Goal: Task Accomplishment & Management: Manage account settings

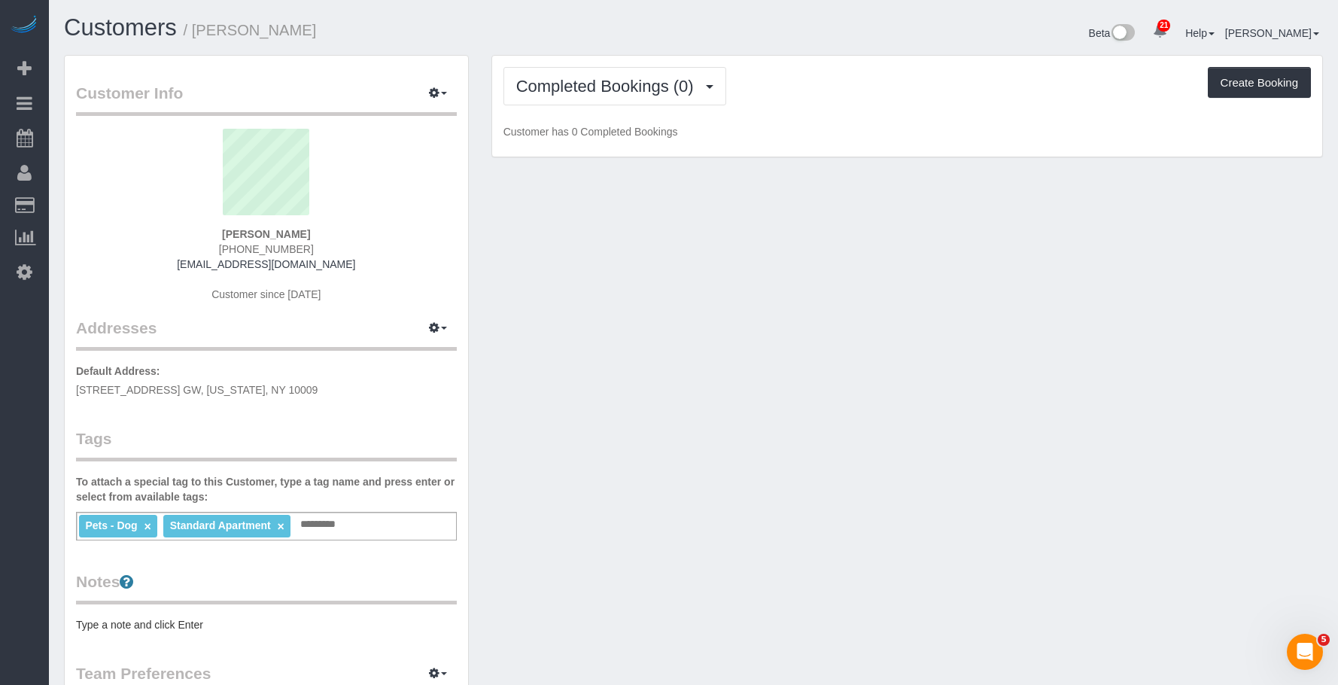
click at [851, 266] on div "Customer Info Edit Contact Info Send Message Email Preferences Special Sales Ta…" at bounding box center [694, 553] width 1282 height 997
click at [581, 87] on span "Completed Bookings (0)" at bounding box center [608, 86] width 185 height 19
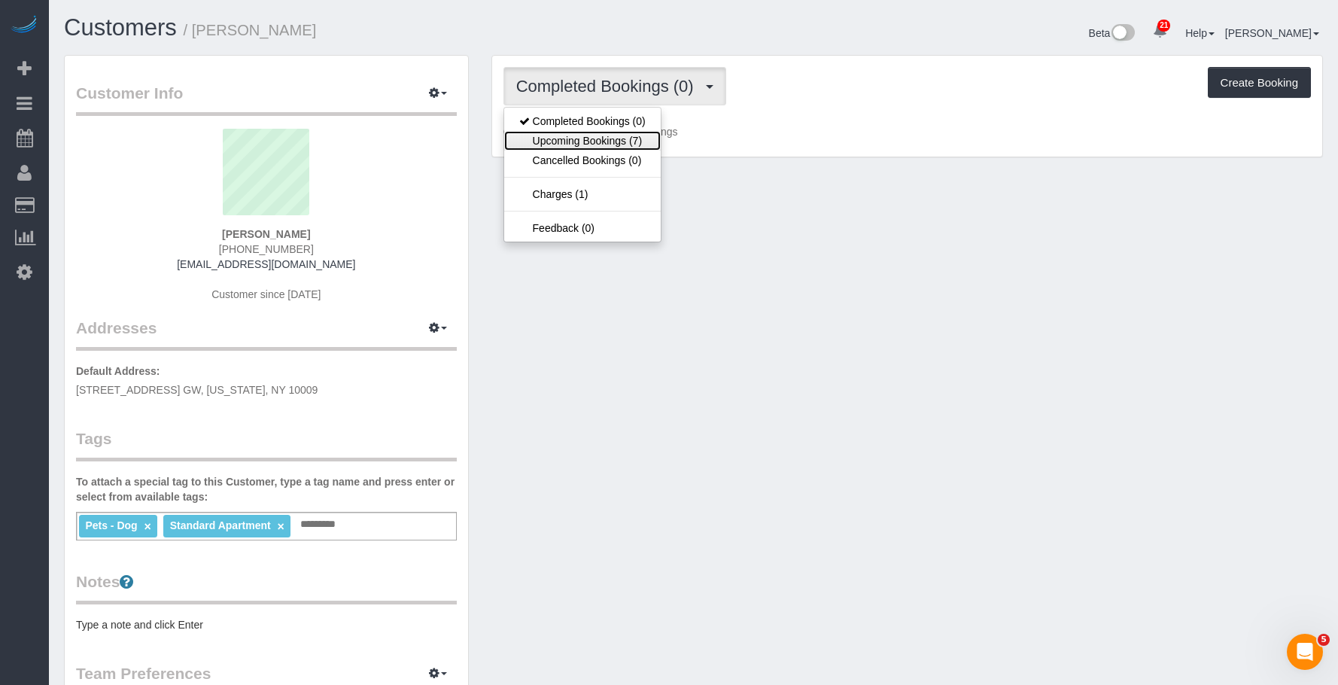
click at [572, 141] on link "Upcoming Bookings (7)" at bounding box center [582, 141] width 157 height 20
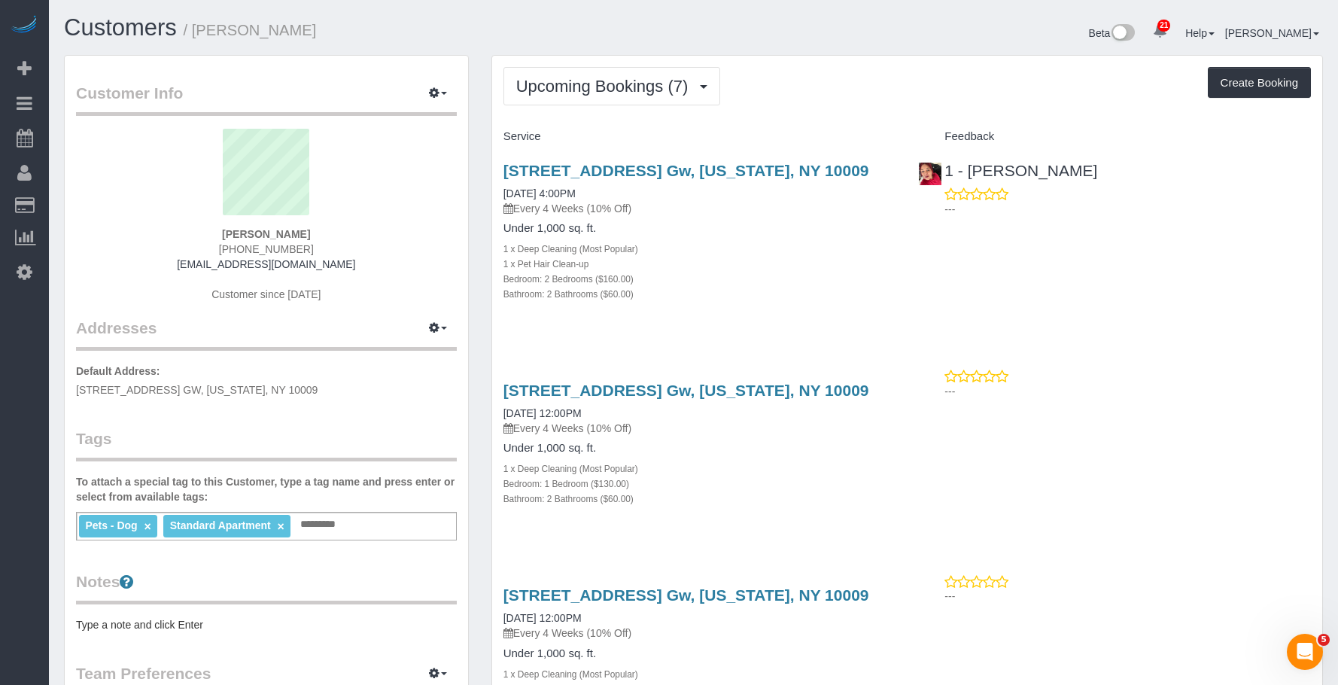
drag, startPoint x: 485, startPoint y: 167, endPoint x: 888, endPoint y: 161, distance: 402.7
copy link "518 East 13th Street, Apt. Gw, New York, NY 10009"
click at [173, 628] on pre "Type a note and click Enter" at bounding box center [266, 624] width 381 height 15
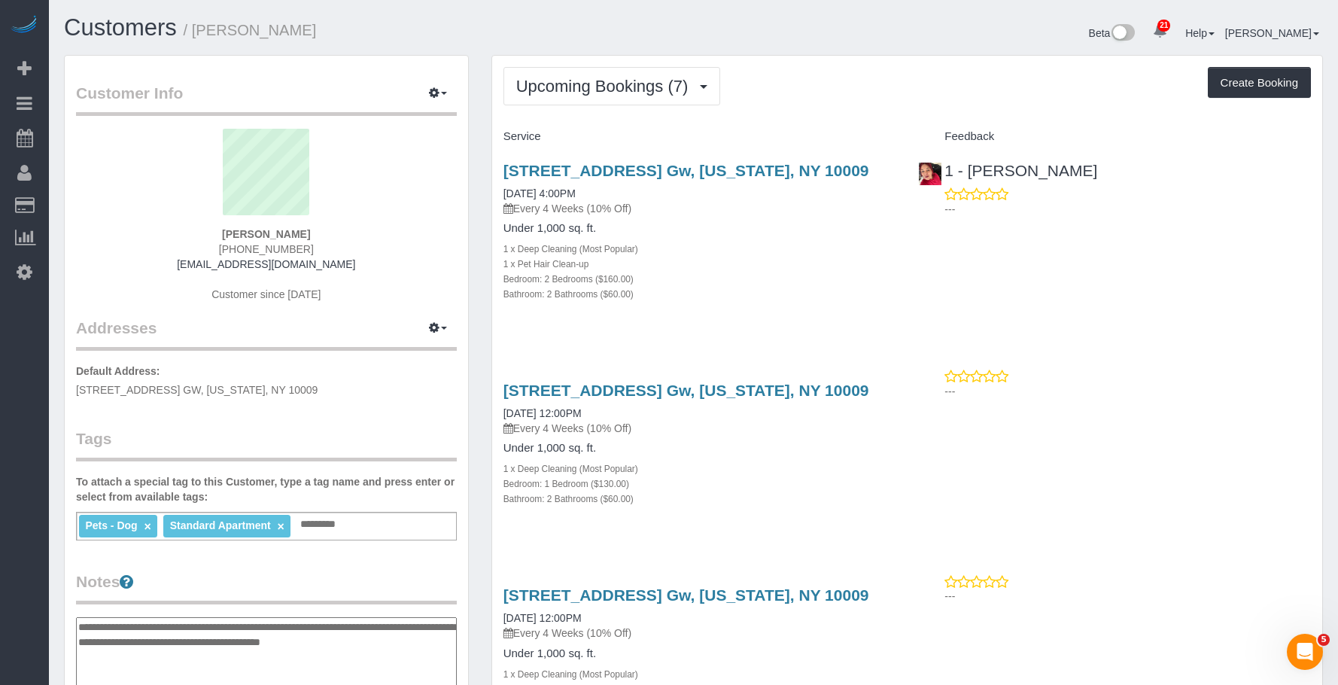
type textarea "**********"
click at [816, 269] on div "1 x Pet Hair Clean-up" at bounding box center [700, 263] width 393 height 15
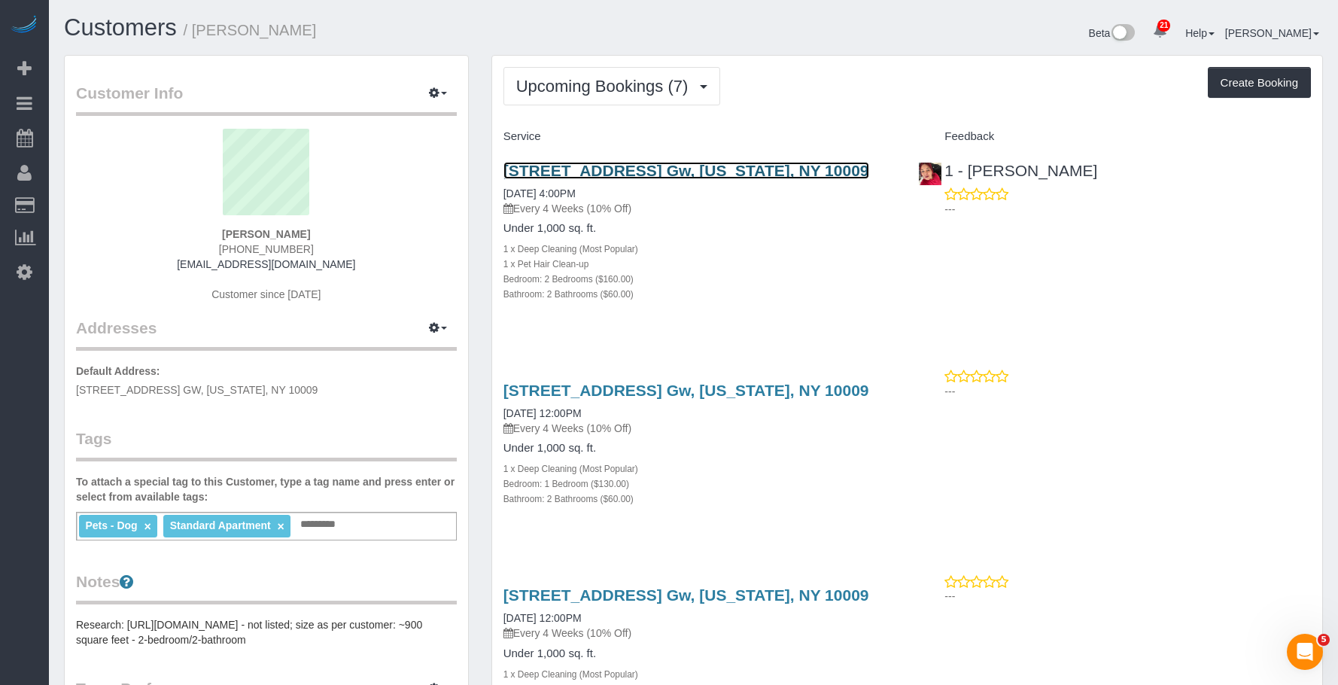
click at [709, 168] on link "518 East 13th Street, Apt. Gw, New York, NY 10009" at bounding box center [687, 170] width 366 height 17
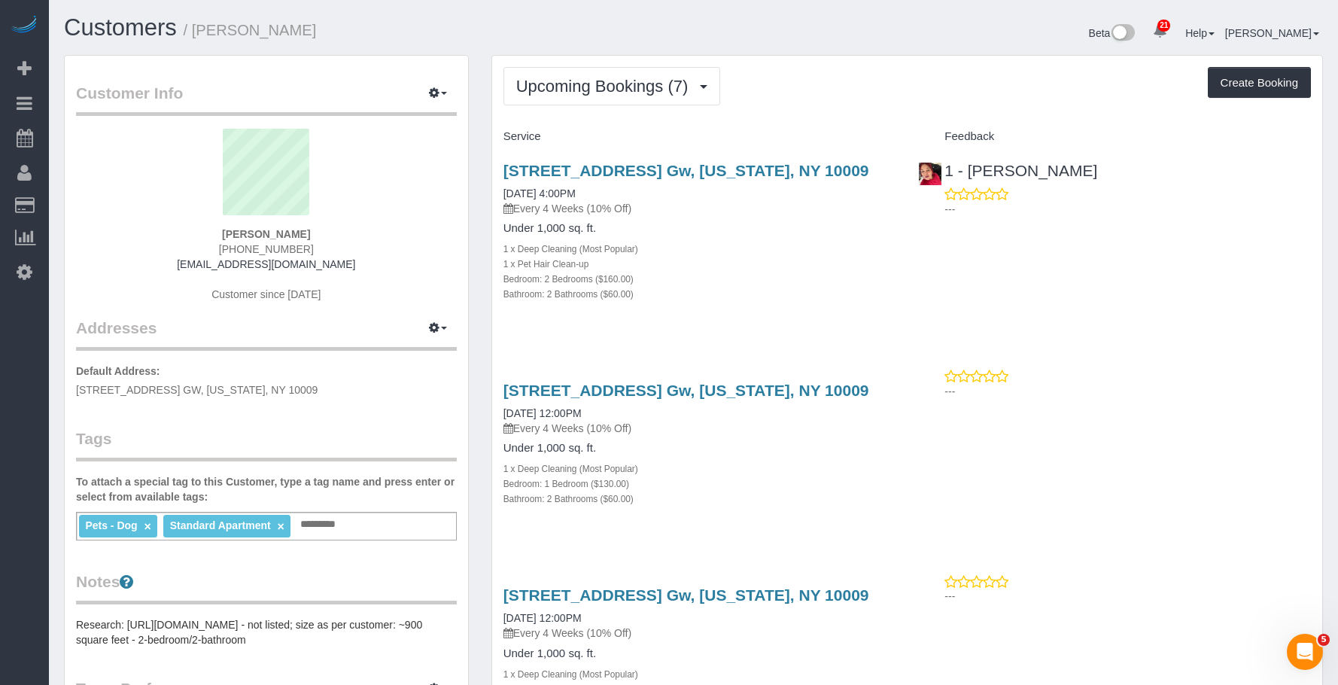
click at [730, 455] on div "Under 1,000 sq. ft. 1 x Deep Cleaning (Most Popular) Bedroom: 1 Bedroom ($130.0…" at bounding box center [700, 474] width 393 height 64
click at [827, 294] on div "Bathroom: 2 Bathrooms ($60.00)" at bounding box center [700, 293] width 393 height 15
click at [720, 390] on link "518 East 13th Street, Apt. Gw, New York, NY 10009" at bounding box center [687, 390] width 366 height 17
drag, startPoint x: 196, startPoint y: 32, endPoint x: 374, endPoint y: 24, distance: 177.8
click at [374, 24] on h1 "Customers / Brianna Feldman" at bounding box center [373, 28] width 619 height 26
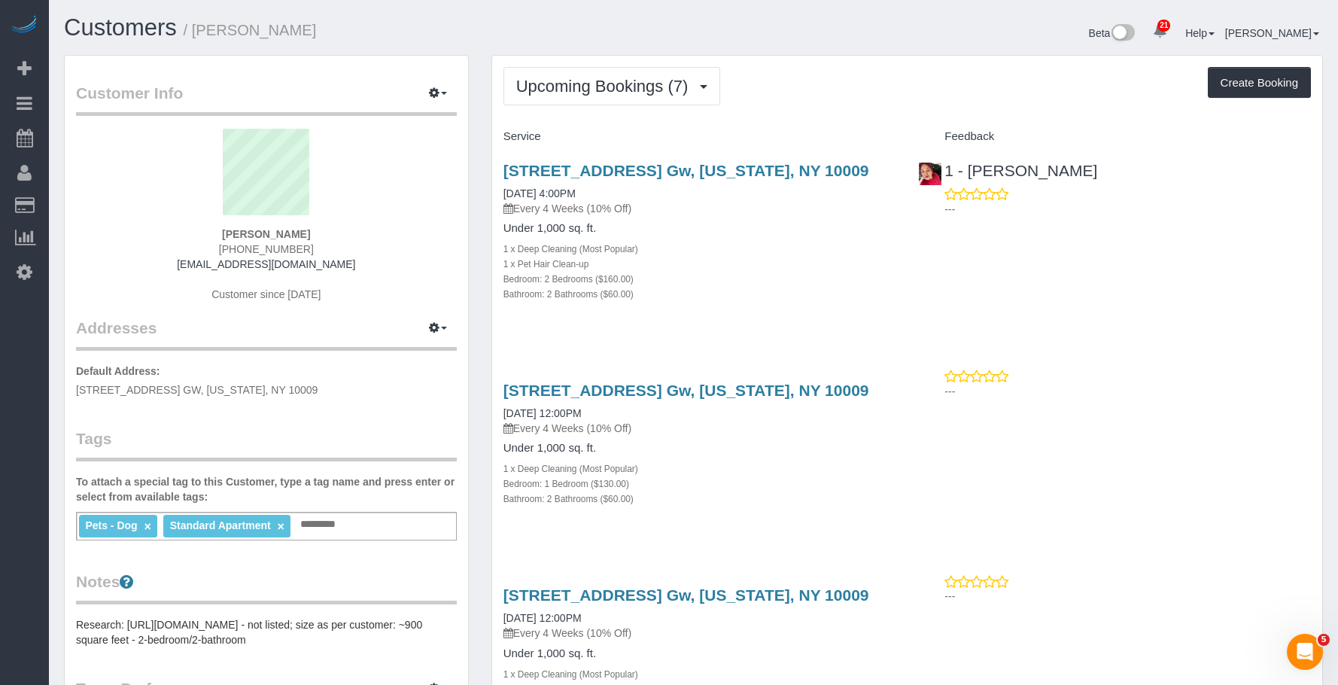
copy small "Brianna Feldman"
click at [723, 500] on div "Bathroom: 2 Bathrooms ($60.00)" at bounding box center [700, 498] width 393 height 15
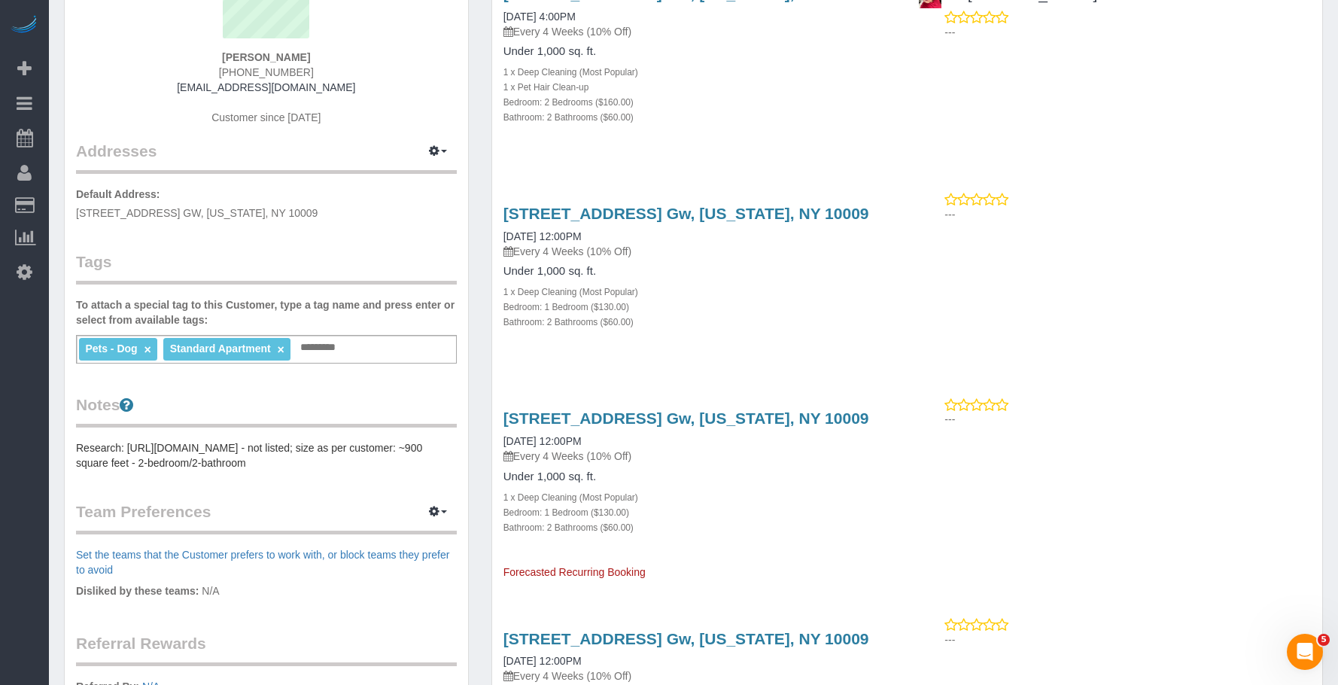
scroll to position [151, 0]
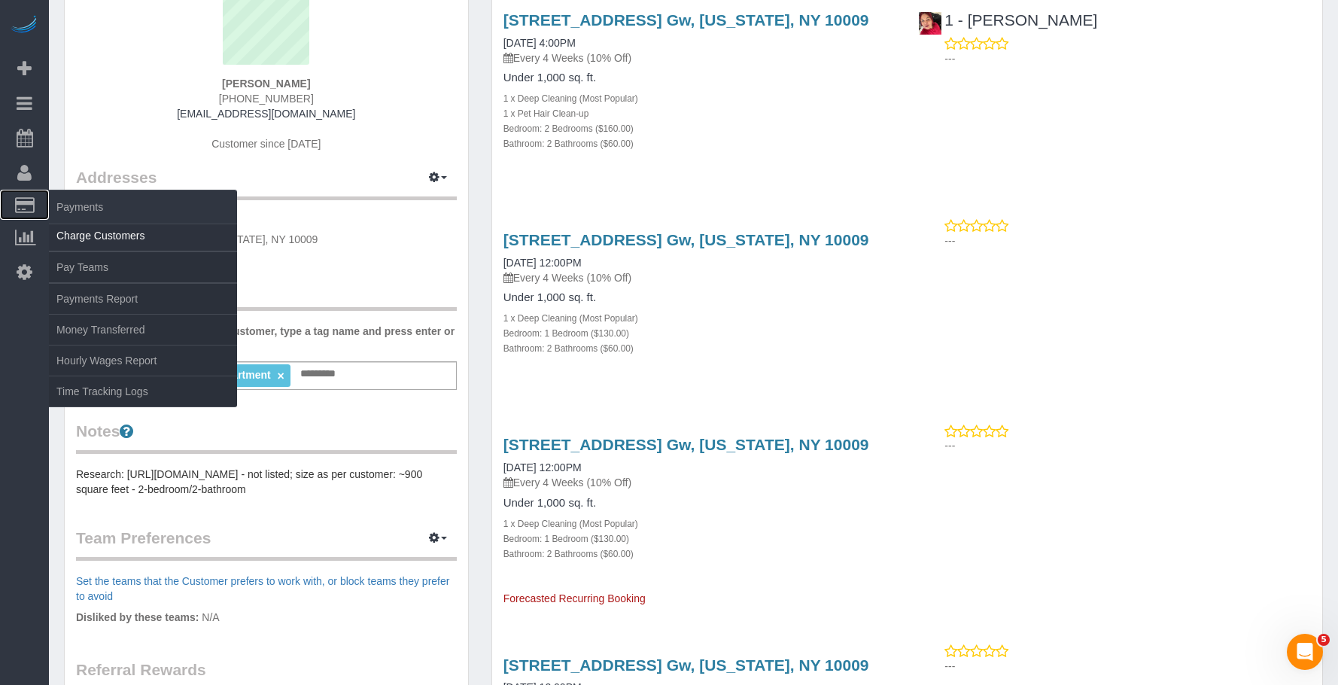
drag, startPoint x: 126, startPoint y: 224, endPoint x: 134, endPoint y: 224, distance: 7.6
click at [126, 223] on span "Payments" at bounding box center [143, 207] width 188 height 35
click at [116, 240] on link "Charge Customers" at bounding box center [143, 236] width 188 height 30
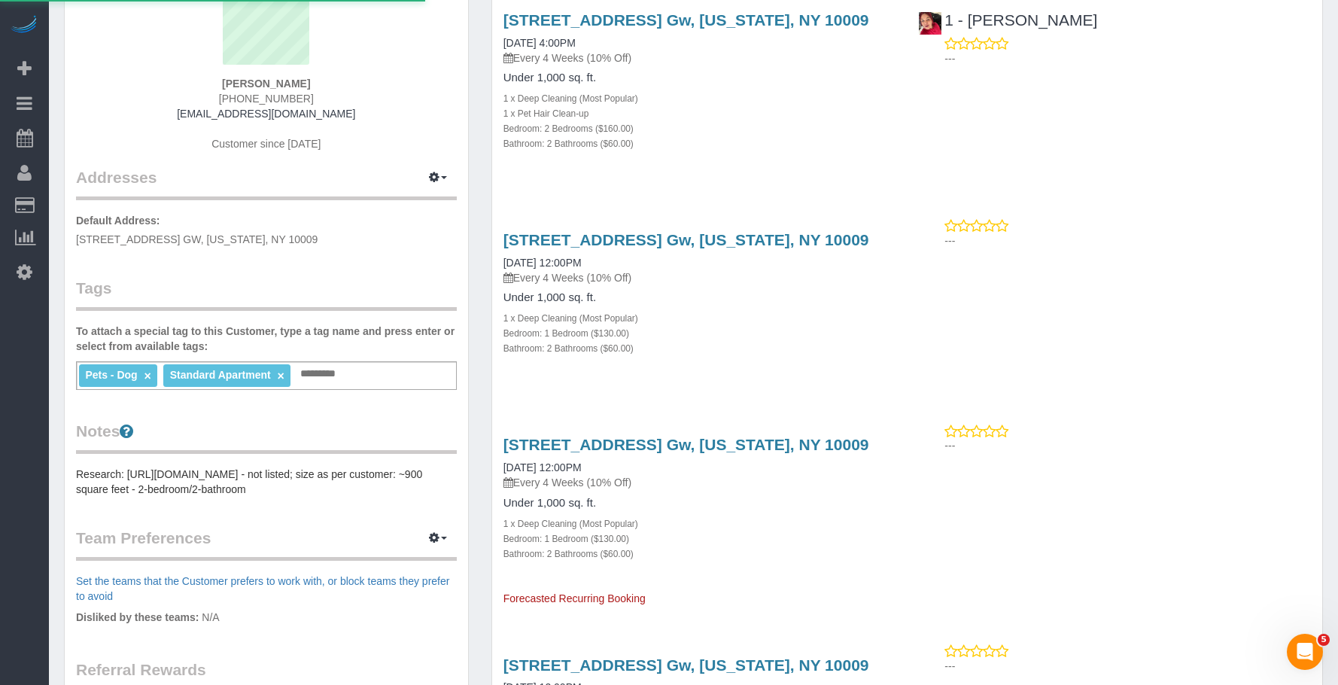
select select
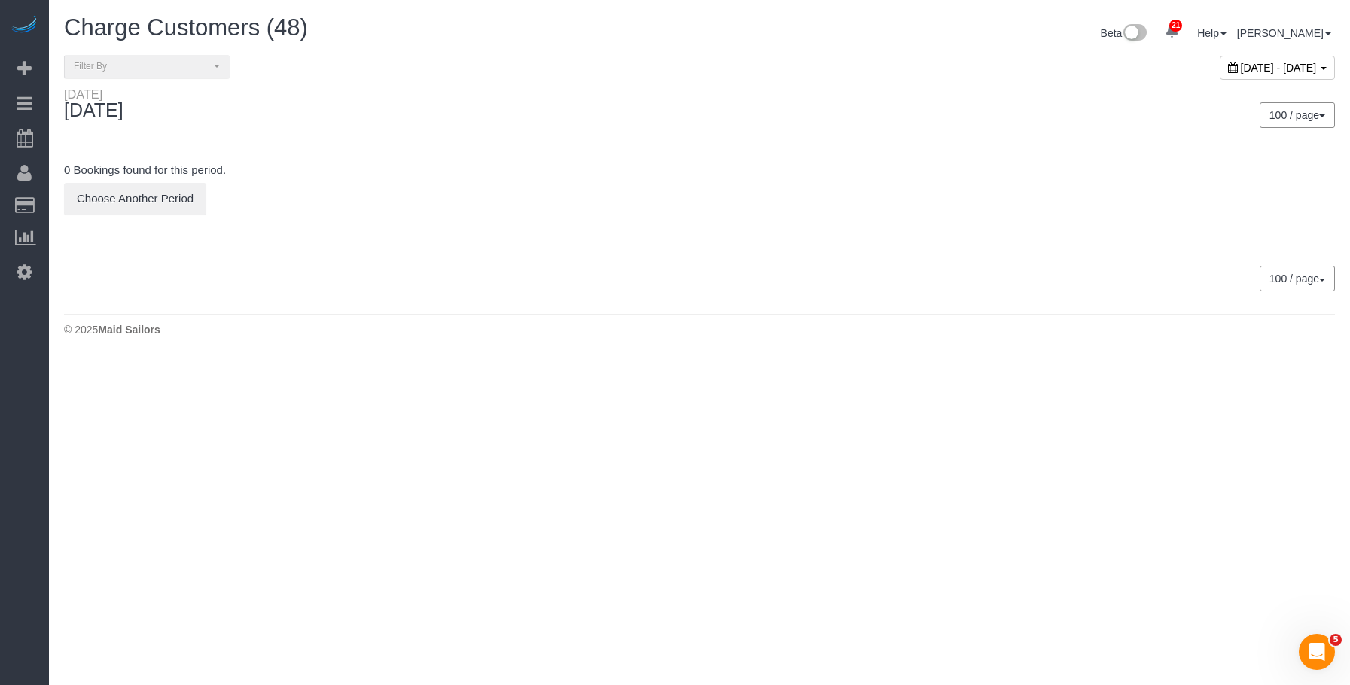
click at [1240, 73] on span "September 18, 2025 - September 18, 2025" at bounding box center [1278, 68] width 76 height 12
type input "**********"
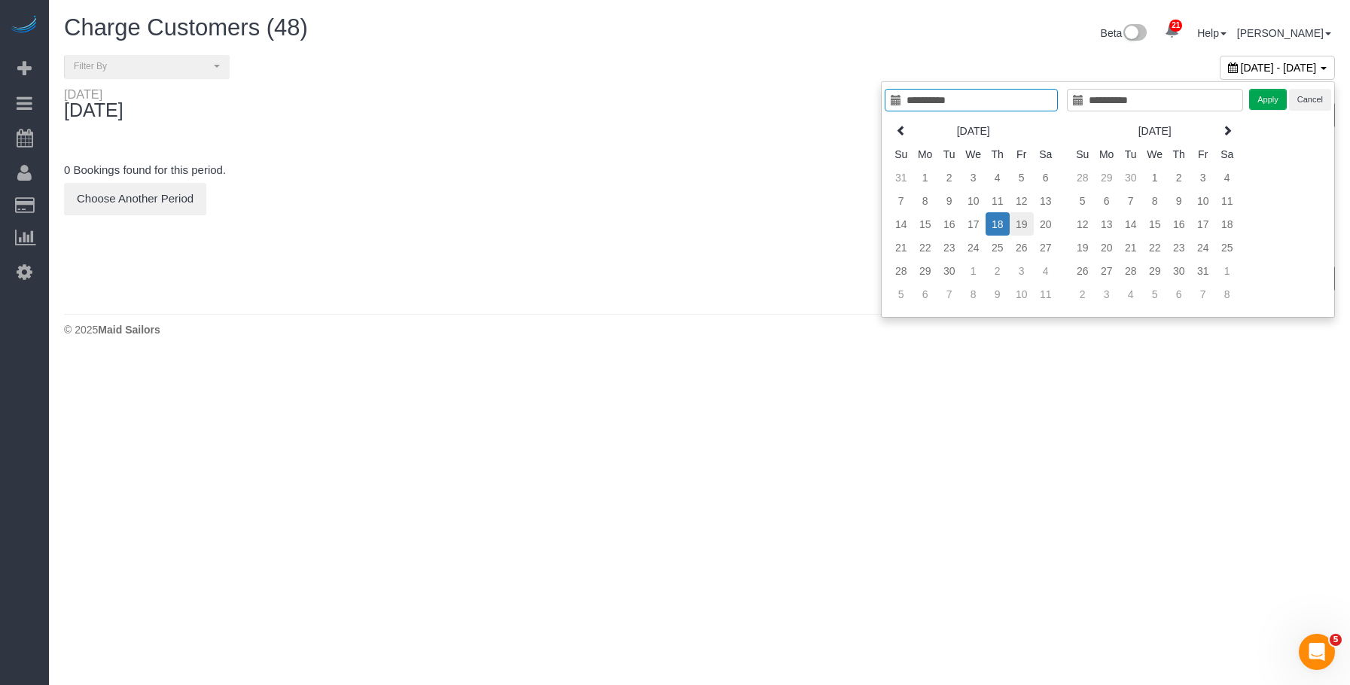
type input "**********"
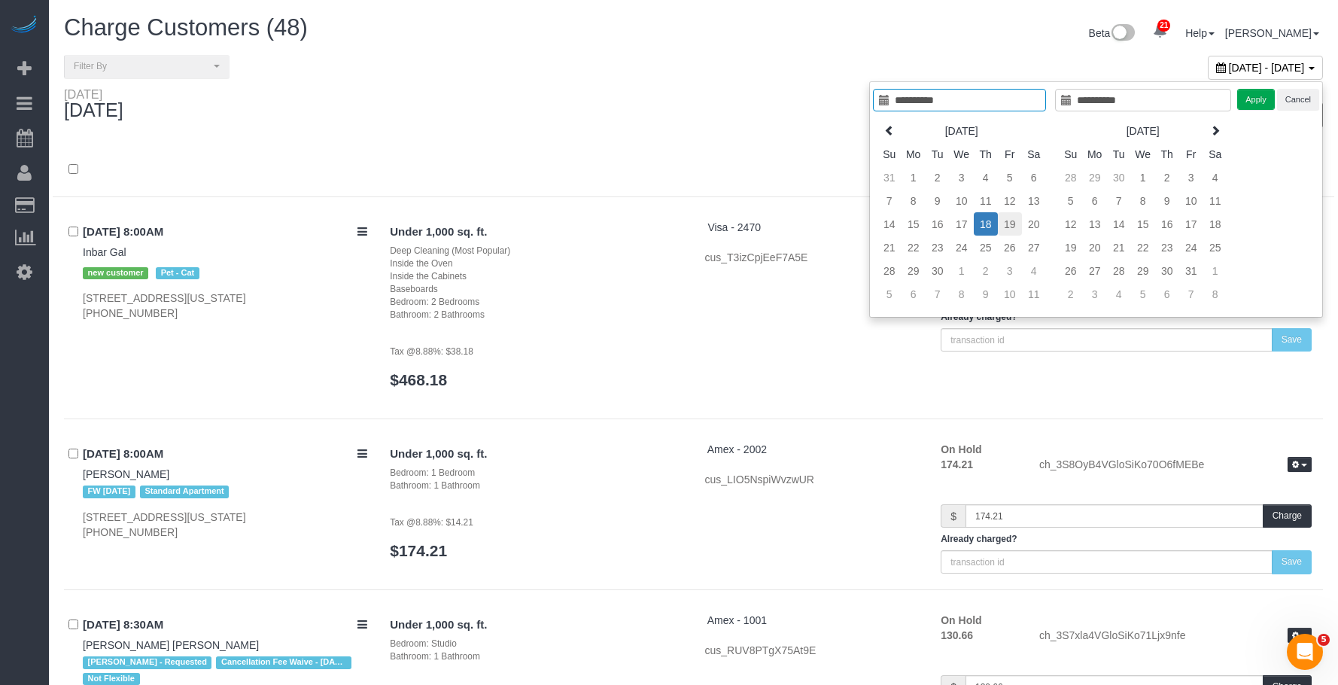
click at [1012, 224] on td "19" at bounding box center [1010, 223] width 24 height 23
type input "**********"
drag, startPoint x: 1257, startPoint y: 98, endPoint x: 1202, endPoint y: 109, distance: 56.1
click at [1257, 99] on button "Apply" at bounding box center [1256, 100] width 38 height 22
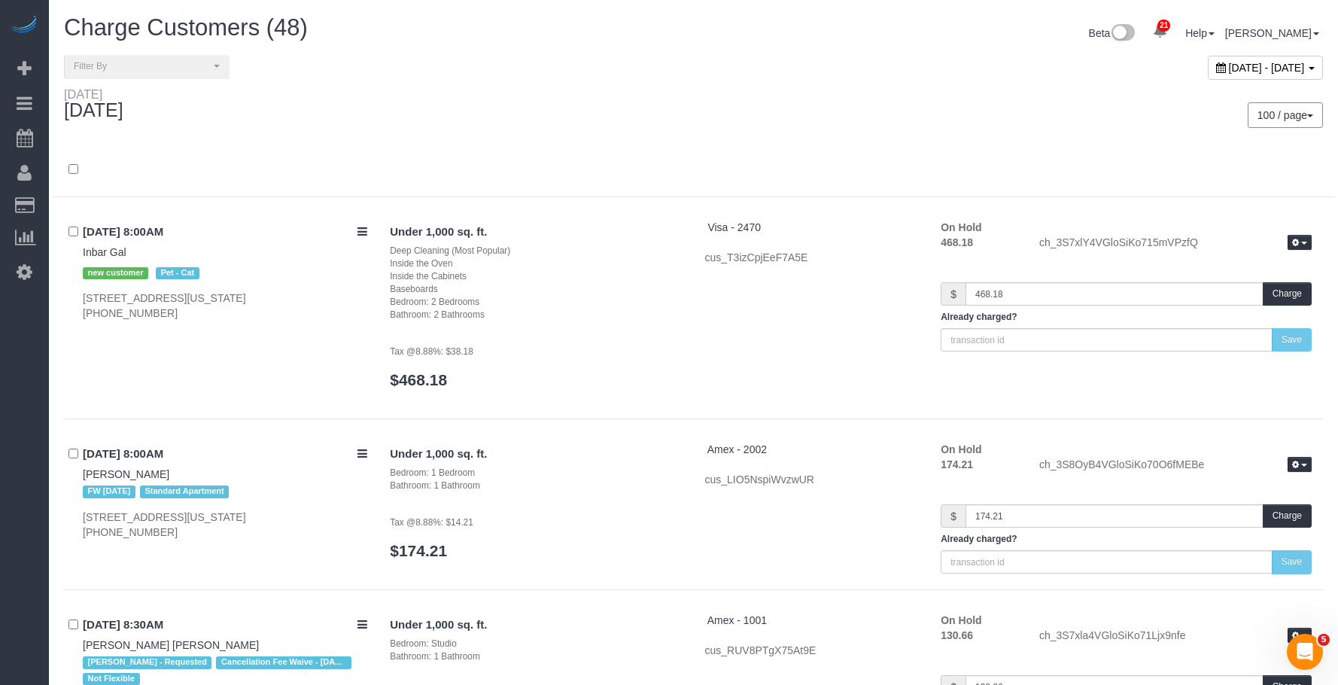
click at [875, 76] on div "September 19, 2025 - September 19, 2025" at bounding box center [1014, 71] width 641 height 32
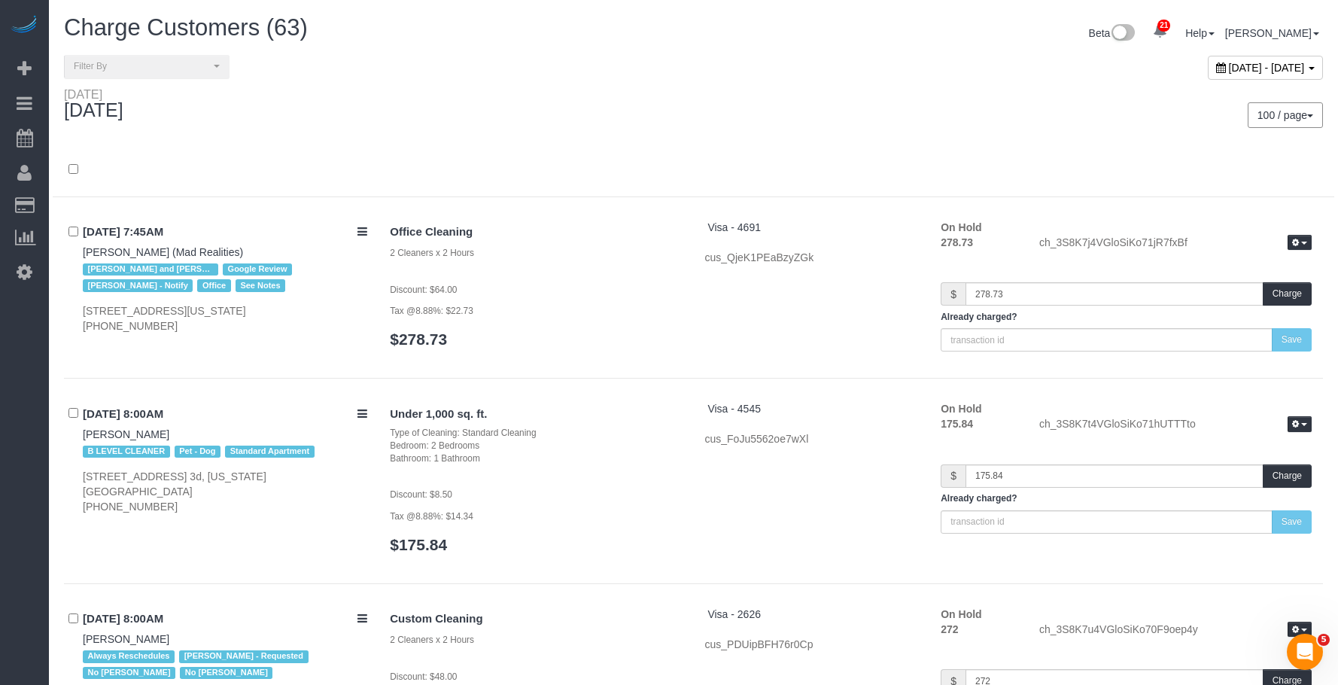
scroll to position [10695, 0]
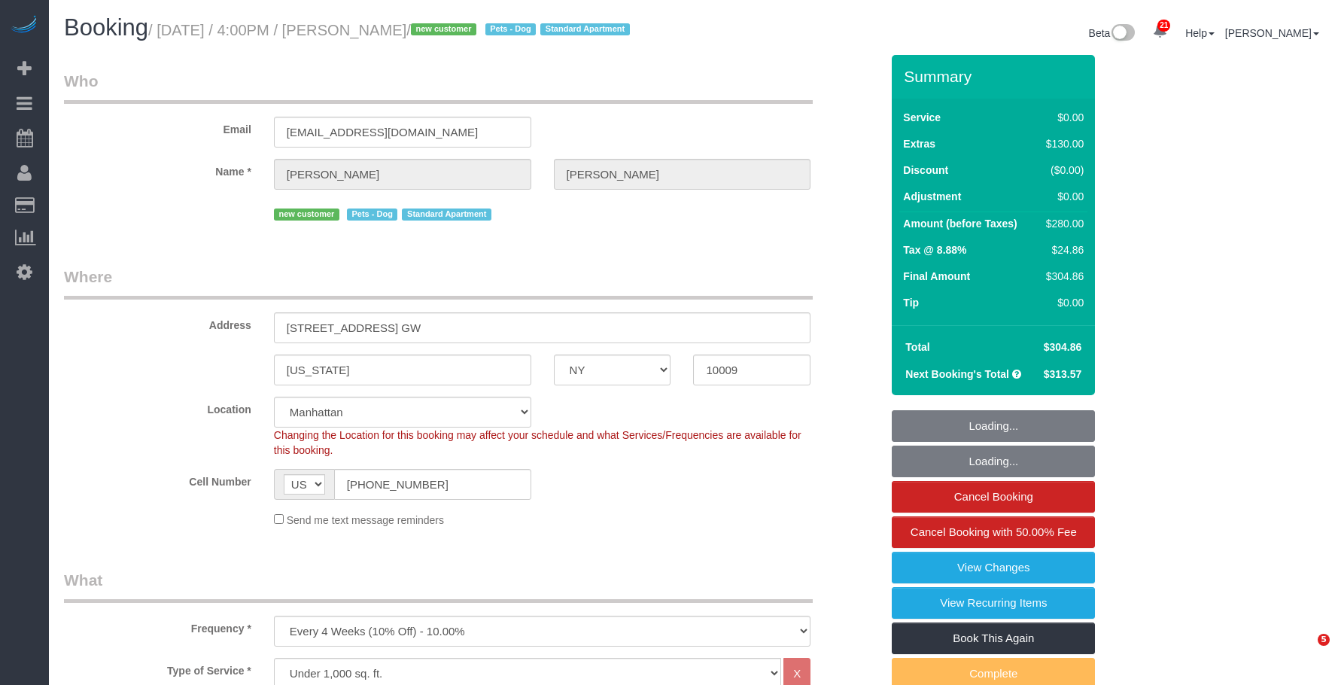
select select "NY"
select select "2"
select select "number:89"
select select "number:75"
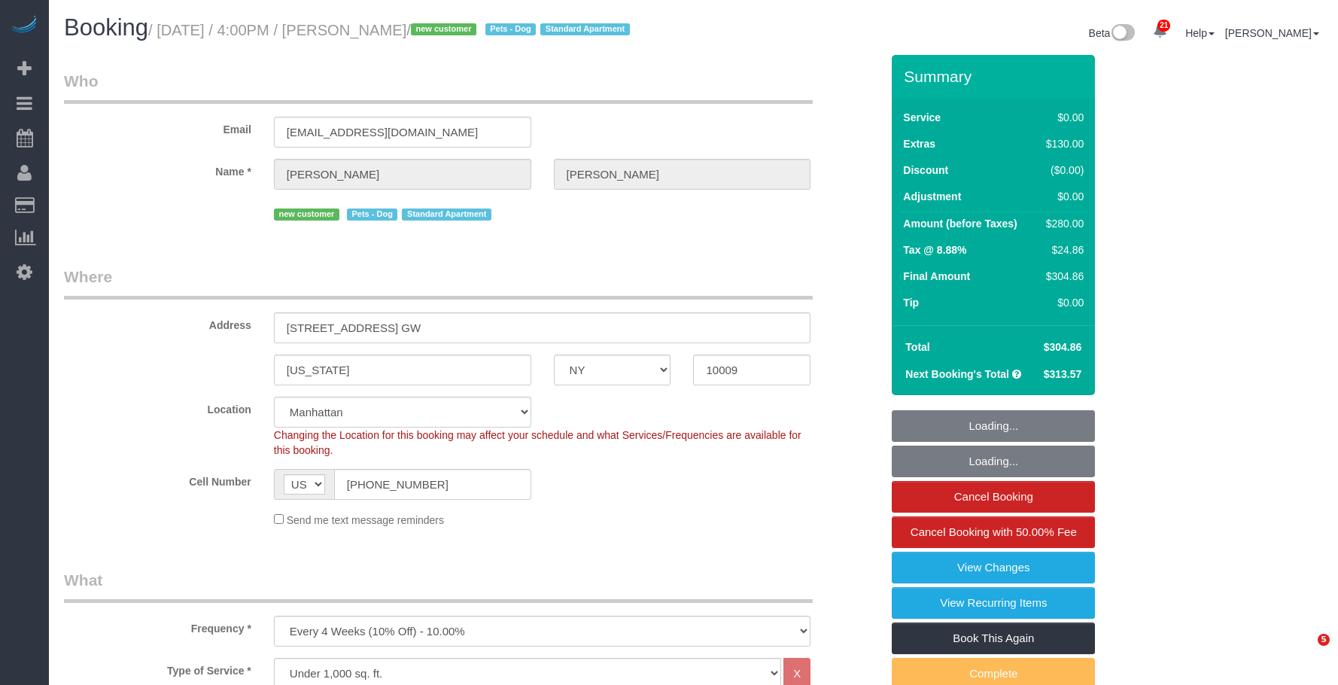
select select "number:13"
select select "number:5"
select select "spot1"
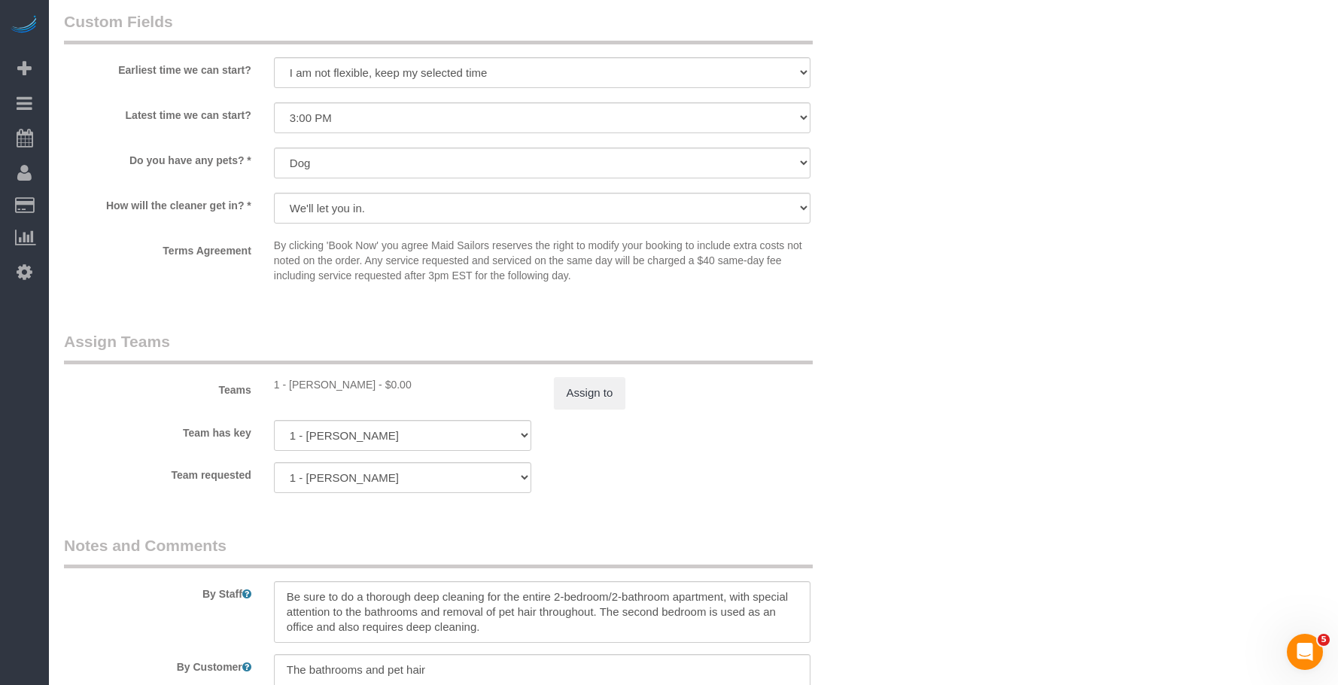
scroll to position [1656, 0]
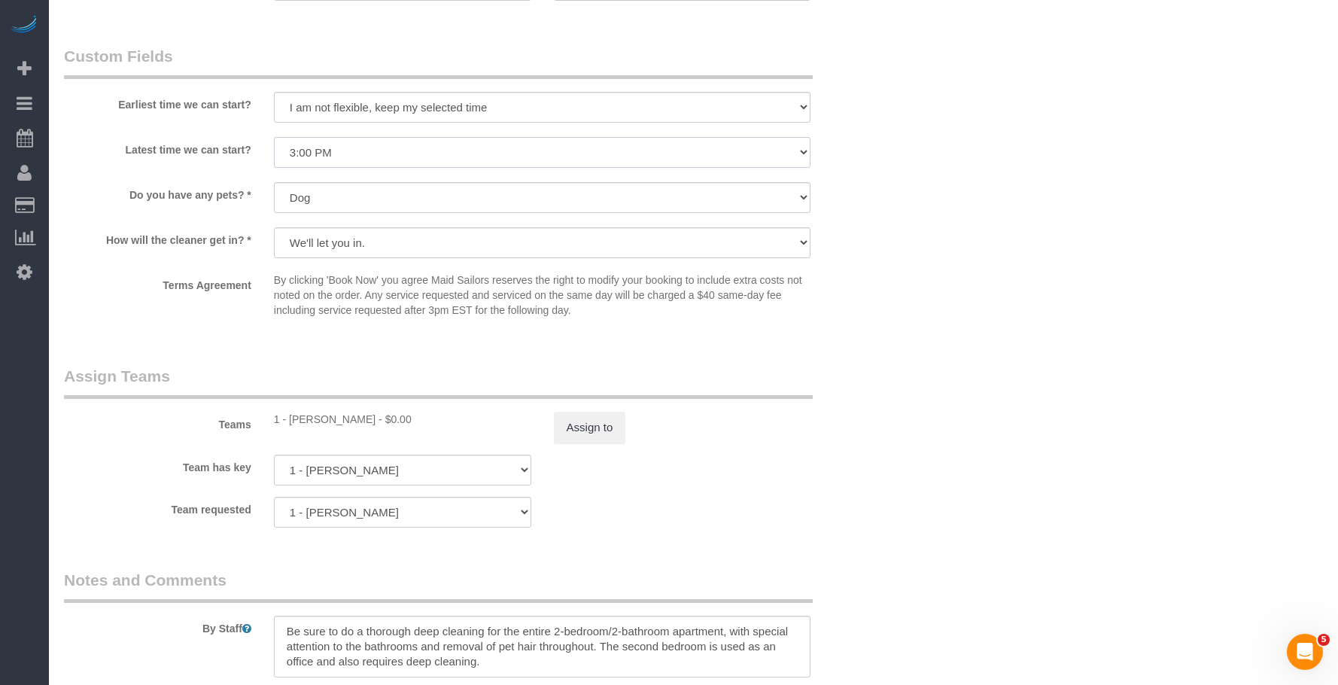
click at [488, 157] on select "I am not flexible, keep my selected time 8:00 AM 9:00 AM 10:00 AM 11:00 AM 12:0…" at bounding box center [542, 152] width 537 height 31
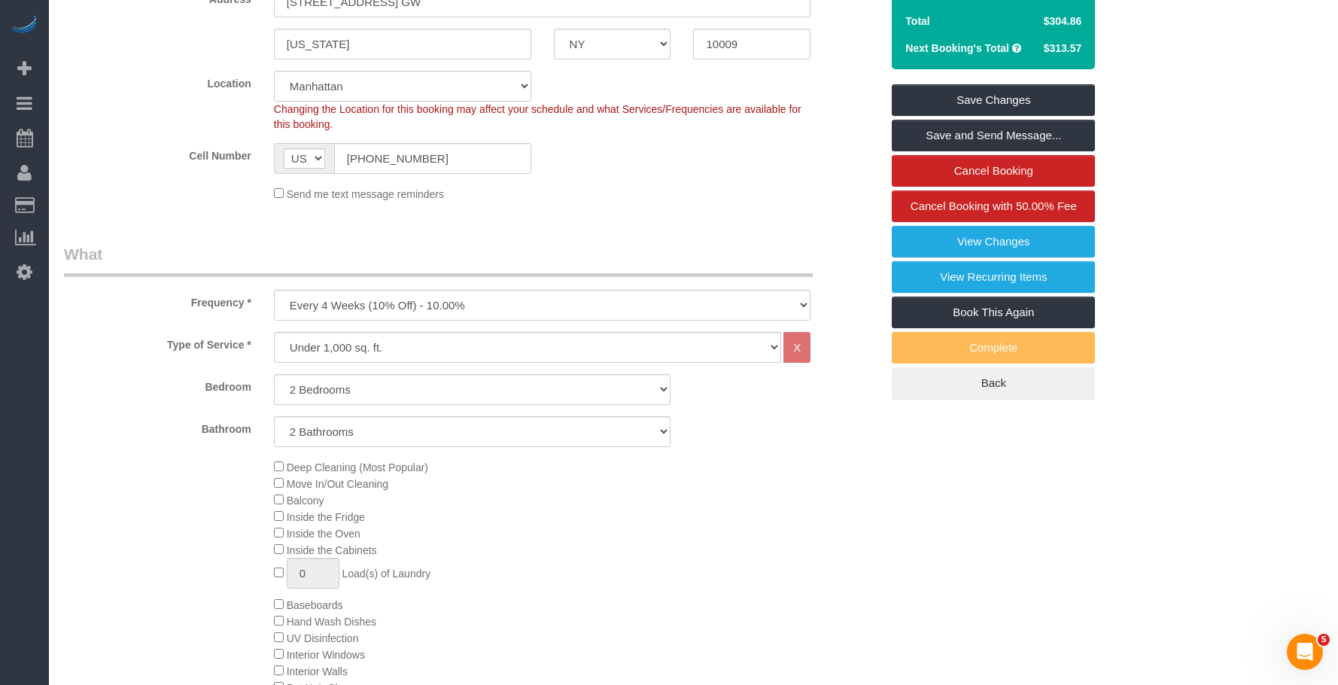
scroll to position [301, 0]
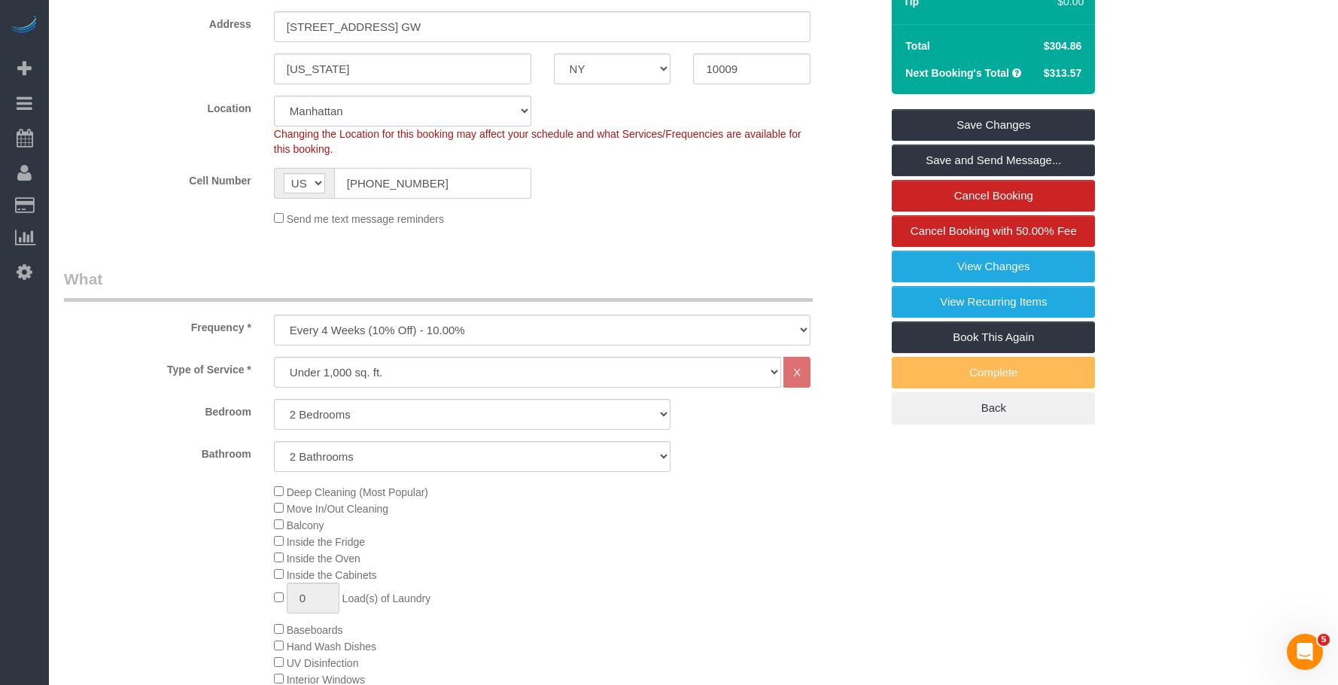
drag, startPoint x: 421, startPoint y: 208, endPoint x: 244, endPoint y: 202, distance: 177.0
click at [244, 199] on div "Cell Number AF AL DZ AD AO AI AQ AG AR AM AW AU AT AZ BS BH BD BB BY BE BZ BJ B…" at bounding box center [472, 183] width 839 height 31
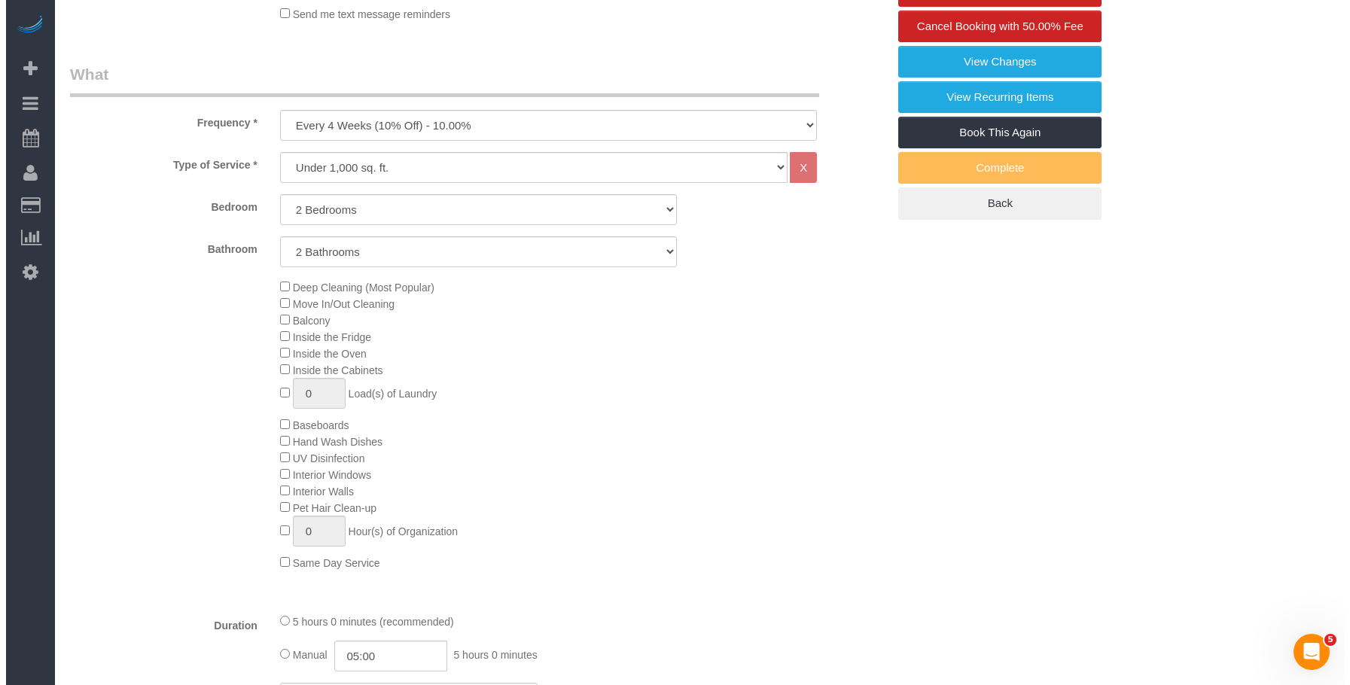
scroll to position [376, 0]
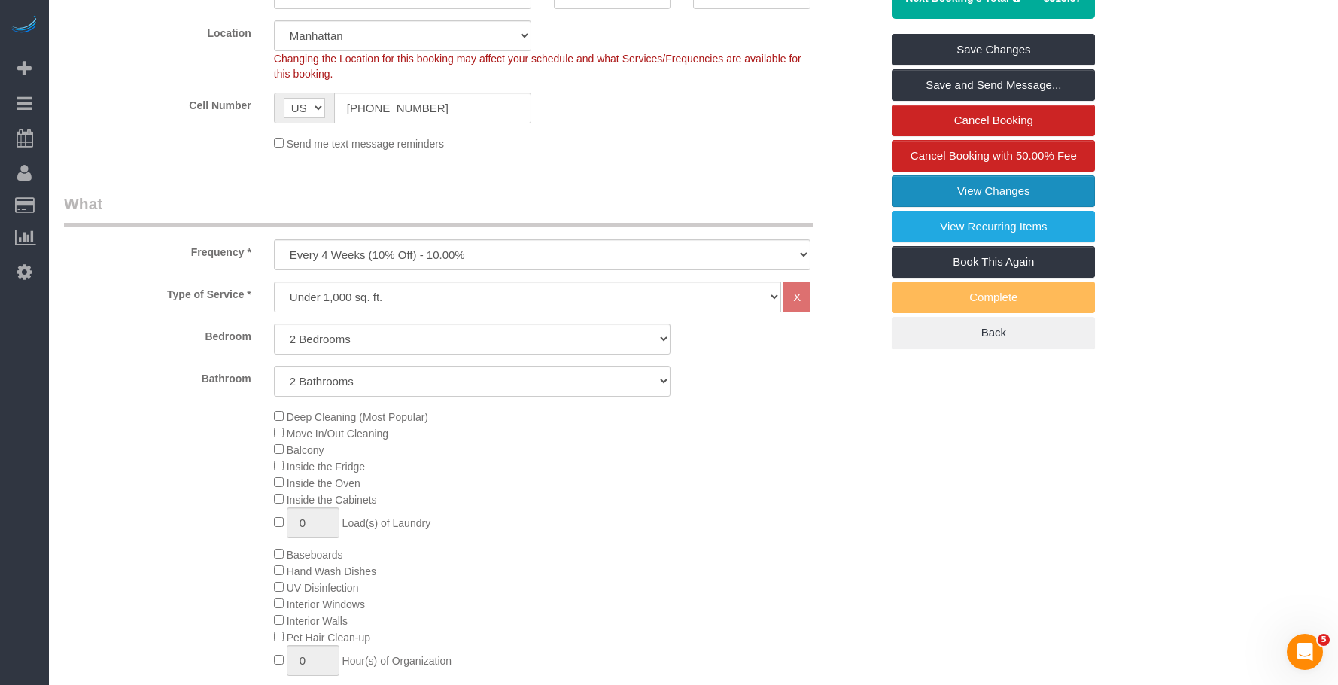
drag, startPoint x: 987, startPoint y: 202, endPoint x: 960, endPoint y: 205, distance: 26.5
click at [986, 202] on link "View Changes" at bounding box center [993, 191] width 203 height 32
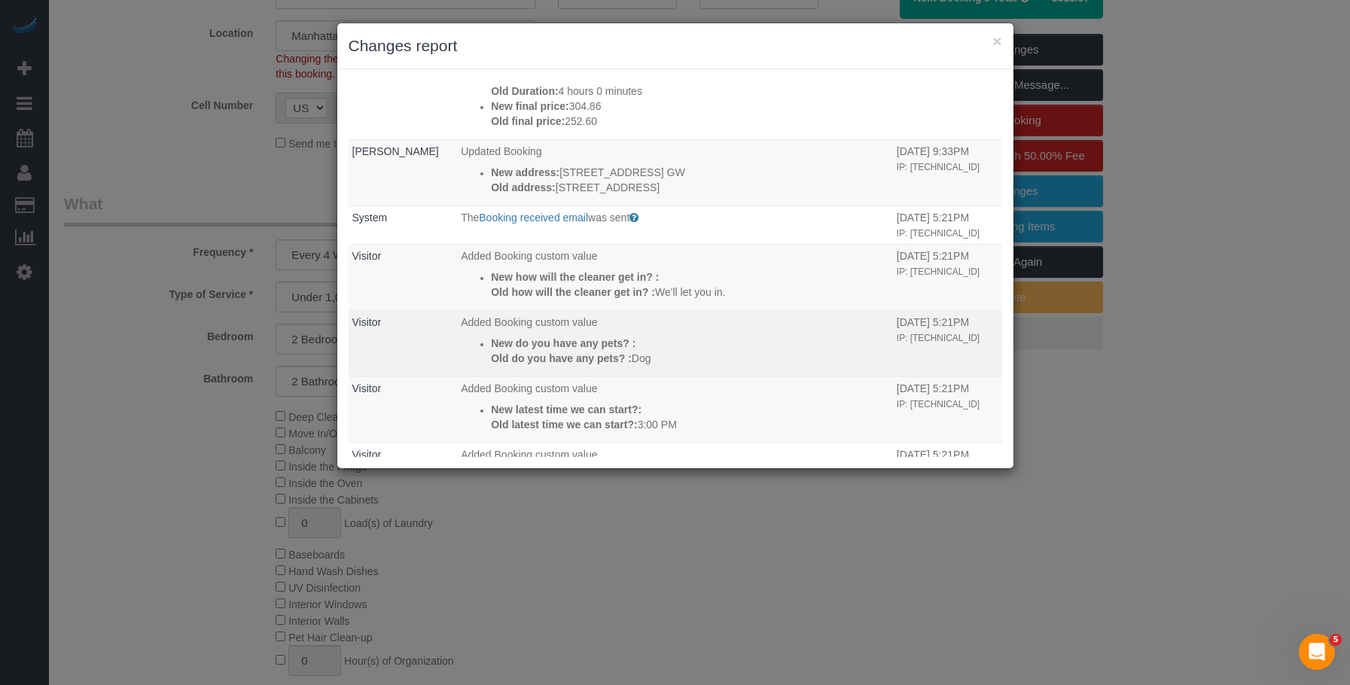
scroll to position [504, 0]
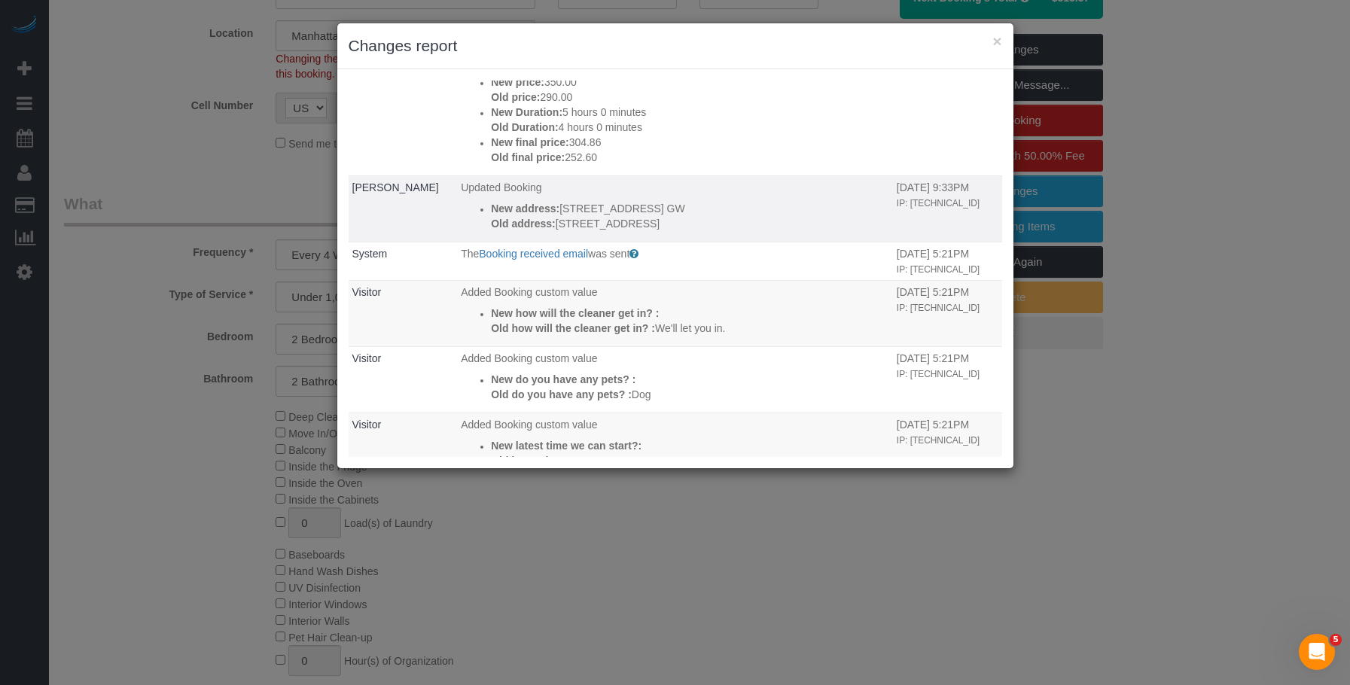
drag, startPoint x: 565, startPoint y: 268, endPoint x: 549, endPoint y: 271, distance: 16.1
click at [549, 231] on p "Old address: 518 east 13 st, GW" at bounding box center [690, 223] width 398 height 15
drag, startPoint x: 568, startPoint y: 252, endPoint x: 547, endPoint y: 254, distance: 21.2
click at [547, 216] on p "New address: 518 East 13th Street, Apt. GW" at bounding box center [690, 208] width 398 height 15
click at [561, 242] on td "Updated Booking New address: 518 East 13th Street, Apt. GW Old address: 518 eas…" at bounding box center [675, 208] width 436 height 66
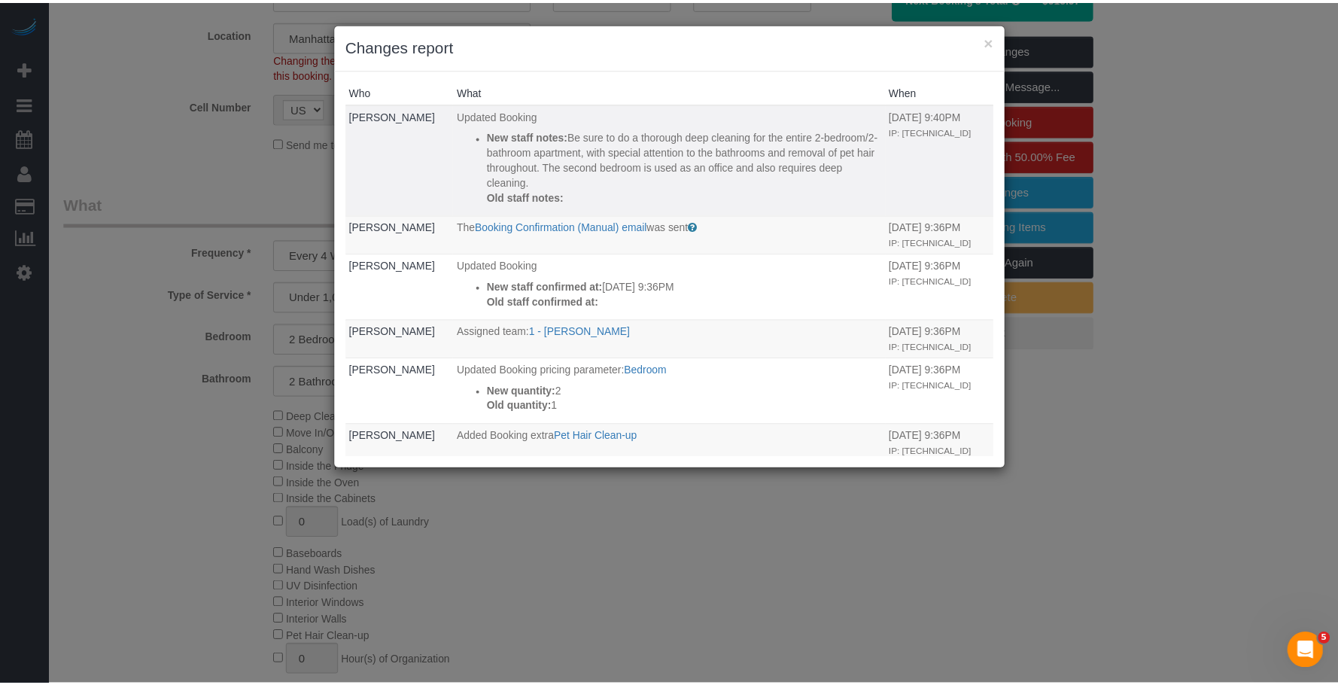
scroll to position [0, 0]
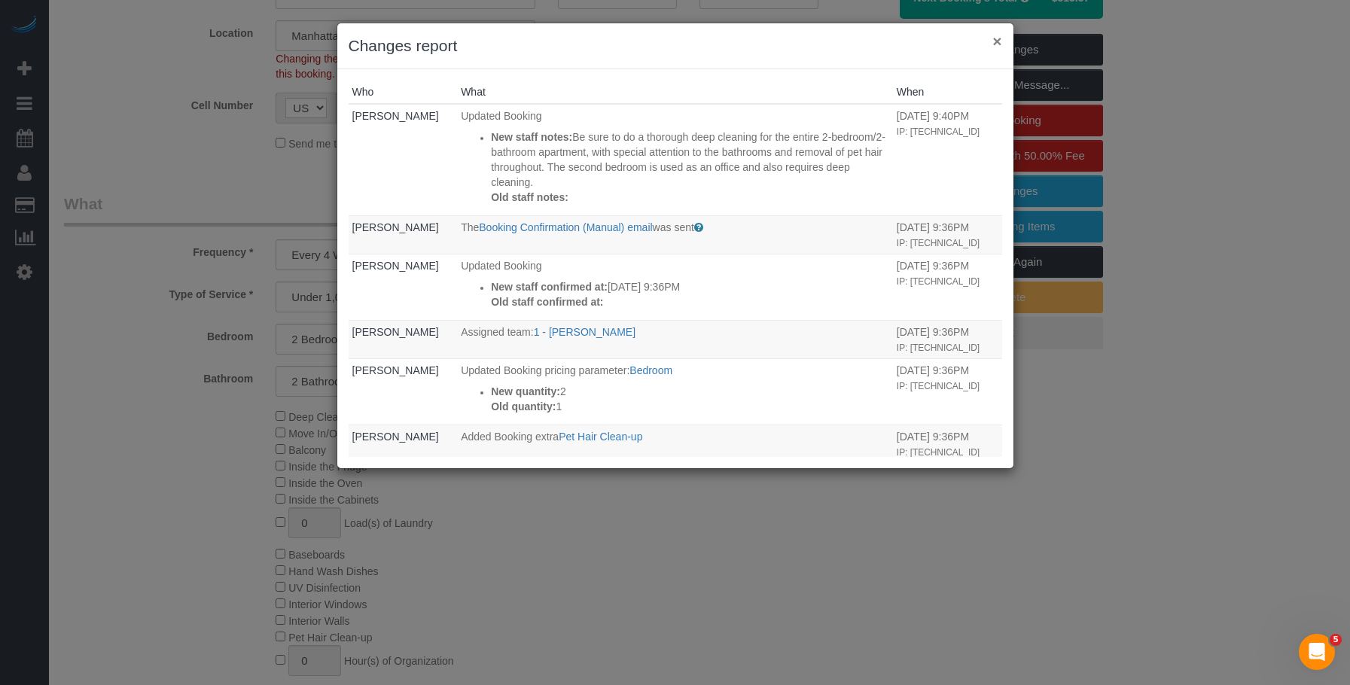
click at [993, 40] on button "×" at bounding box center [996, 41] width 9 height 16
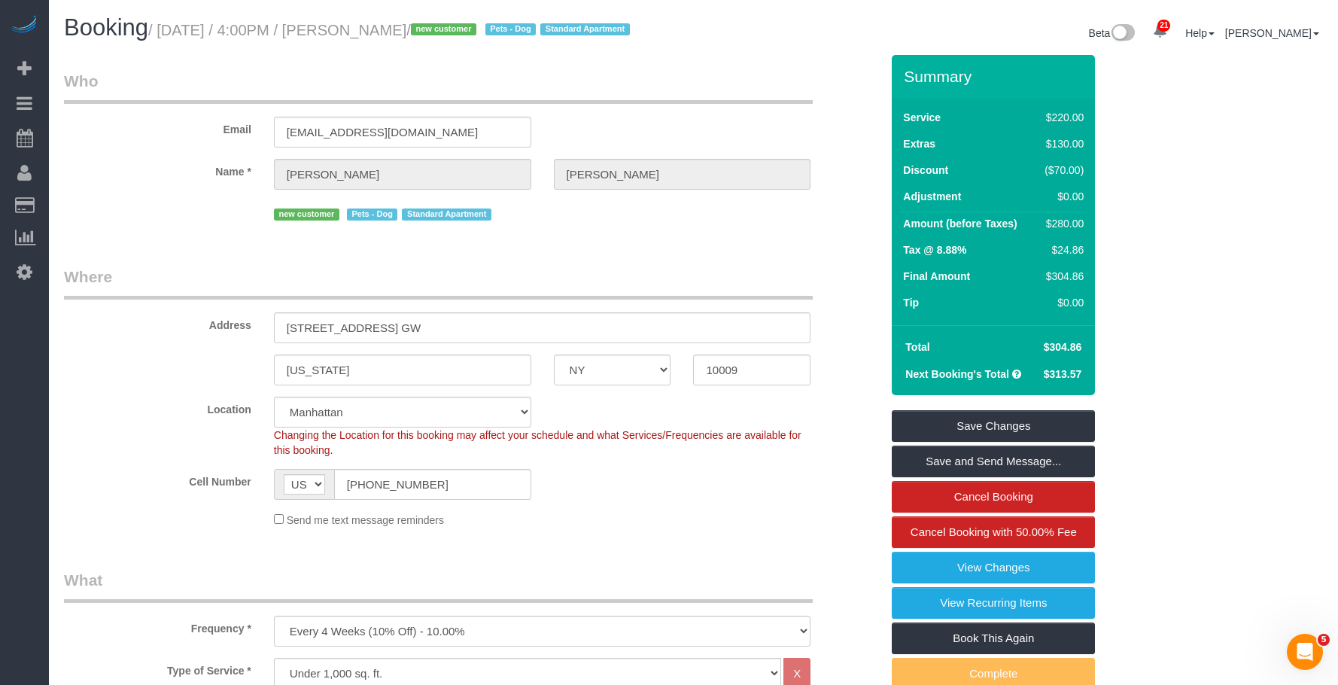
drag, startPoint x: 380, startPoint y: 35, endPoint x: 493, endPoint y: 32, distance: 112.9
click at [493, 32] on small "/ September 19, 2025 / 4:00PM / Brianna Feldman / new customer Pets - Dog Stand…" at bounding box center [391, 30] width 486 height 17
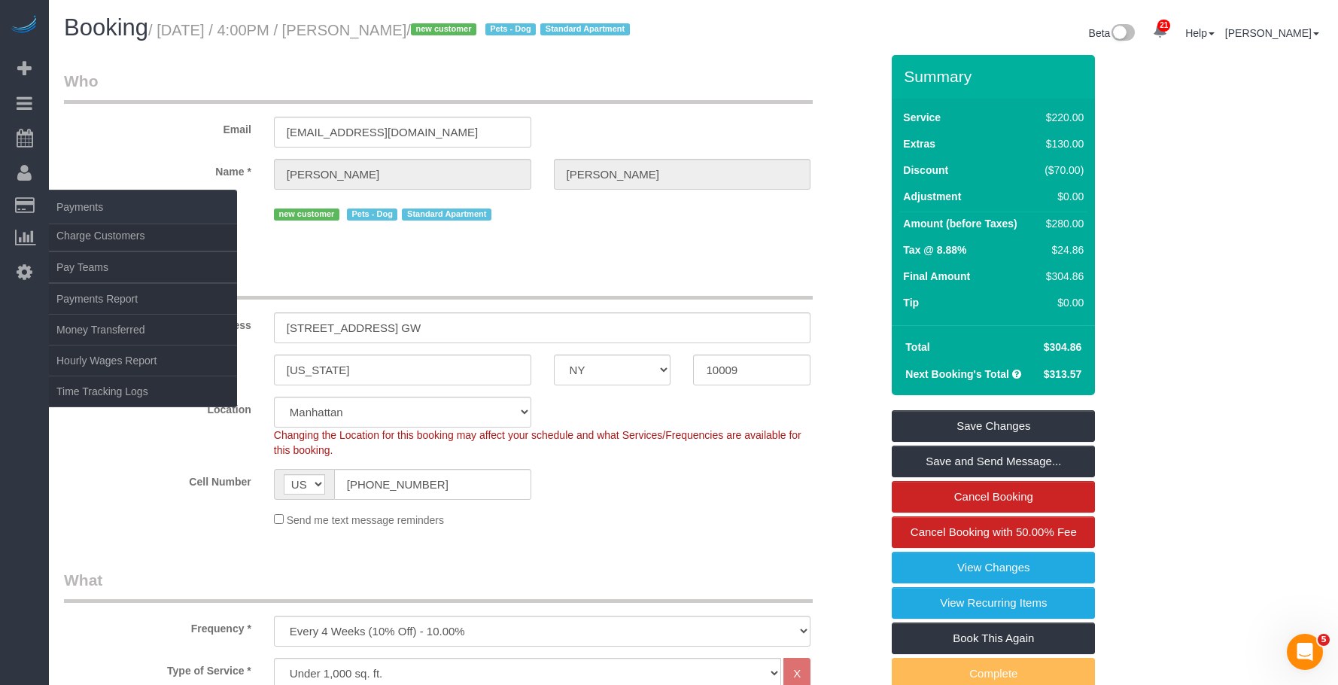
copy small "Brianna Feldman"
drag, startPoint x: 84, startPoint y: 232, endPoint x: 128, endPoint y: 234, distance: 44.5
click at [84, 232] on link "Charge Customers" at bounding box center [143, 236] width 188 height 30
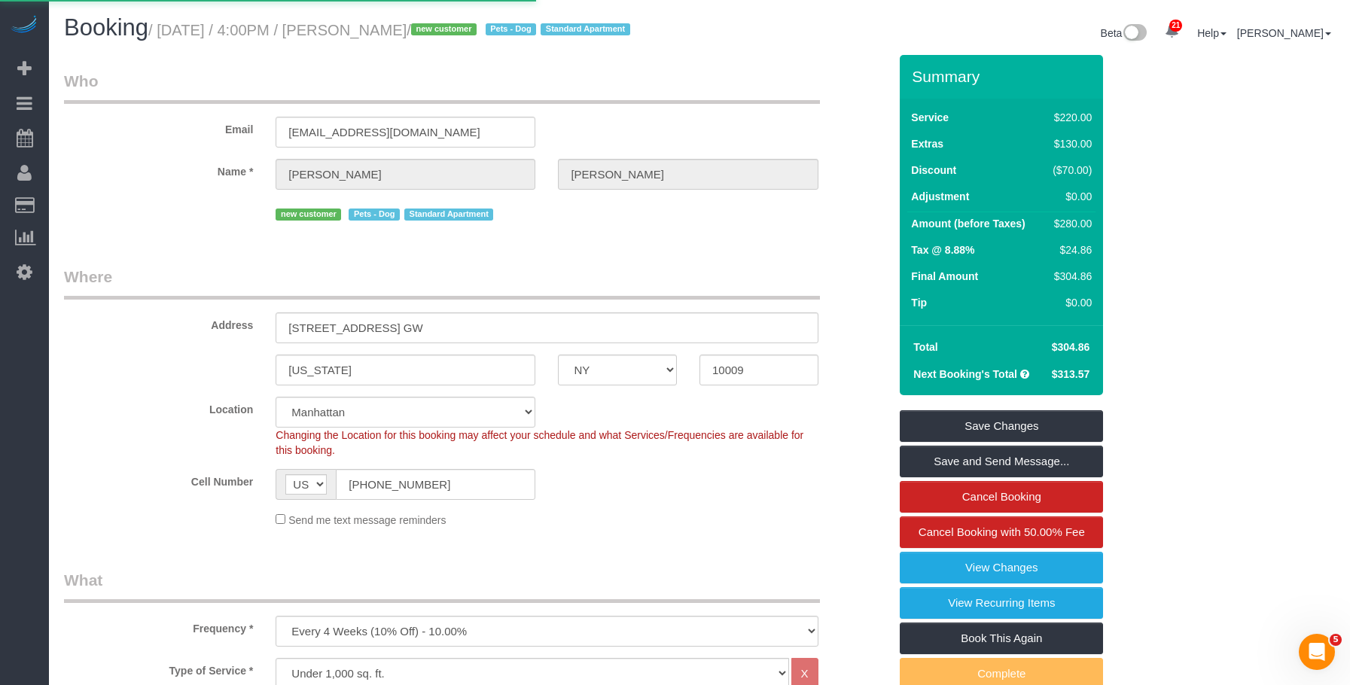
select select
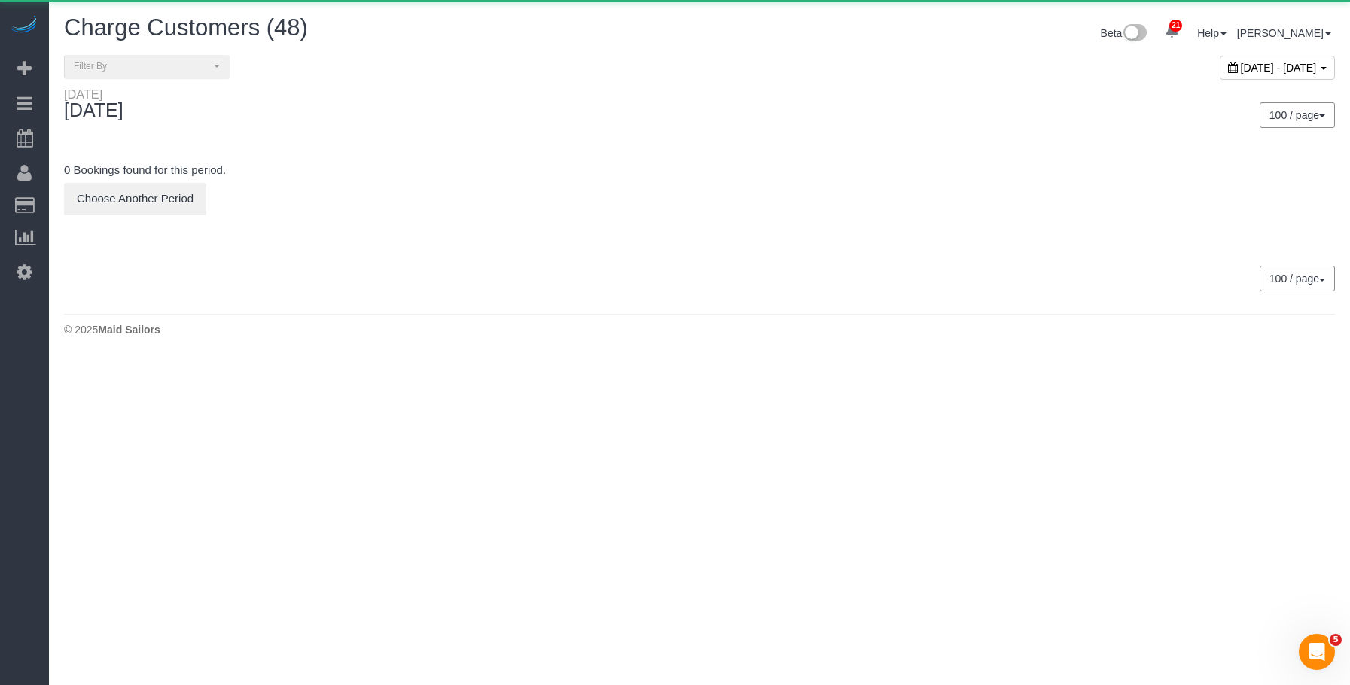
click at [1240, 62] on span "September 18, 2025 - September 18, 2025" at bounding box center [1278, 68] width 76 height 12
type input "**********"
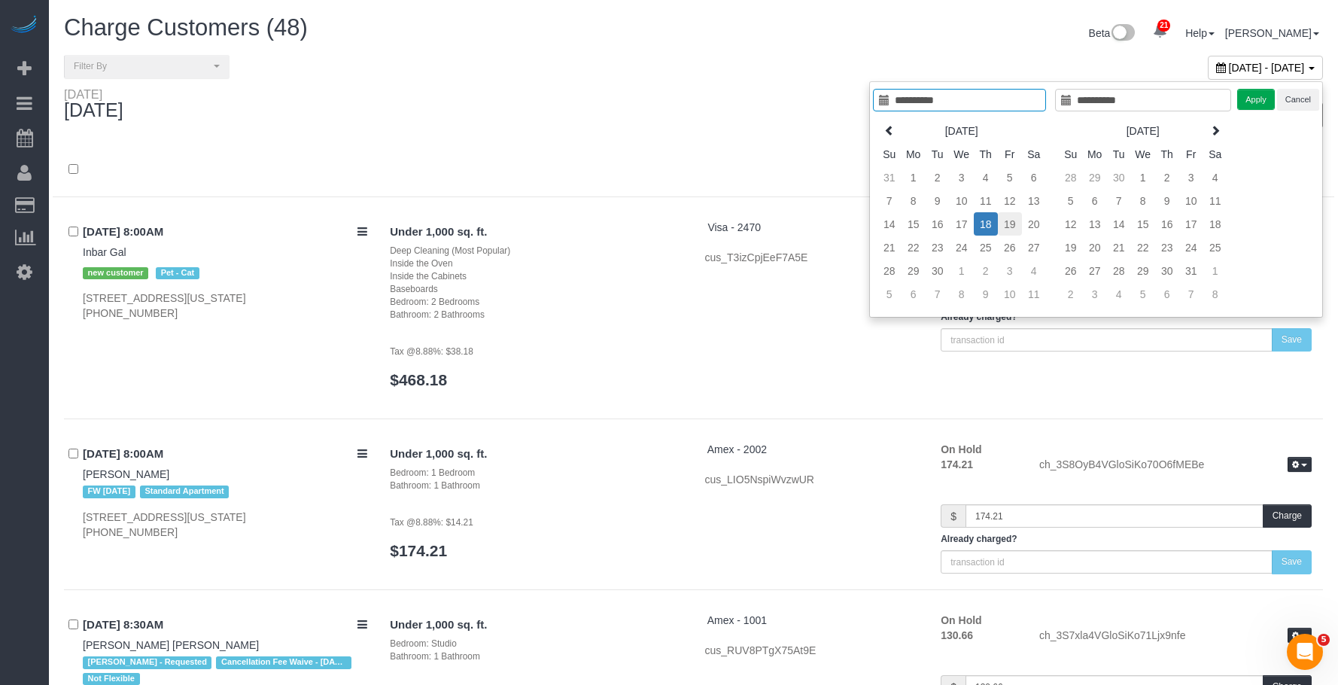
type input "**********"
click at [1009, 221] on td "19" at bounding box center [1010, 223] width 24 height 23
type input "**********"
click at [1009, 221] on td "19" at bounding box center [1010, 223] width 24 height 23
type input "**********"
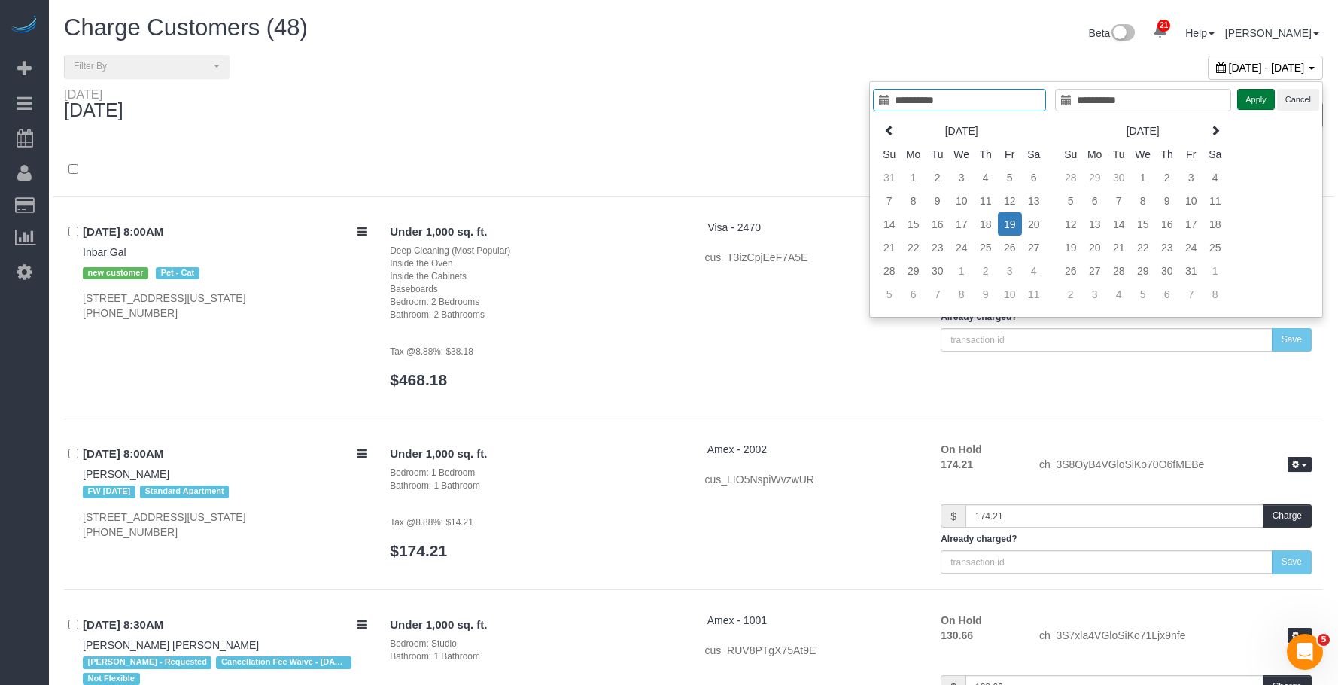
click at [1256, 99] on button "Apply" at bounding box center [1256, 100] width 38 height 22
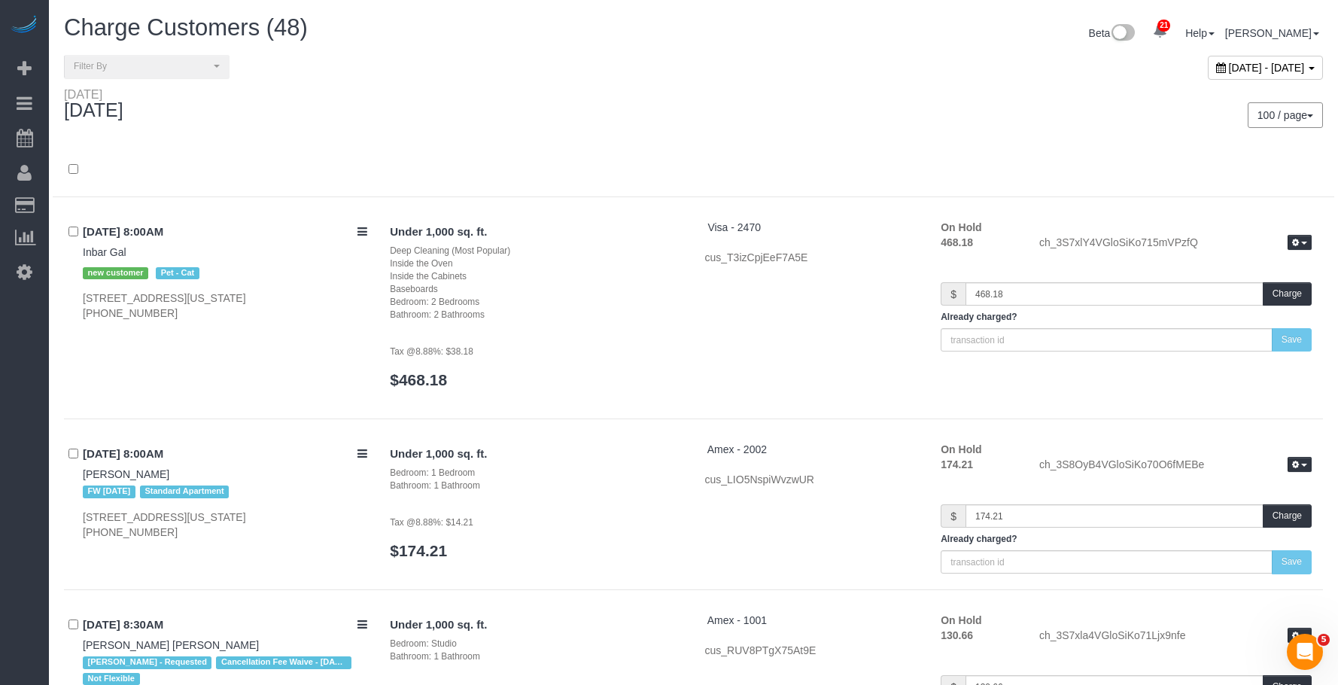
click at [655, 77] on div "**********" at bounding box center [373, 66] width 641 height 23
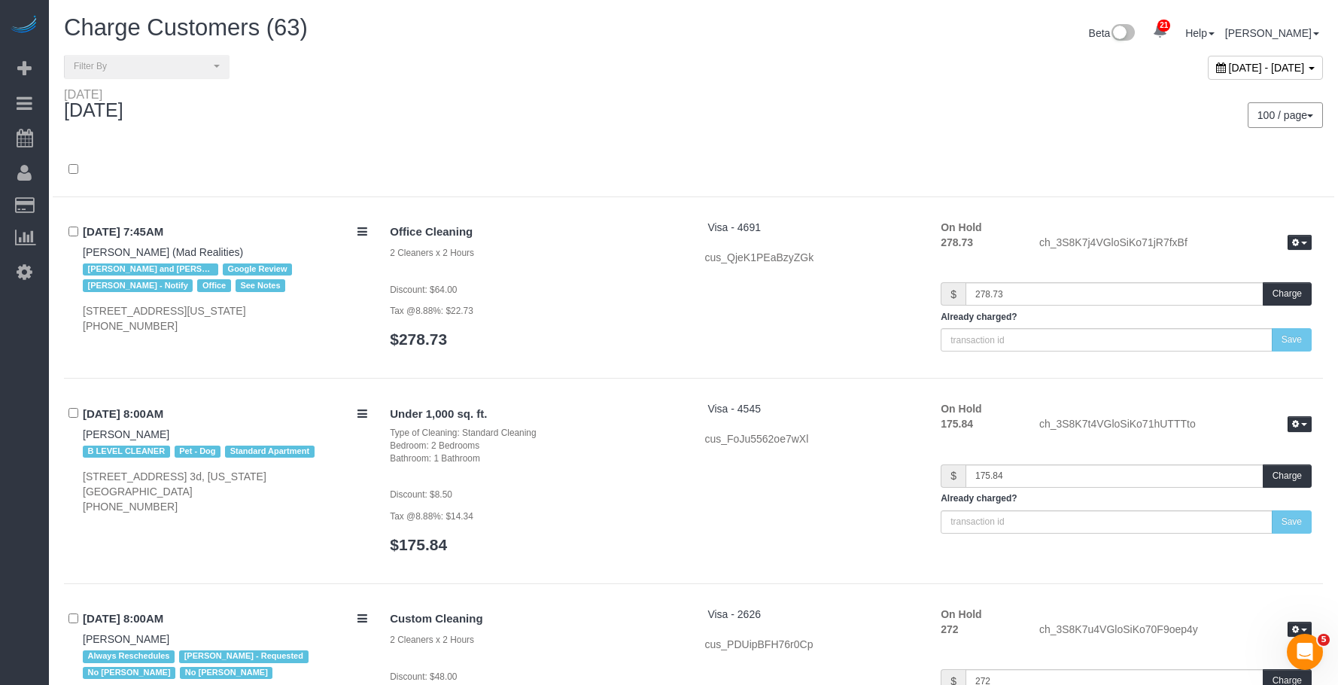
scroll to position [10695, 0]
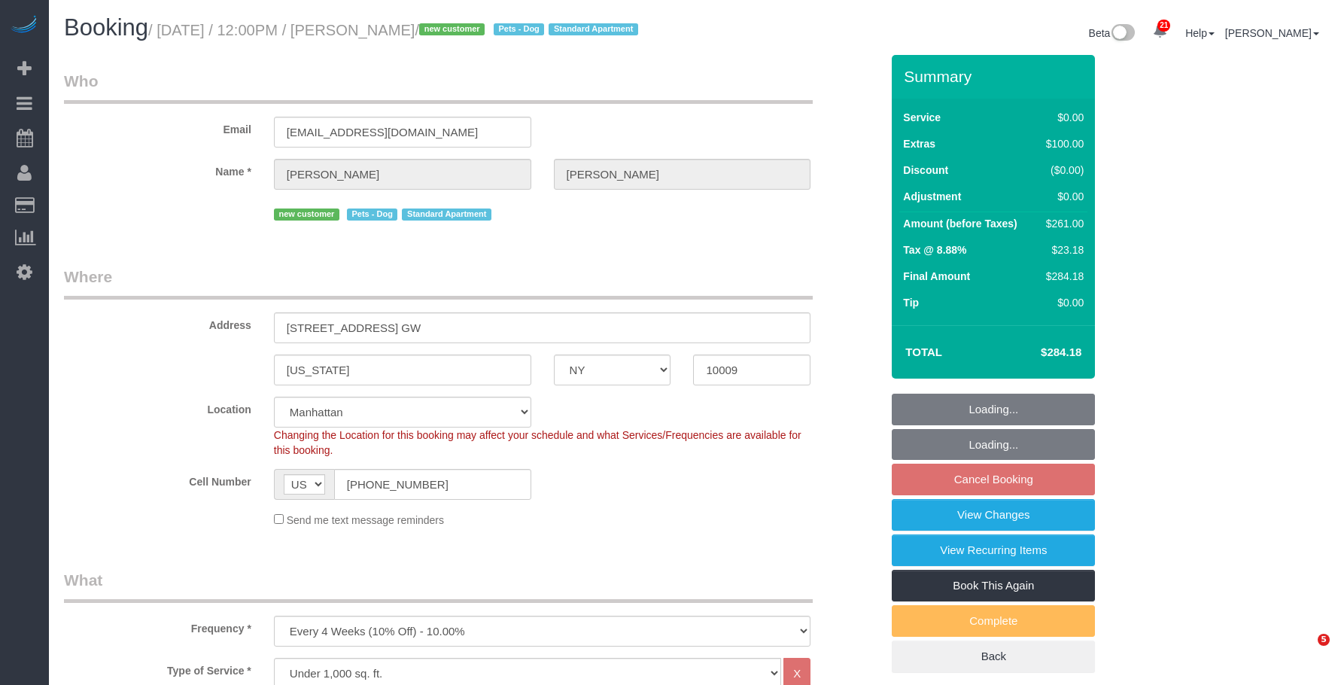
select select "NY"
select select "number:89"
select select "number:75"
select select "number:13"
select select "number:5"
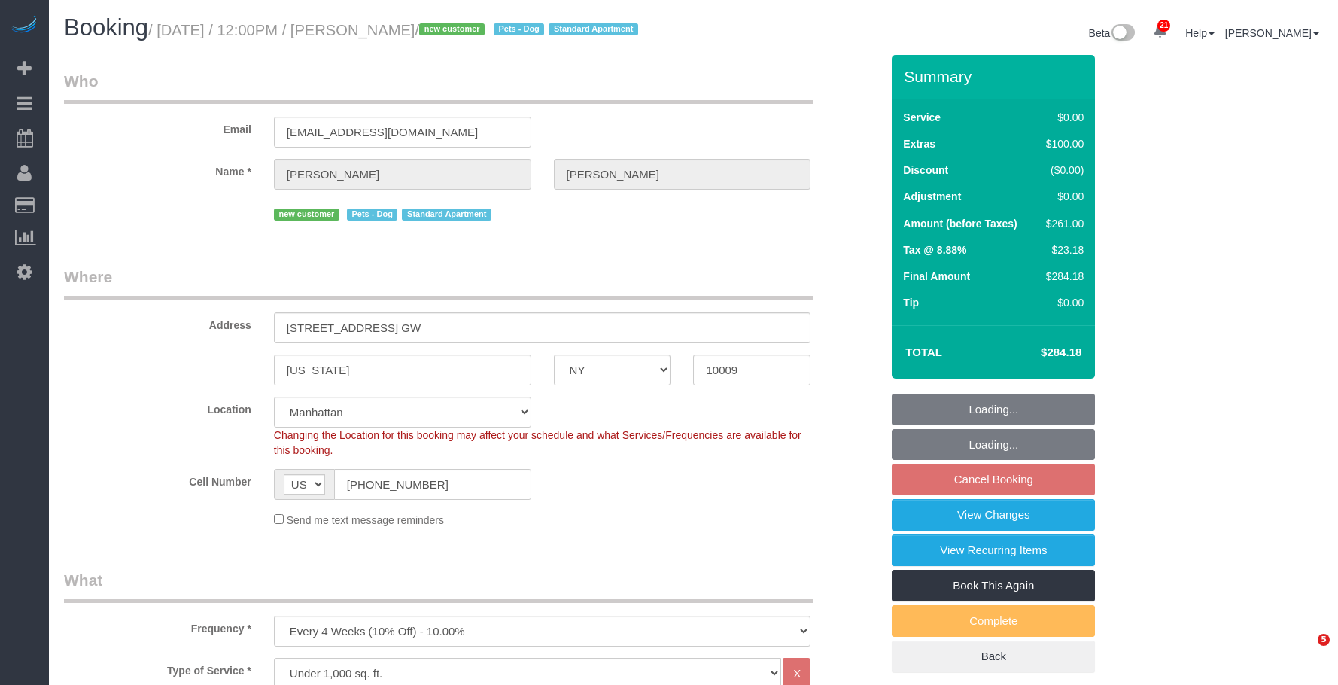
click at [477, 35] on small "/ October 17, 2025 / 12:00PM / Brianna Feldman / new customer Pets - Dog Standa…" at bounding box center [395, 30] width 495 height 17
select select "1"
select select "2"
select select "object:1553"
select select "spot5"
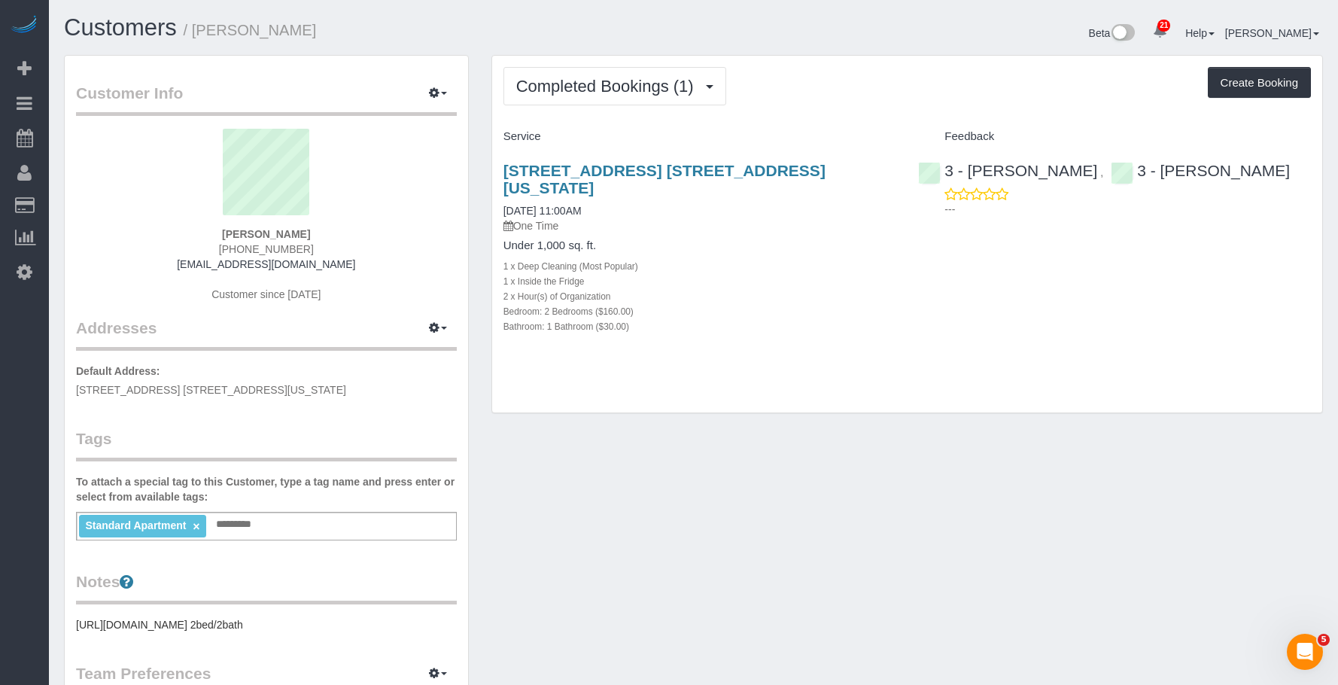
click at [763, 218] on p "One Time" at bounding box center [700, 225] width 393 height 15
click at [622, 88] on span "Completed Bookings (1)" at bounding box center [608, 86] width 185 height 19
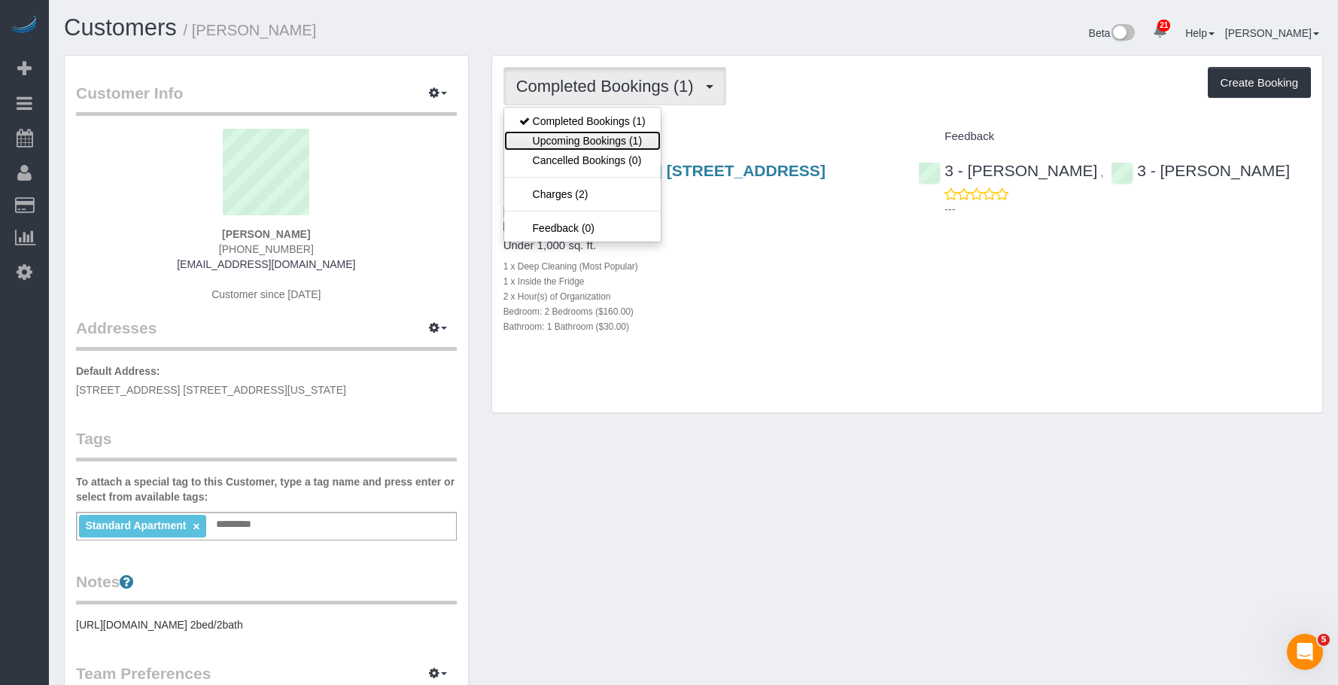
click at [619, 137] on link "Upcoming Bookings (1)" at bounding box center [582, 141] width 157 height 20
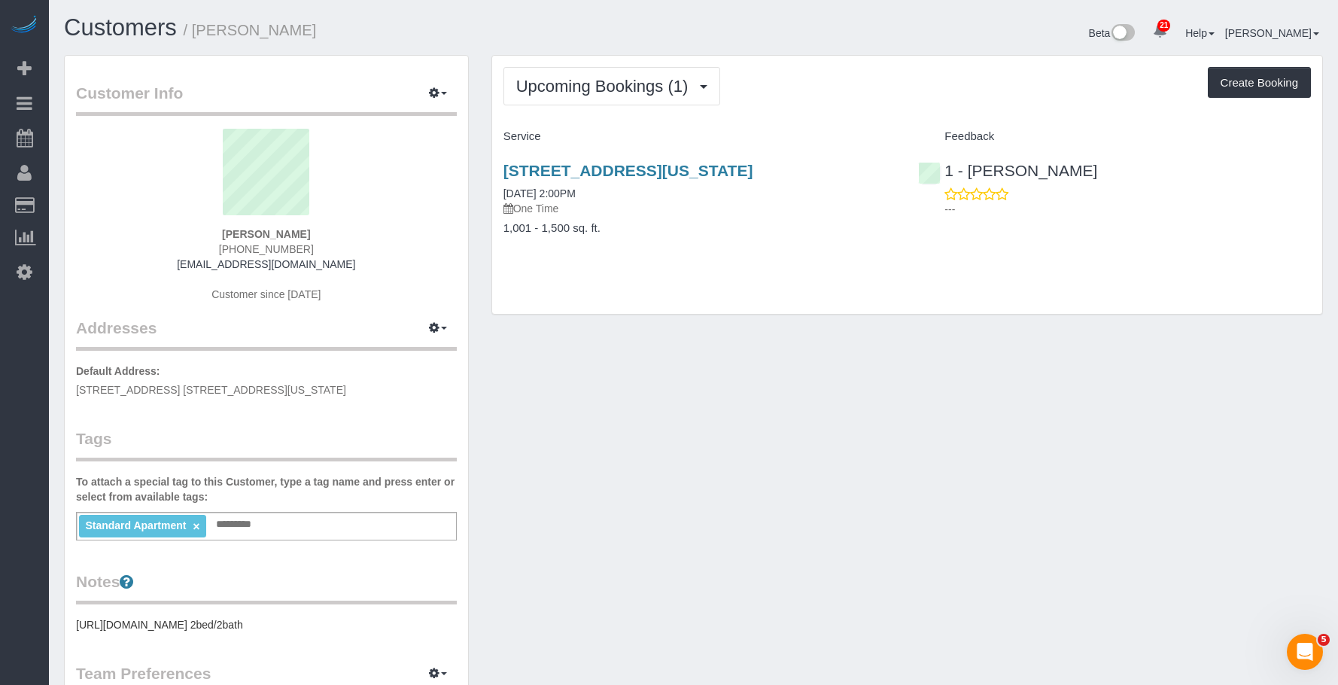
click at [741, 201] on p "One Time" at bounding box center [700, 208] width 393 height 15
click at [753, 166] on link "[STREET_ADDRESS][US_STATE]" at bounding box center [629, 170] width 250 height 17
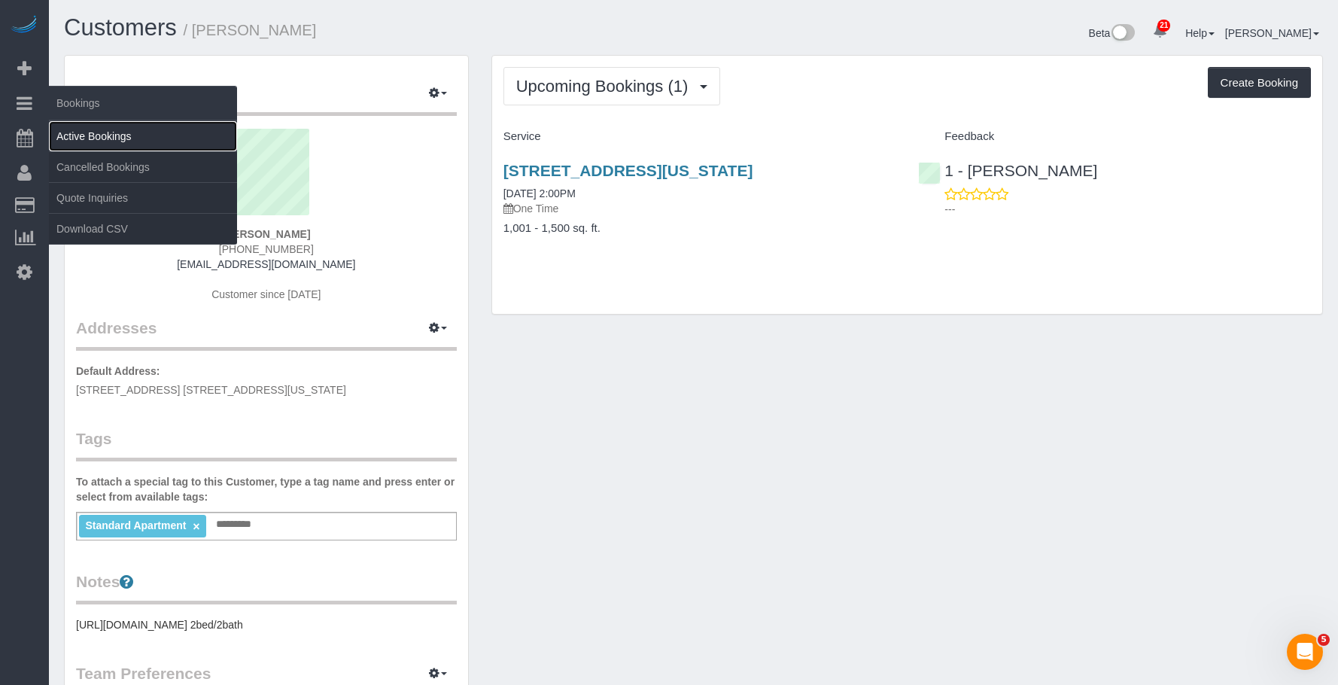
click at [122, 135] on link "Active Bookings" at bounding box center [143, 136] width 188 height 30
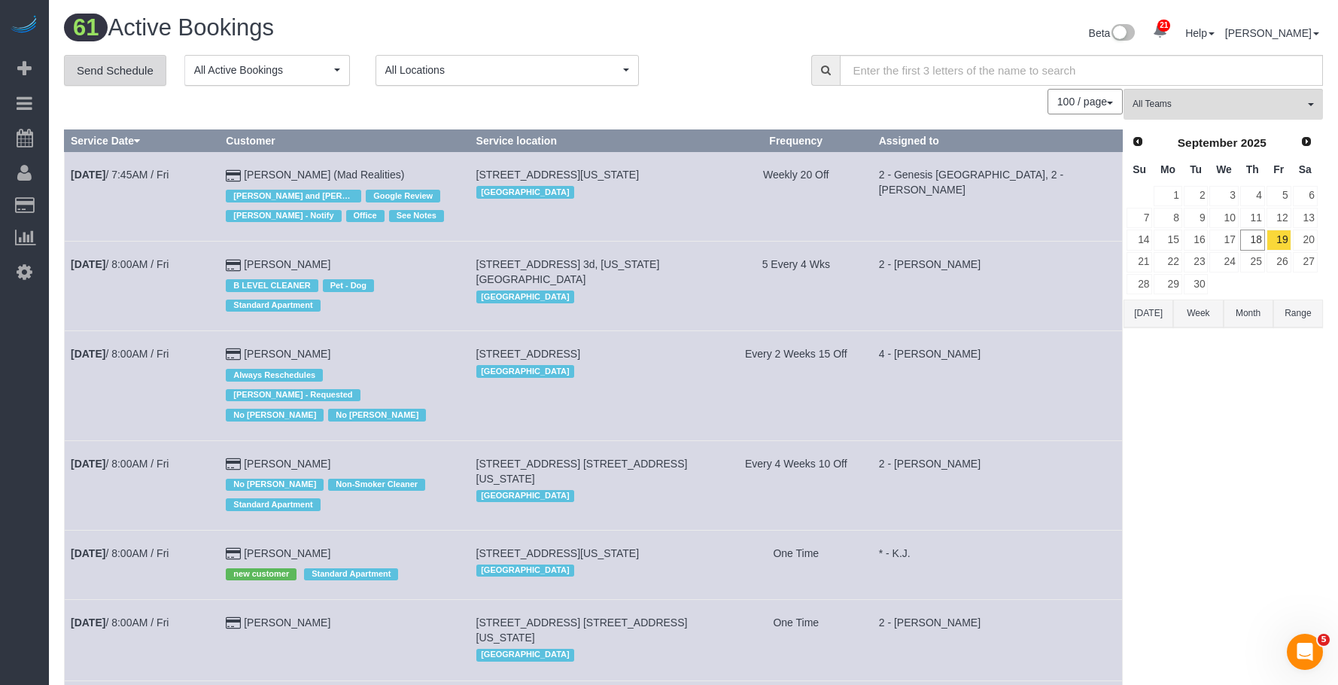
click at [114, 70] on link "Send Schedule" at bounding box center [115, 71] width 102 height 32
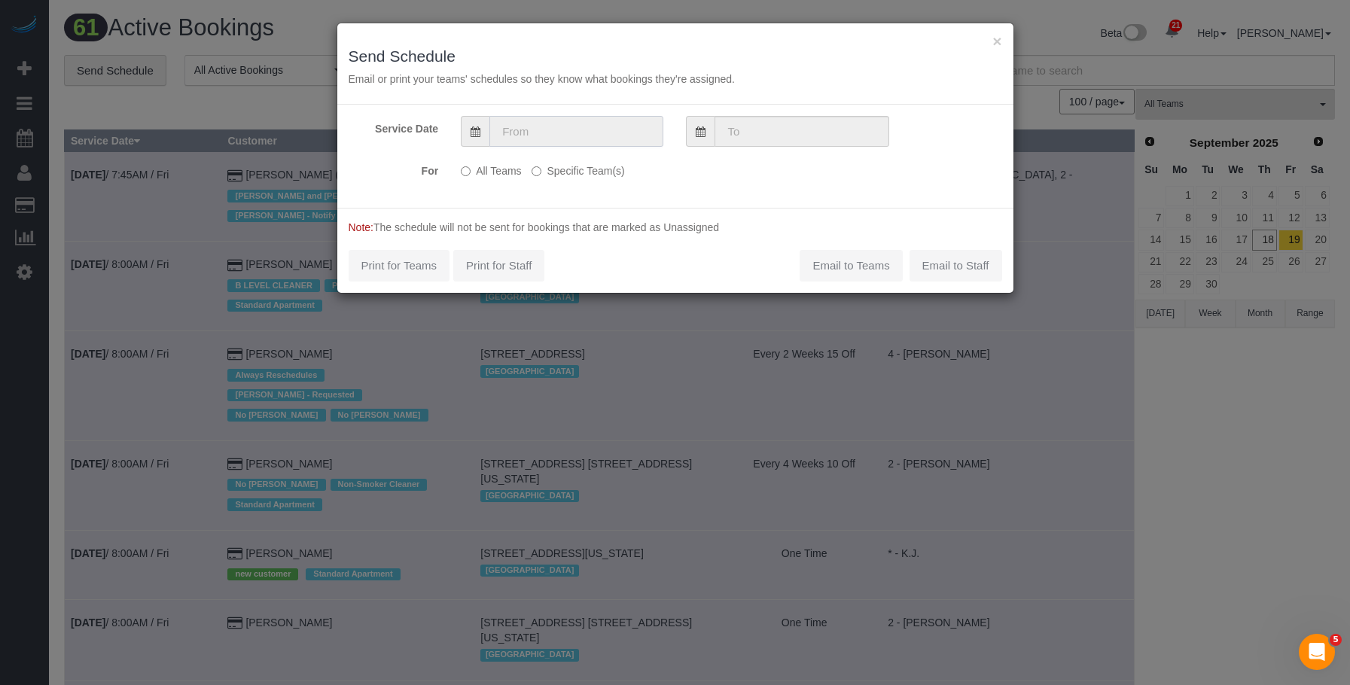
click at [604, 134] on input "text" at bounding box center [576, 131] width 174 height 31
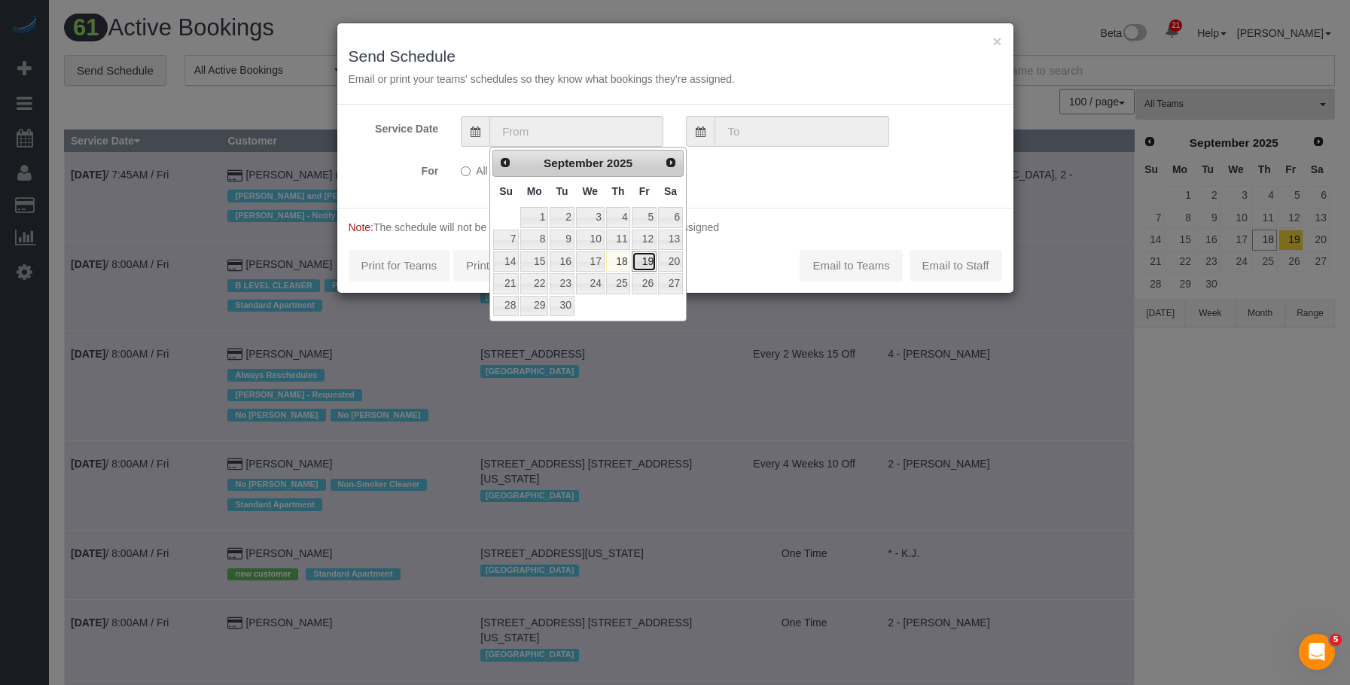
click at [641, 257] on link "19" at bounding box center [643, 261] width 24 height 20
type input "[DATE]"
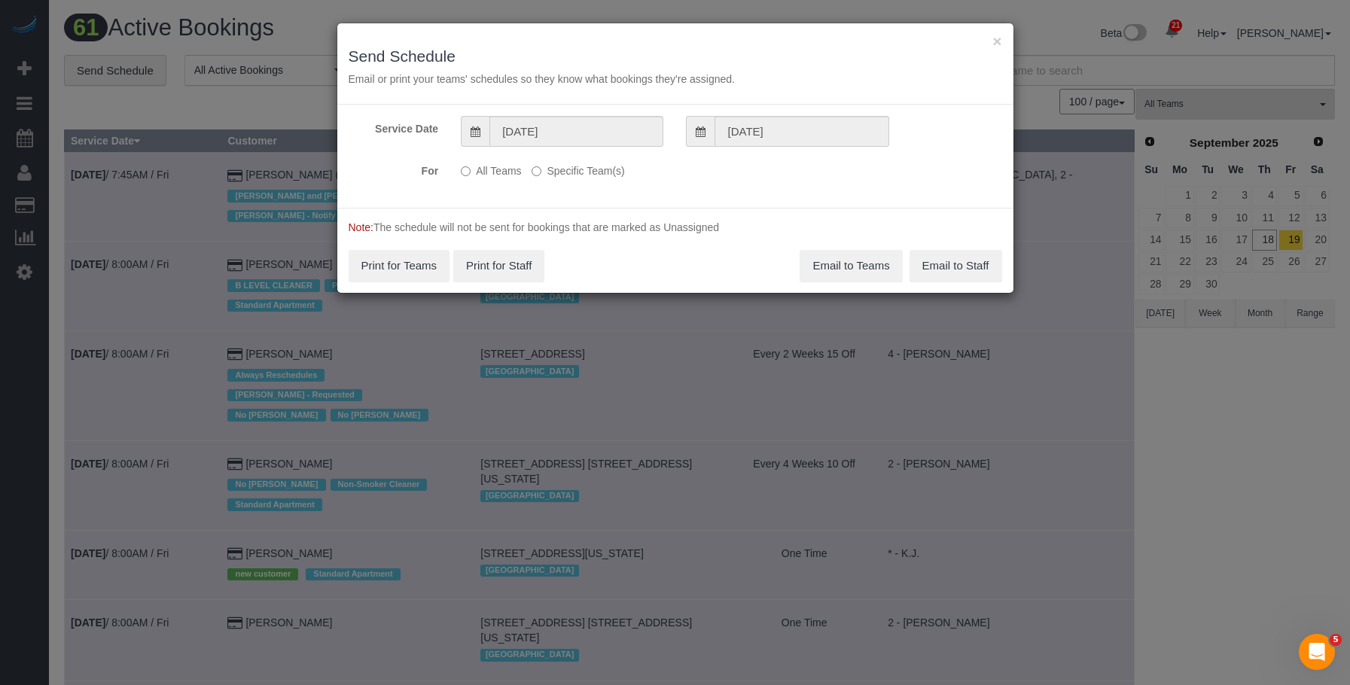
drag, startPoint x: 604, startPoint y: 172, endPoint x: 648, endPoint y: 188, distance: 47.4
click at [604, 172] on label "Specific Team(s)" at bounding box center [577, 168] width 93 height 20
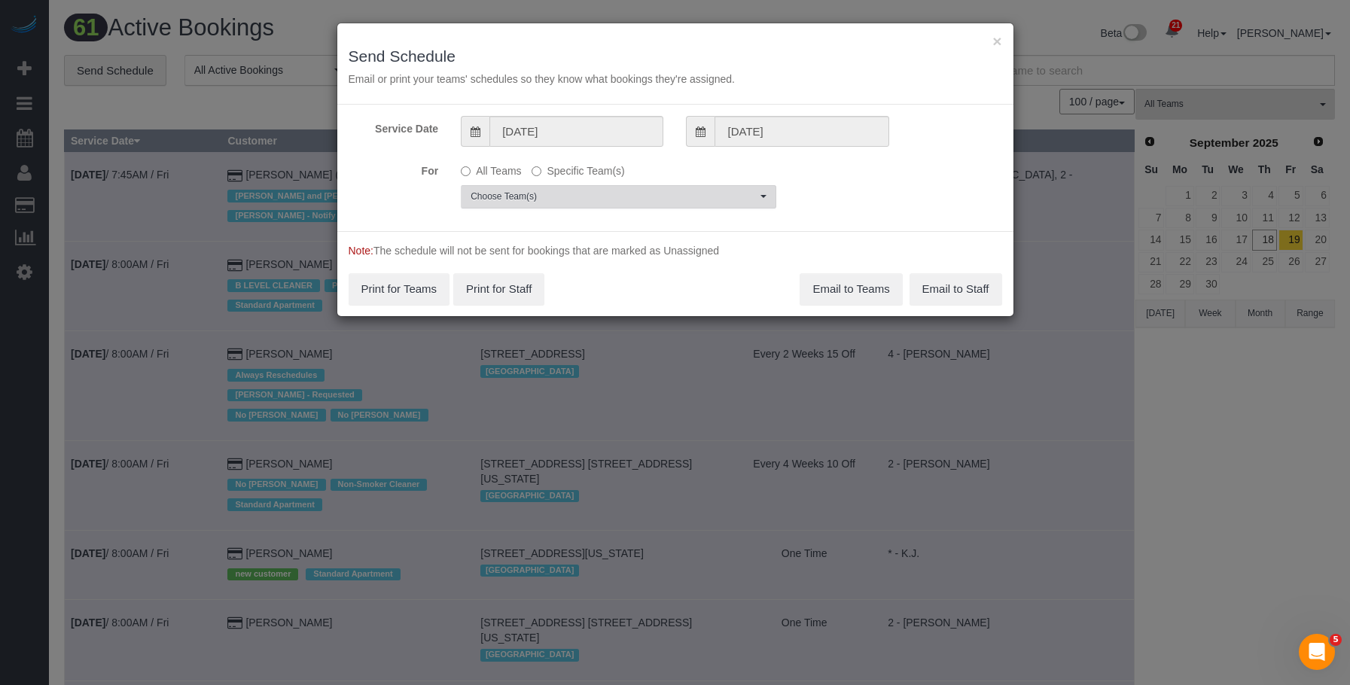
click at [665, 195] on span "Choose Team(s)" at bounding box center [613, 196] width 286 height 13
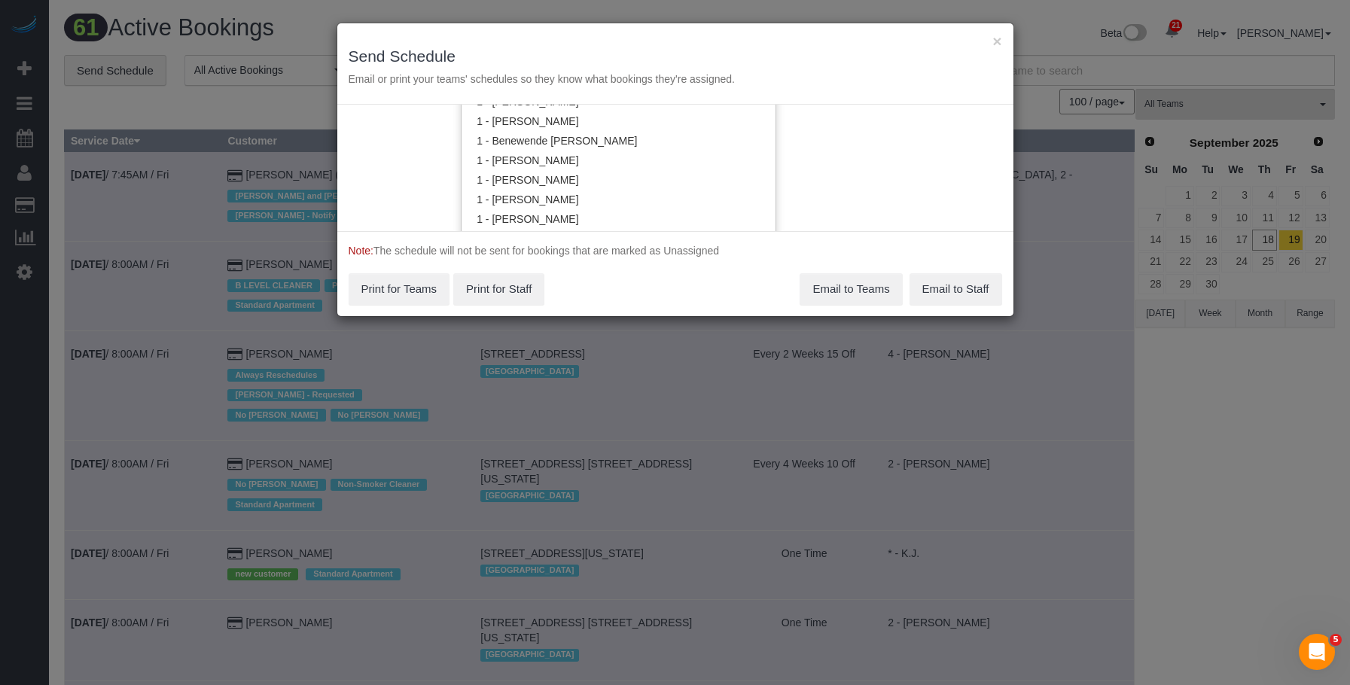
scroll to position [530, 0]
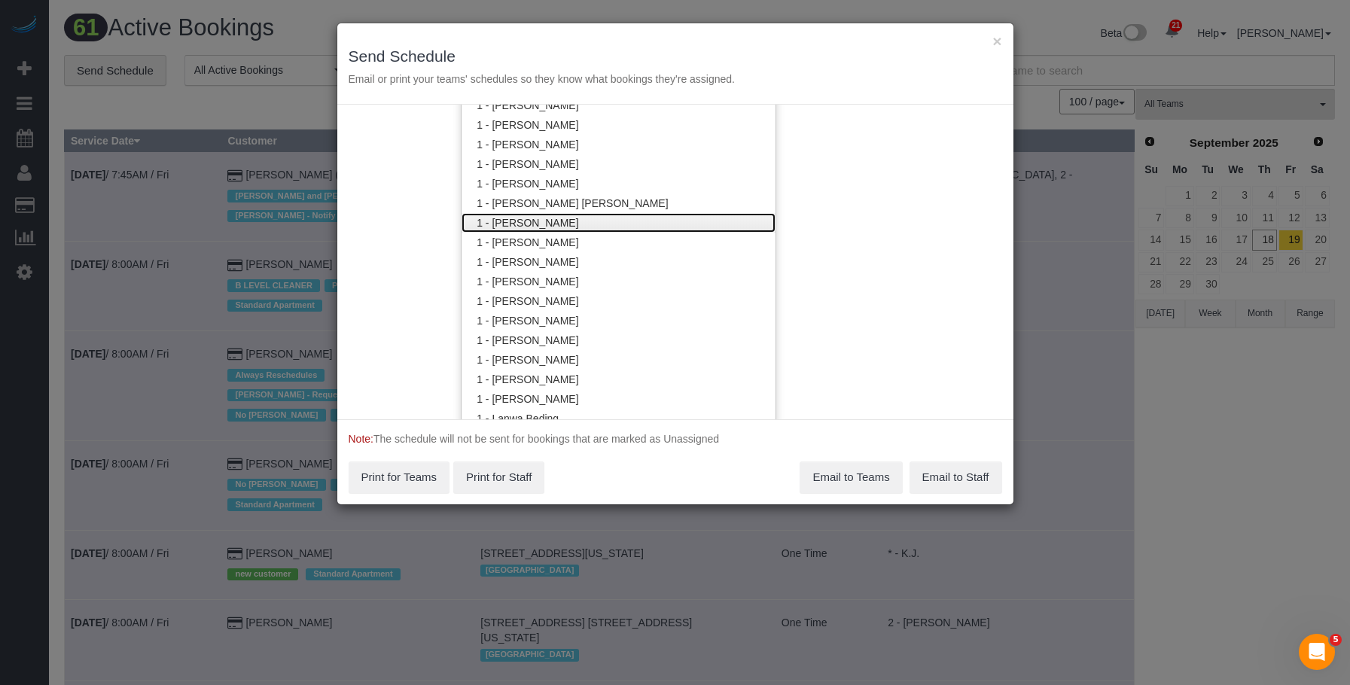
click at [571, 219] on link "1 - [PERSON_NAME]" at bounding box center [618, 223] width 314 height 20
click at [647, 62] on h3 "Send Schedule" at bounding box center [674, 55] width 653 height 17
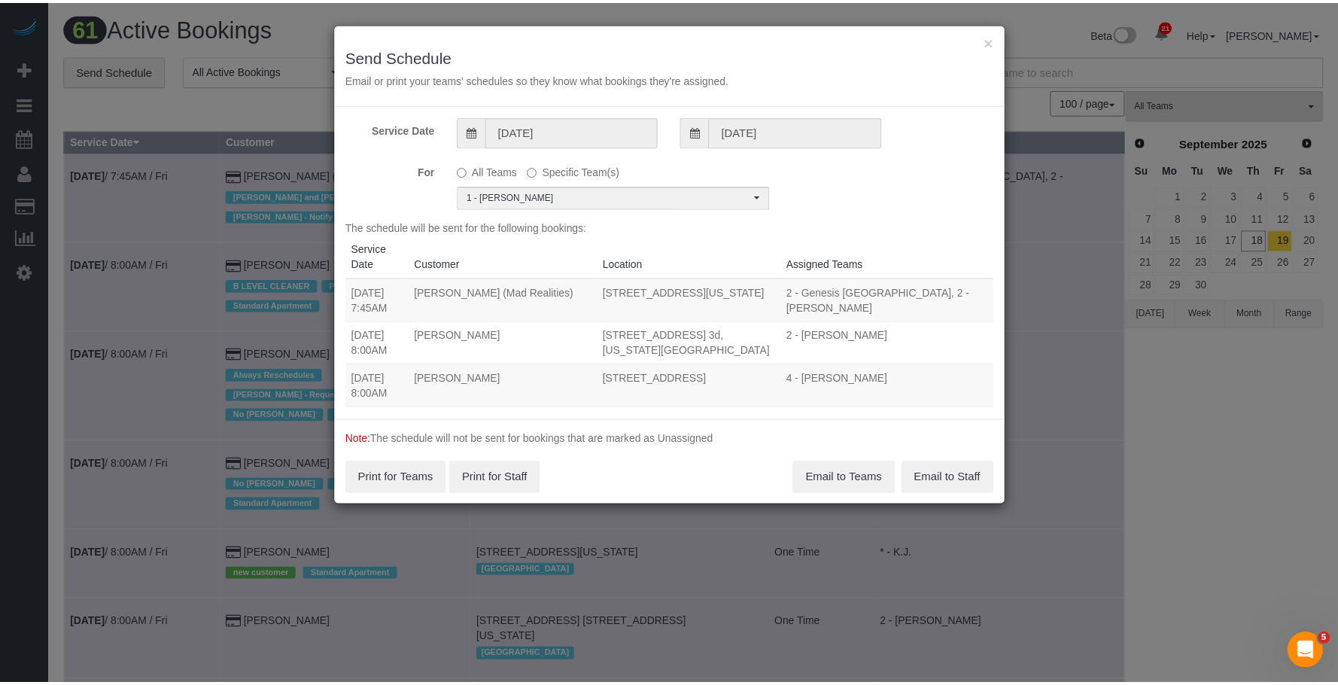
scroll to position [0, 0]
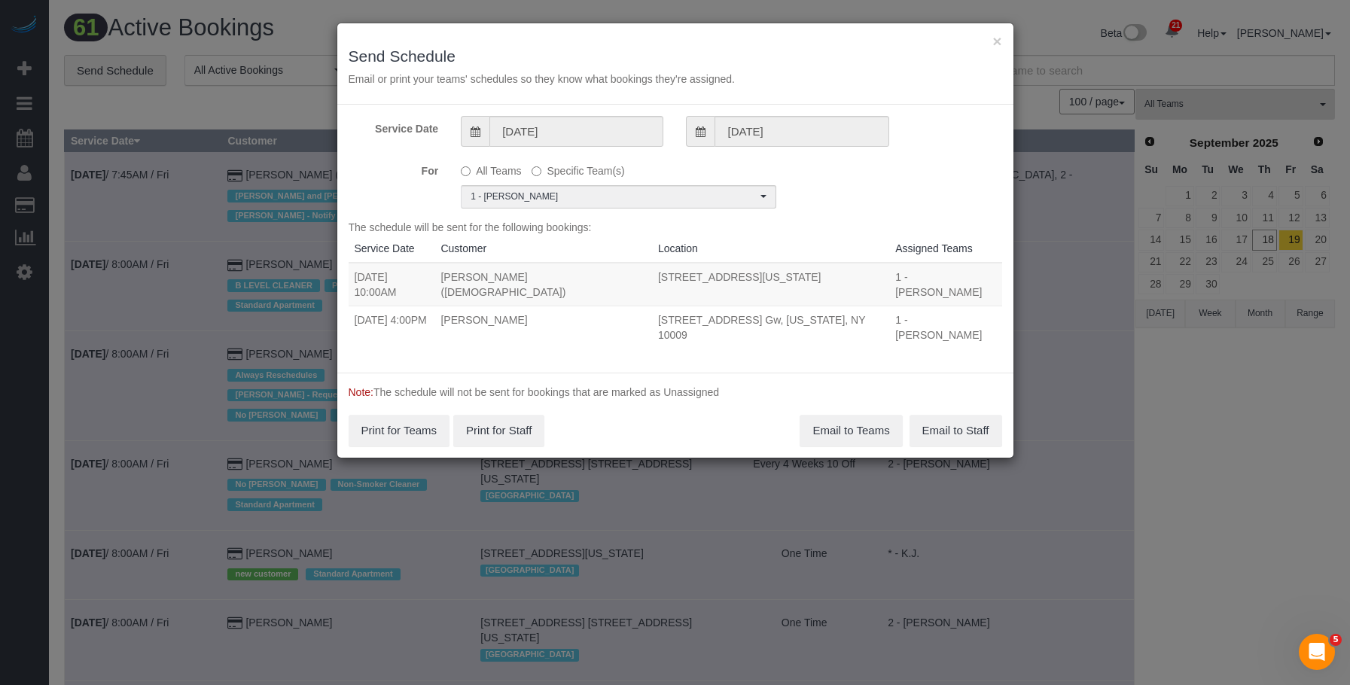
click at [856, 50] on h3 "Send Schedule" at bounding box center [674, 55] width 653 height 17
click at [996, 42] on button "×" at bounding box center [996, 41] width 9 height 16
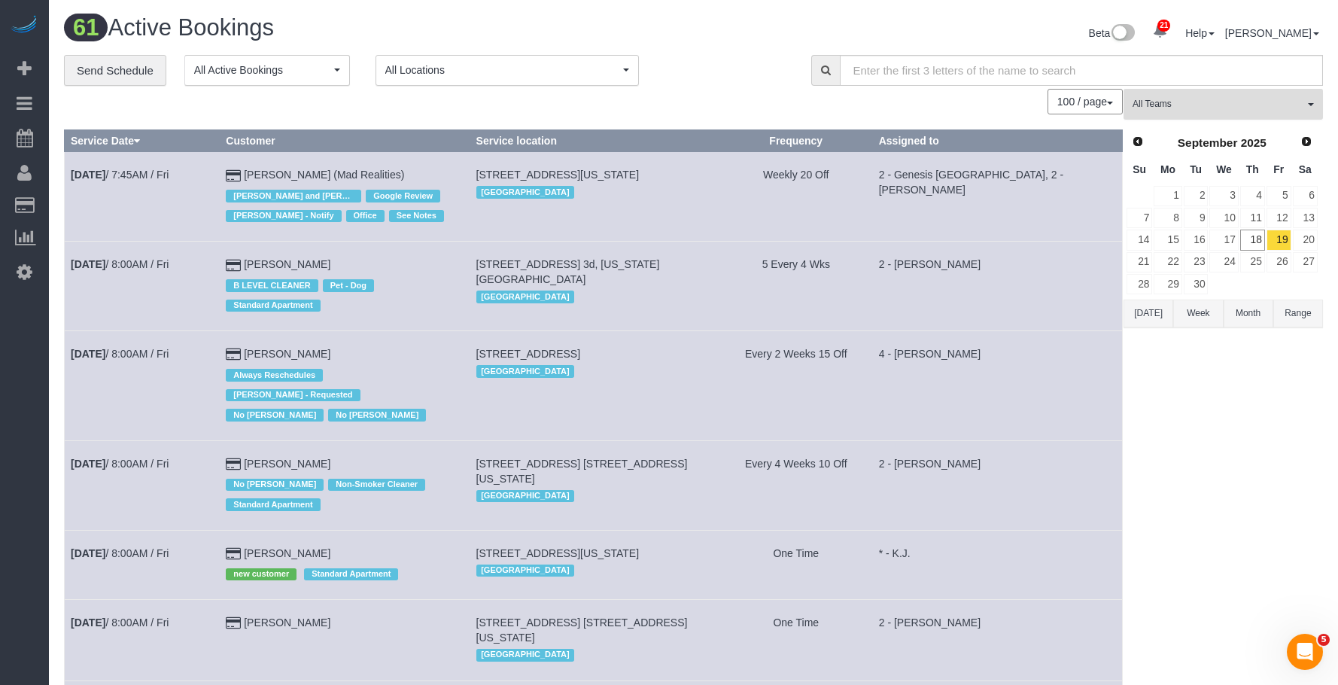
drag, startPoint x: 1164, startPoint y: 105, endPoint x: 1189, endPoint y: 221, distance: 119.4
click at [1164, 105] on span "All Teams" at bounding box center [1219, 104] width 172 height 13
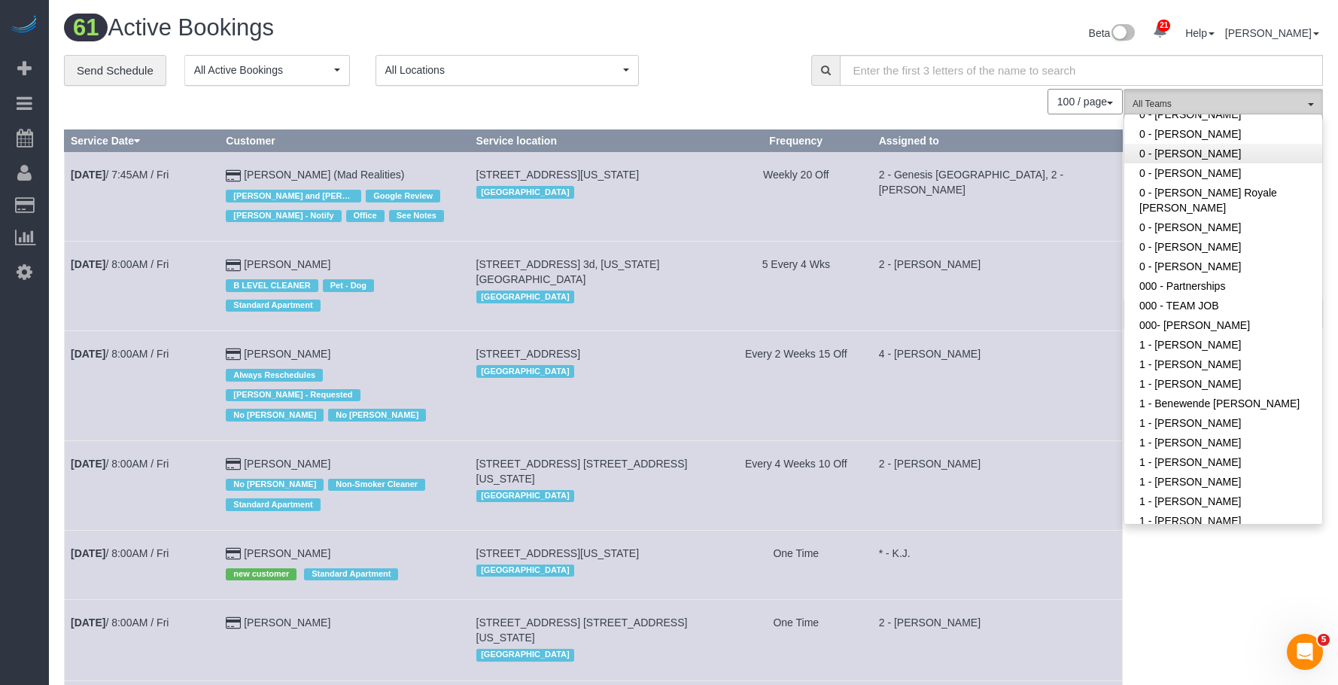
scroll to position [151, 0]
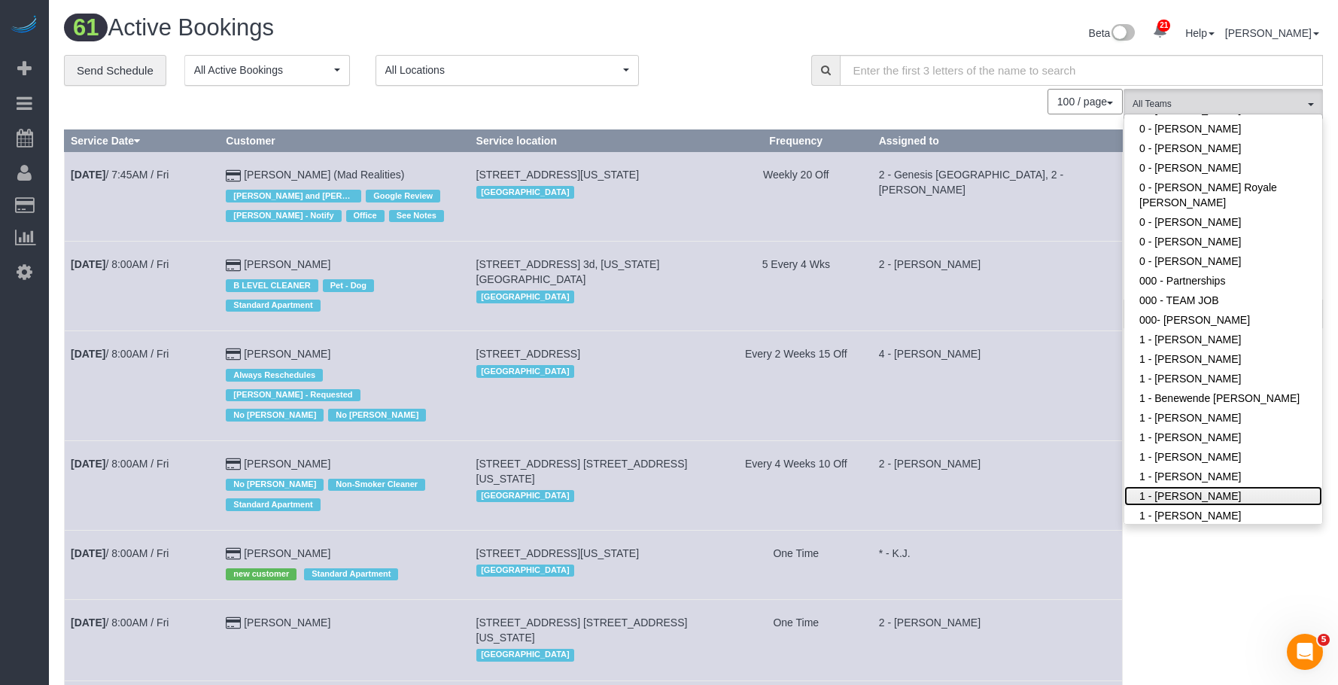
click at [1230, 498] on link "1 - [PERSON_NAME]" at bounding box center [1223, 496] width 198 height 20
click at [644, 58] on div "**********" at bounding box center [426, 71] width 725 height 32
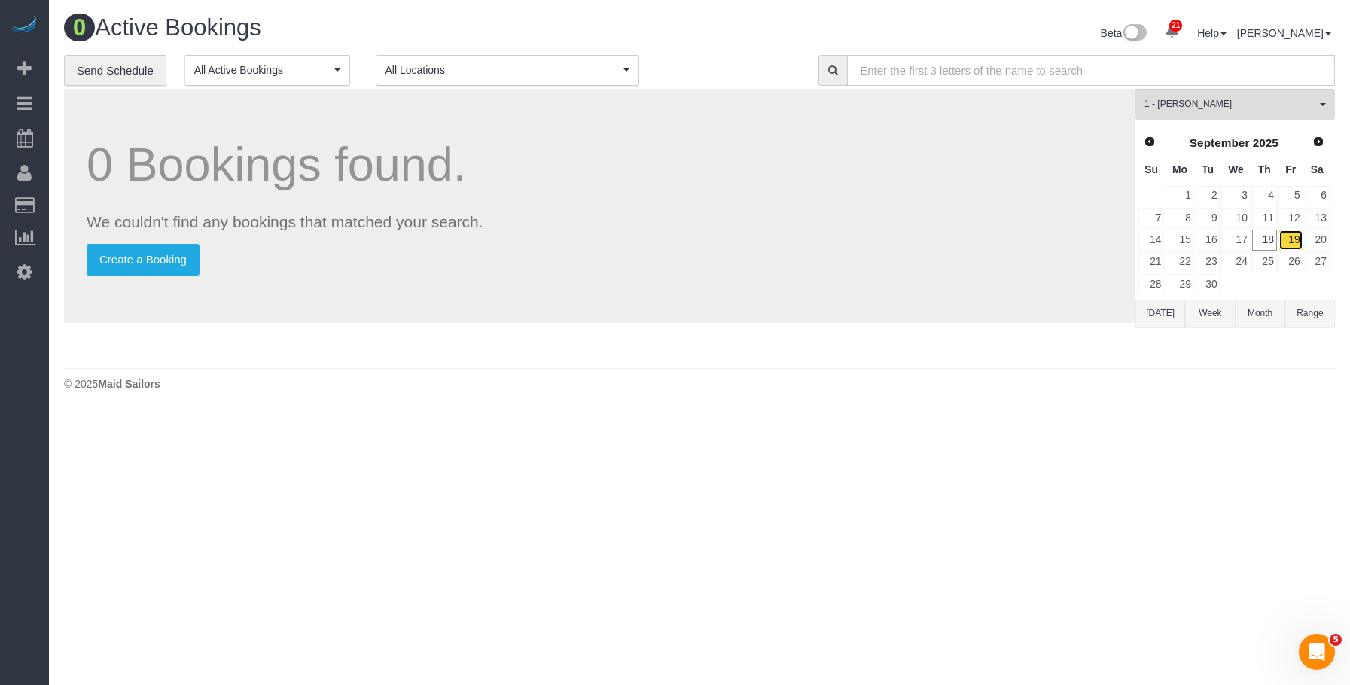
click at [1298, 236] on link "19" at bounding box center [1290, 240] width 25 height 20
click at [1233, 108] on span "1 - [PERSON_NAME]" at bounding box center [1230, 104] width 172 height 13
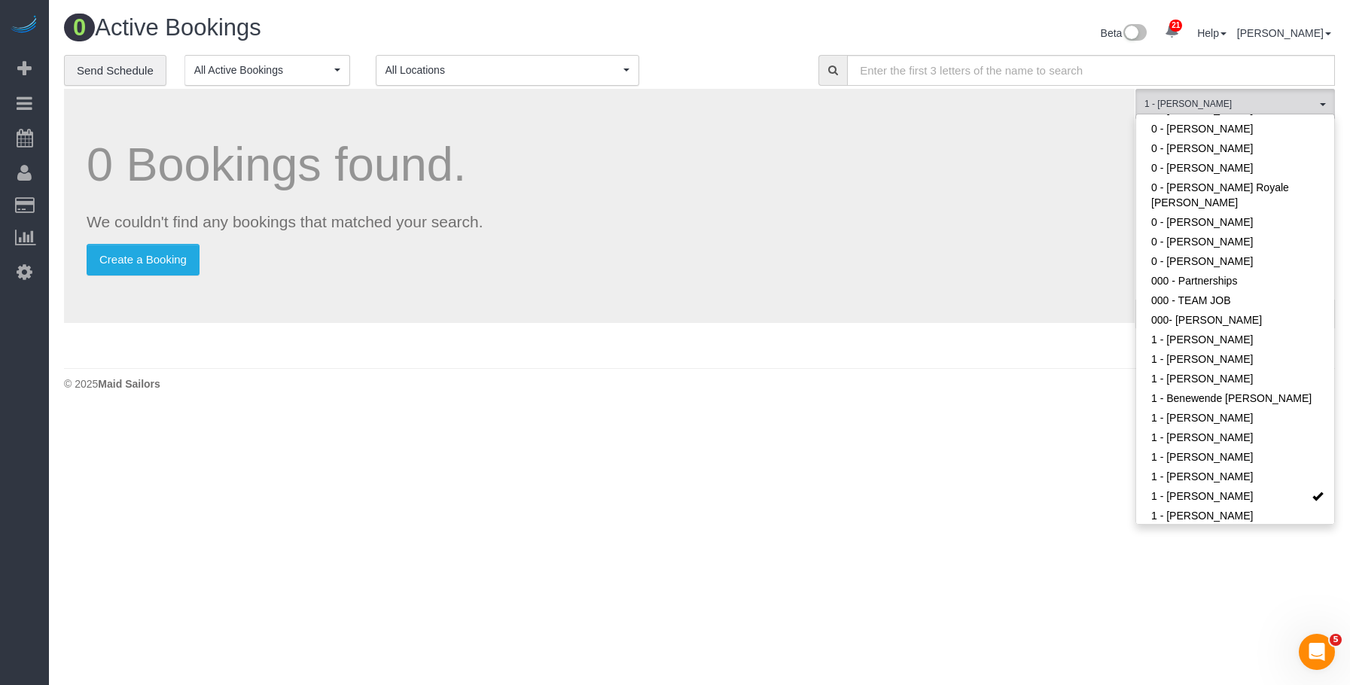
click at [872, 355] on div "0 Bookings found. We couldn't find any bookings that matched your search. Creat…" at bounding box center [599, 225] width 1071 height 272
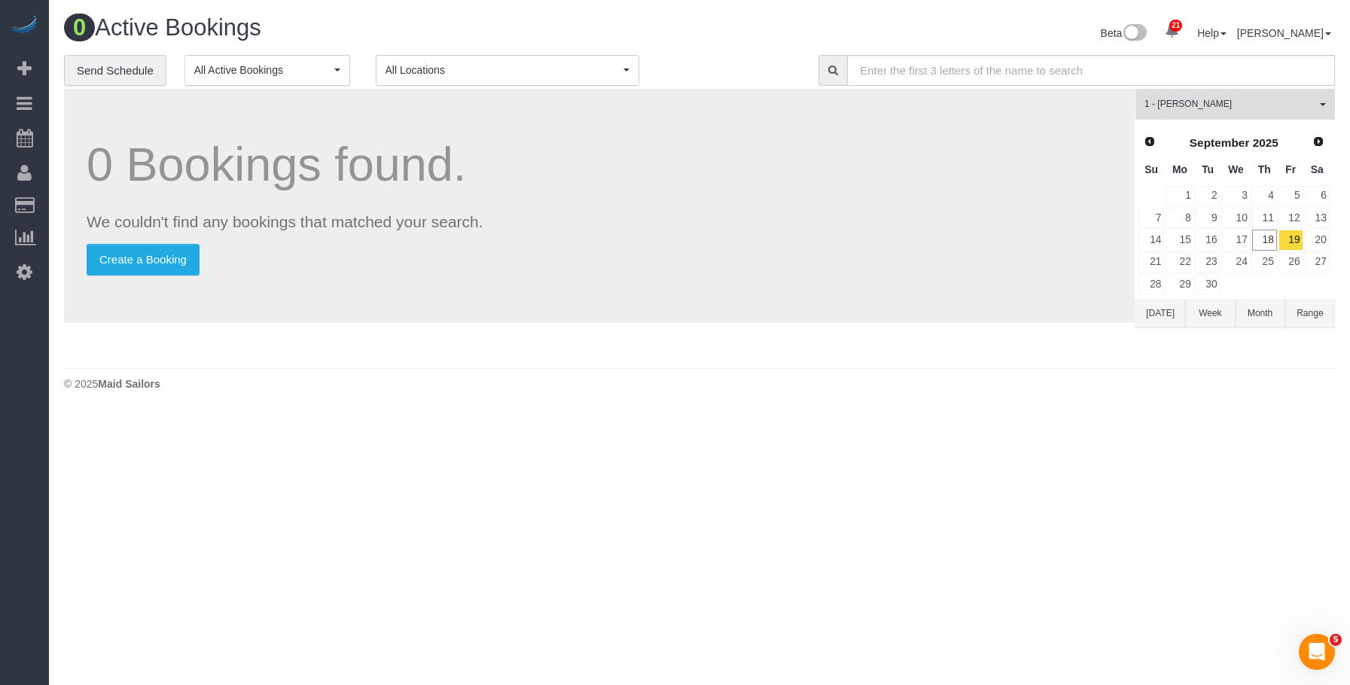
click at [1210, 97] on button "1 - Daphnee Thomas All Teams" at bounding box center [1234, 104] width 199 height 31
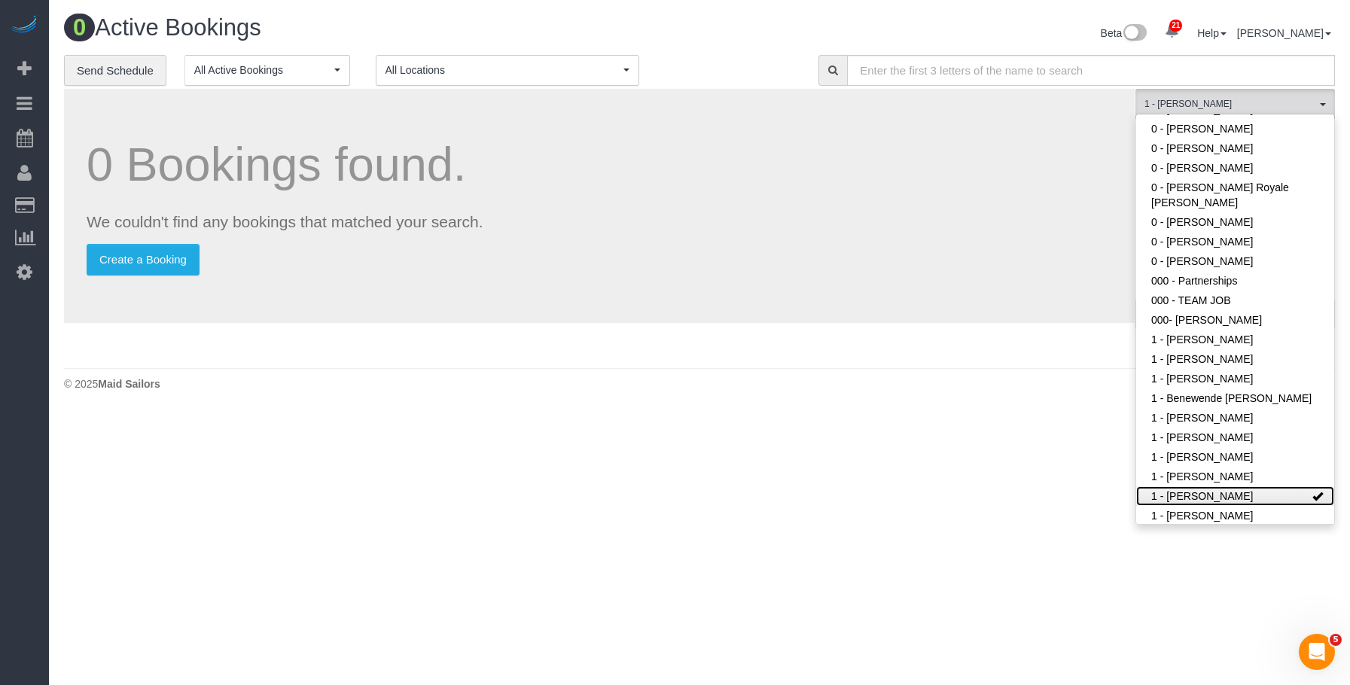
click at [1262, 499] on link "1 - [PERSON_NAME]" at bounding box center [1235, 496] width 198 height 20
click at [767, 369] on footer "© 2025 Maid Sailors" at bounding box center [699, 383] width 1271 height 30
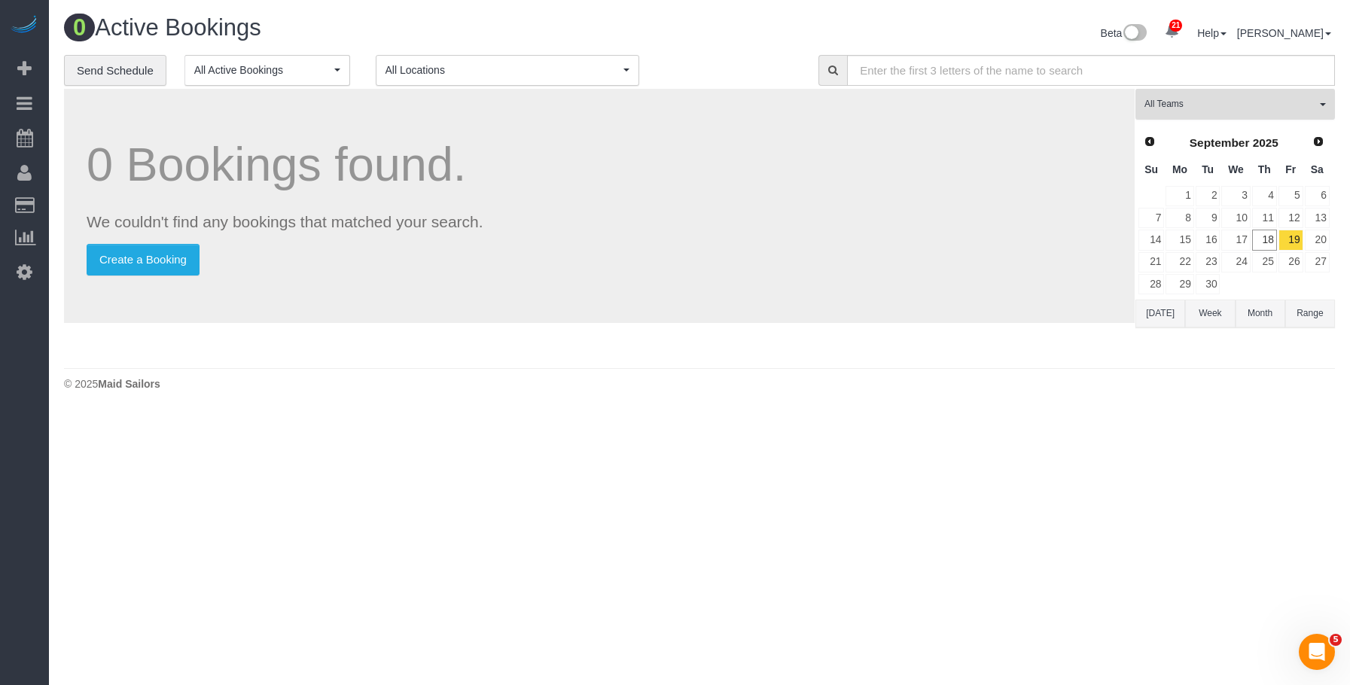
click at [1170, 96] on button "All Teams" at bounding box center [1234, 104] width 199 height 31
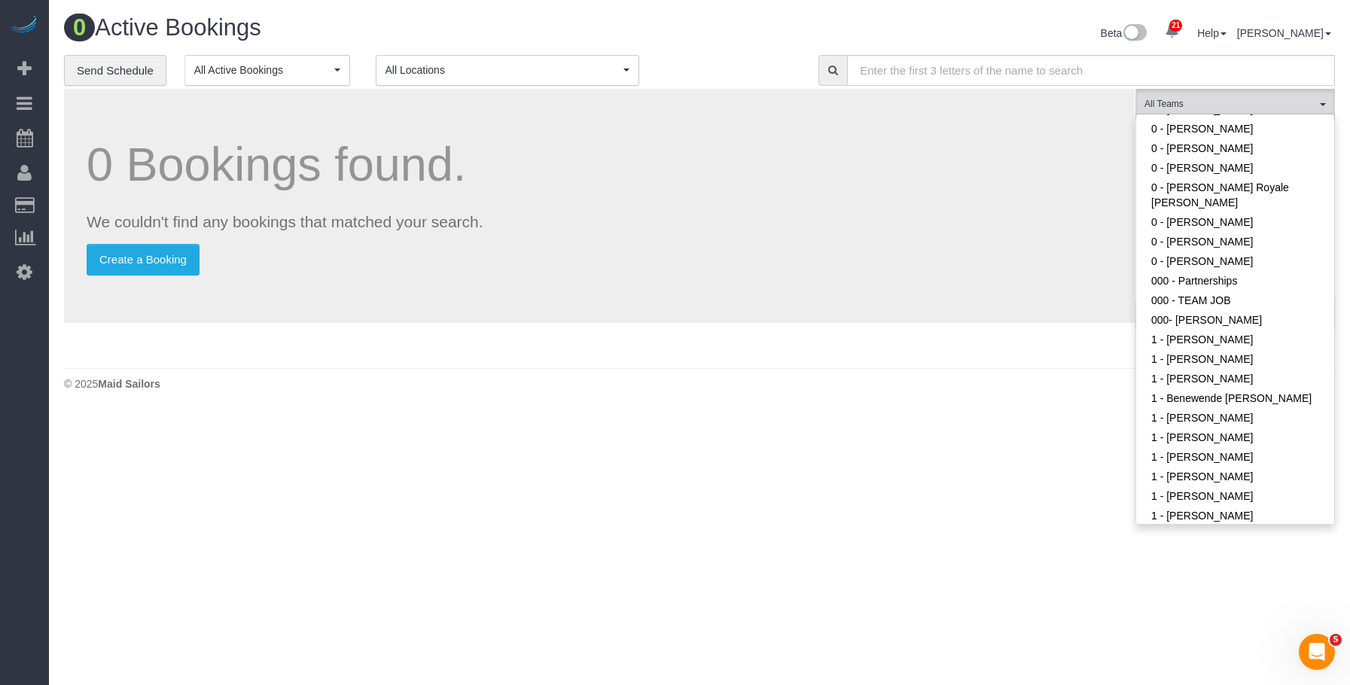
click at [879, 410] on div "0 Active Bookings Beta 21 Your Notifications You have 0 alerts × You have 8 to …" at bounding box center [699, 206] width 1301 height 413
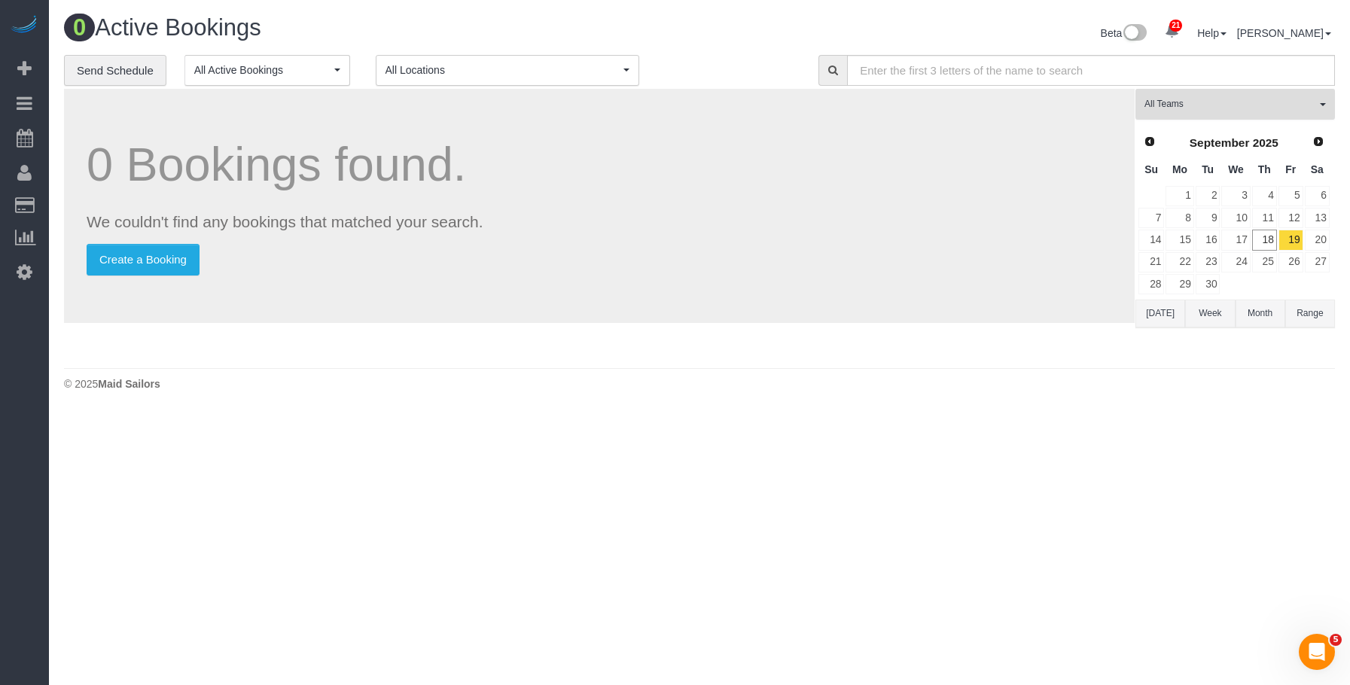
drag, startPoint x: 1231, startPoint y: 110, endPoint x: 1134, endPoint y: 164, distance: 111.2
click at [1231, 111] on span "All Teams" at bounding box center [1230, 104] width 172 height 13
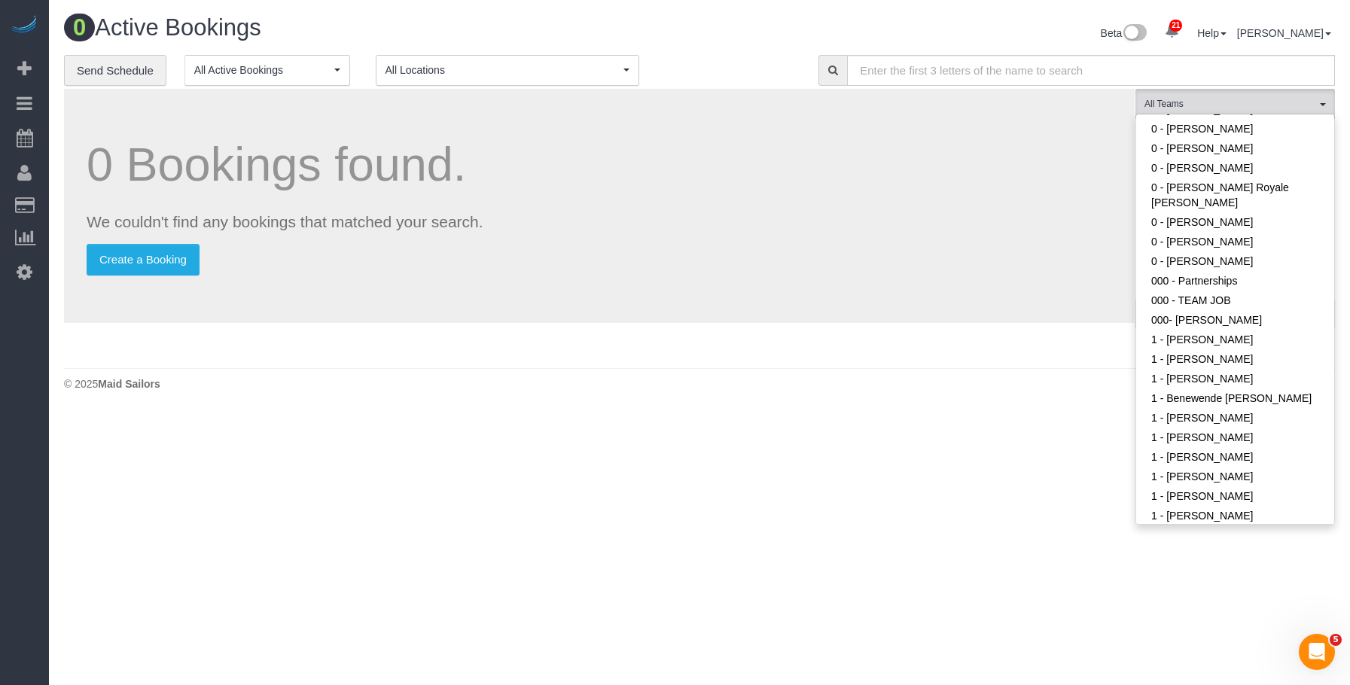
drag, startPoint x: 762, startPoint y: 383, endPoint x: 679, endPoint y: 370, distance: 84.5
click at [762, 384] on div "© 2025 Maid Sailors" at bounding box center [699, 383] width 1271 height 15
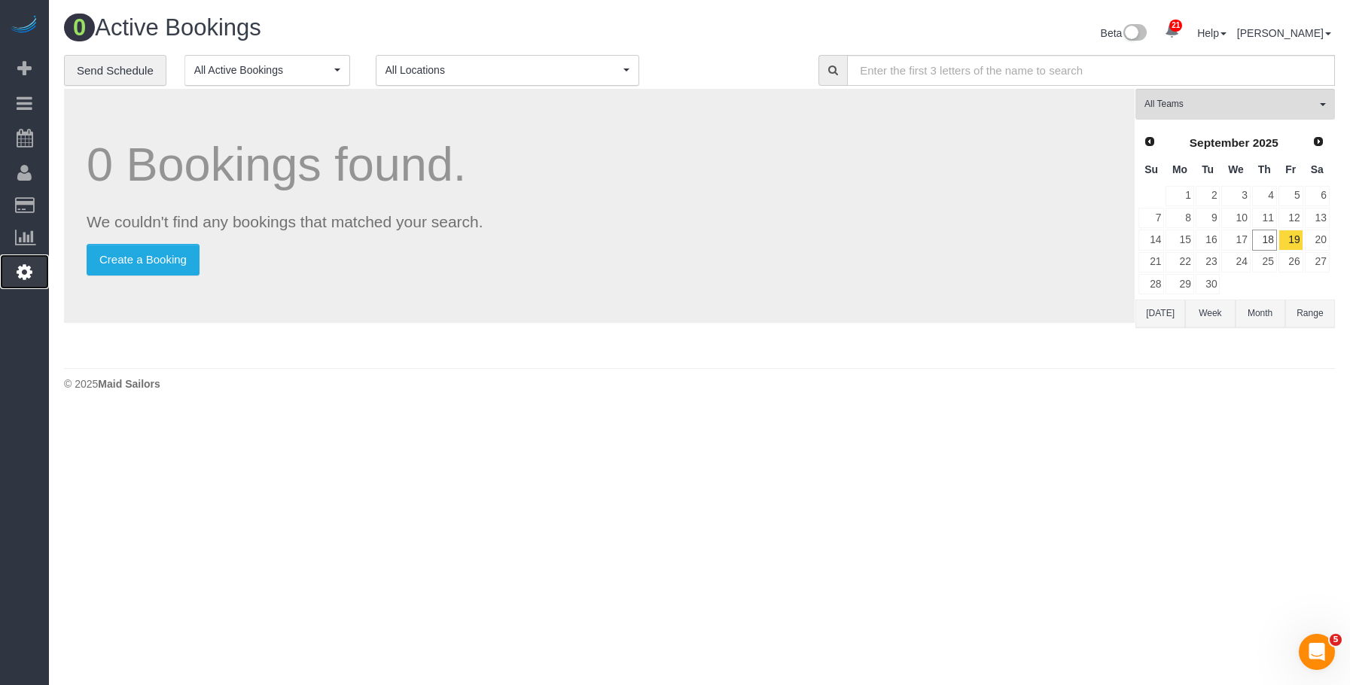
click at [21, 270] on icon at bounding box center [25, 272] width 16 height 18
select select "425"
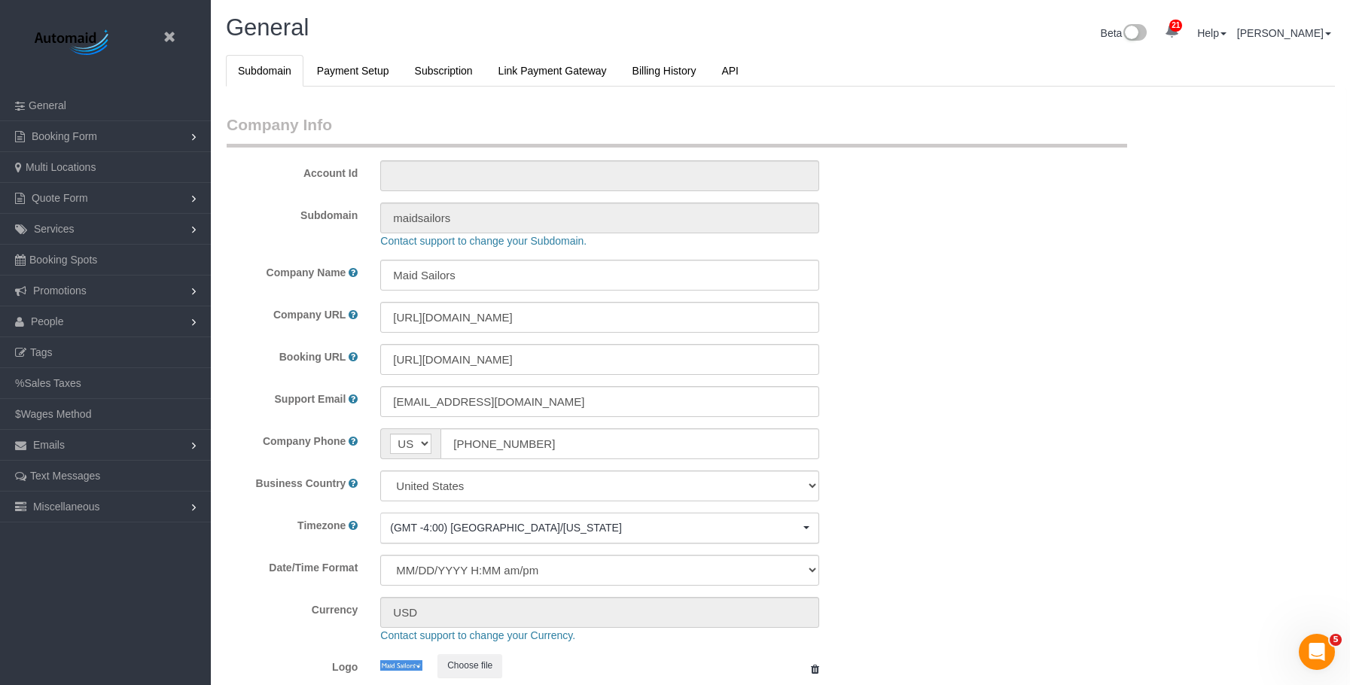
select select "string:US"
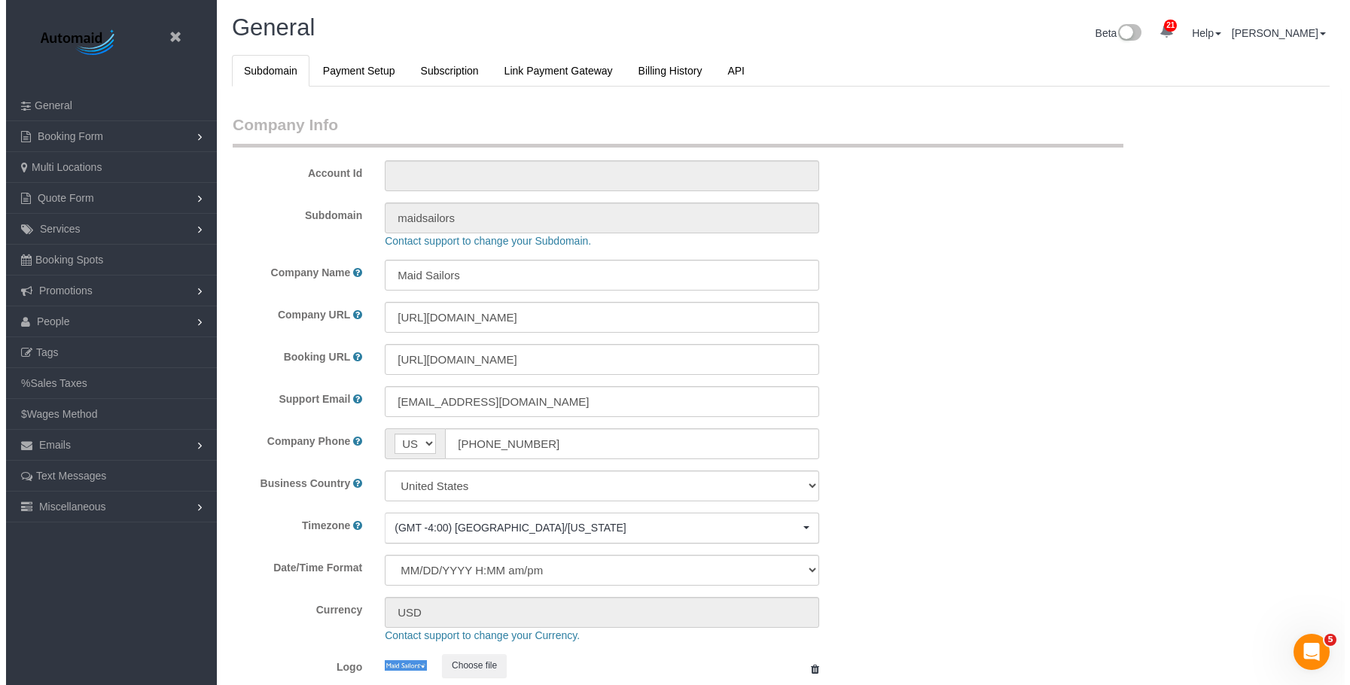
scroll to position [3191, 1338]
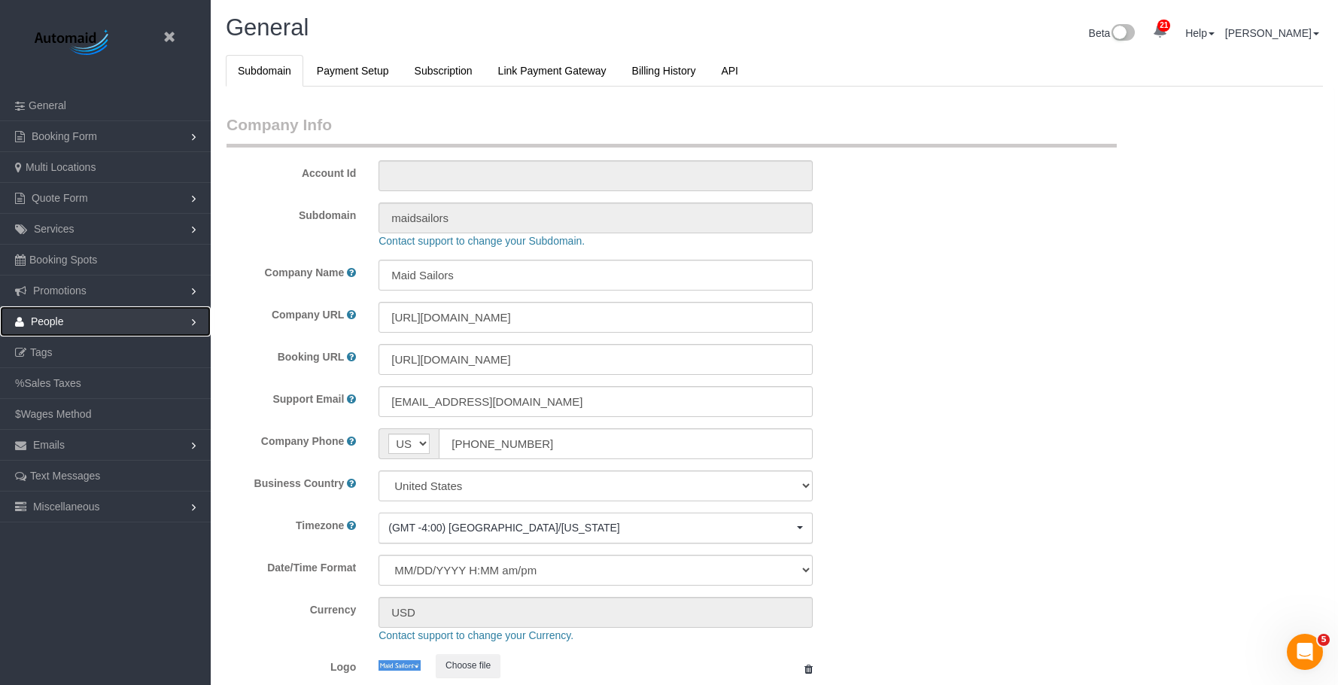
click at [99, 319] on link "People" at bounding box center [105, 321] width 211 height 30
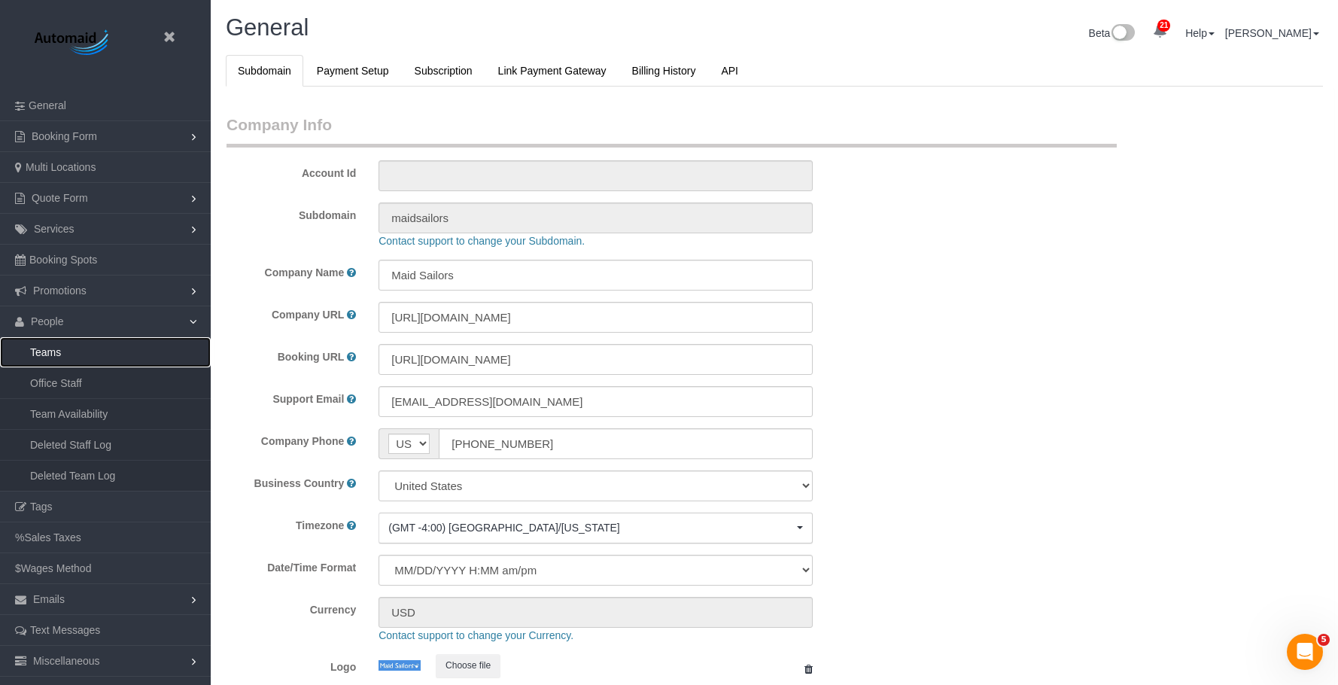
click at [105, 356] on link "Teams" at bounding box center [105, 352] width 211 height 30
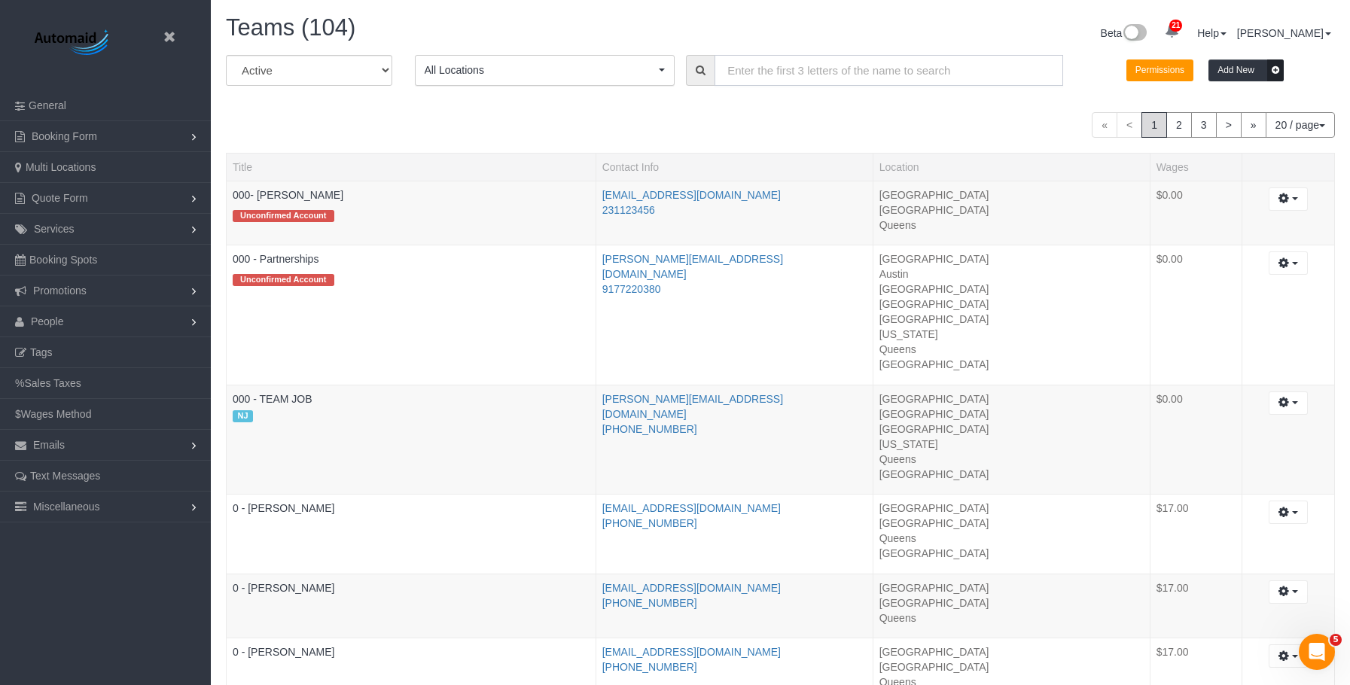
scroll to position [1772, 1338]
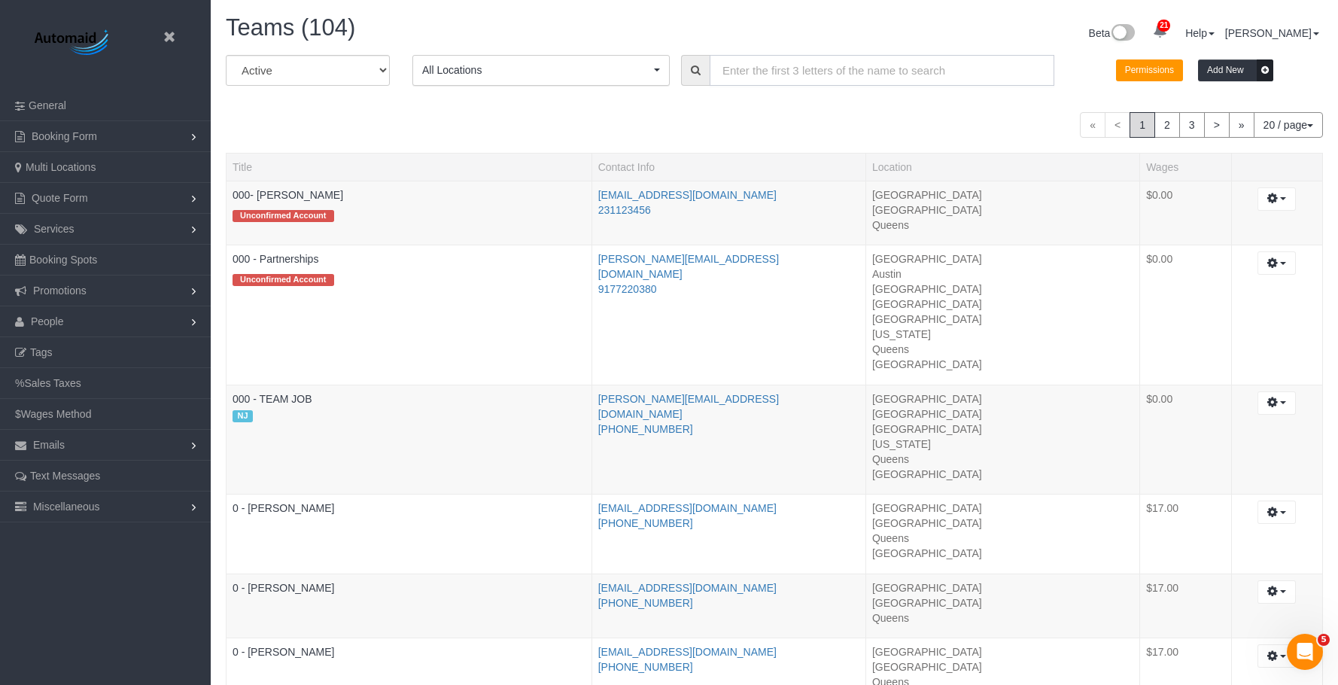
click at [886, 71] on input "text" at bounding box center [882, 70] width 345 height 31
paste input "Daphnee"
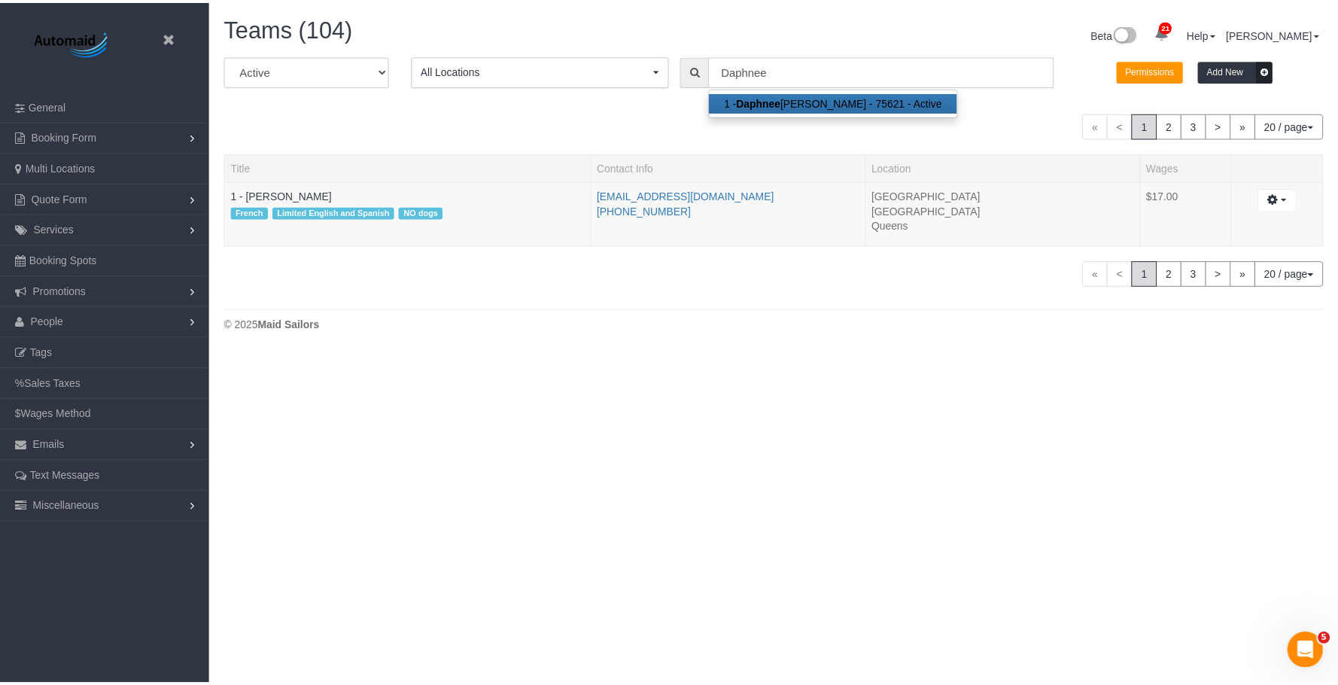
scroll to position [74913, 73917]
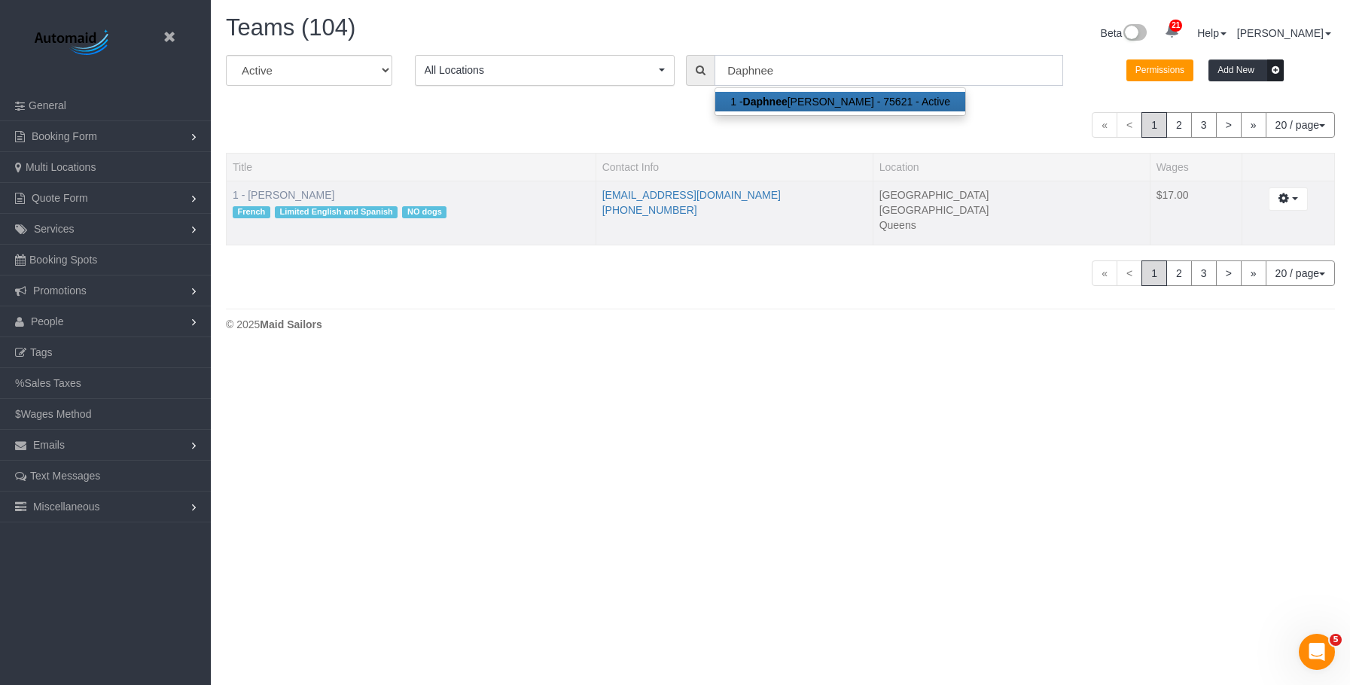
type input "Daphnee"
click at [305, 193] on link "1 - [PERSON_NAME]" at bounding box center [284, 195] width 102 height 12
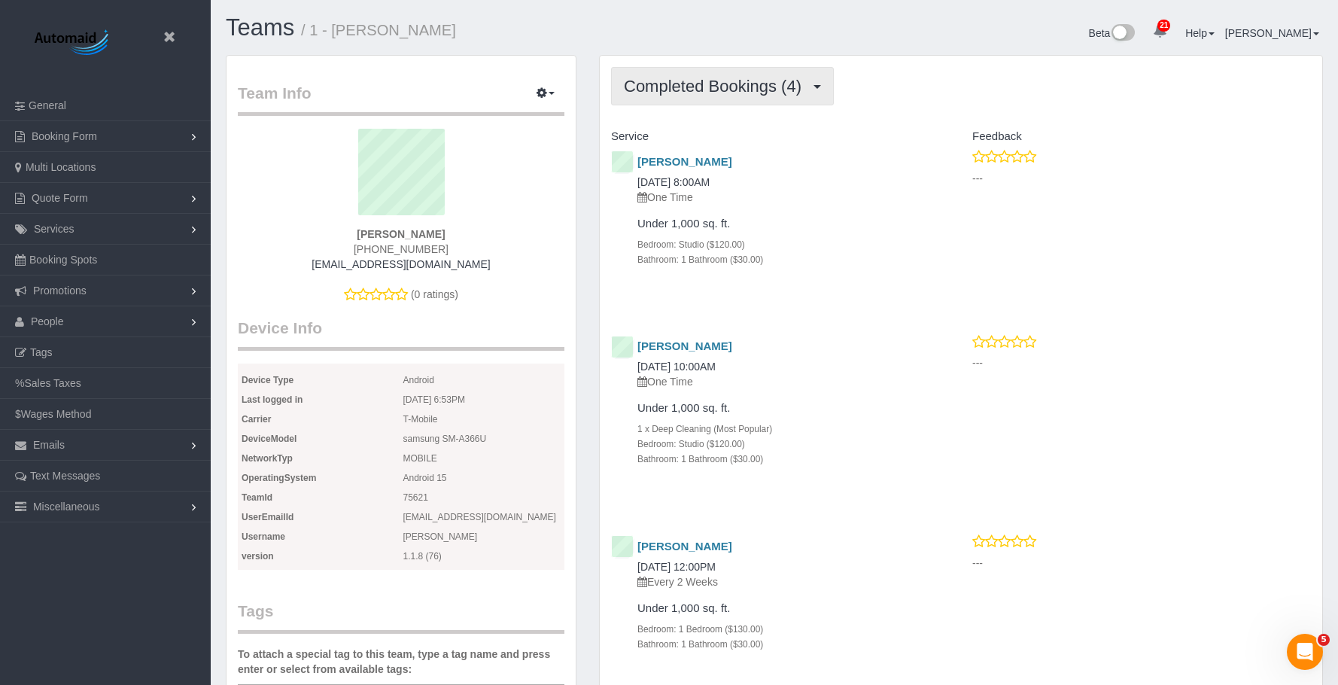
click at [755, 68] on button "Completed Bookings (4)" at bounding box center [722, 86] width 223 height 38
click at [732, 138] on link "Upcoming Bookings (19)" at bounding box center [691, 141] width 159 height 20
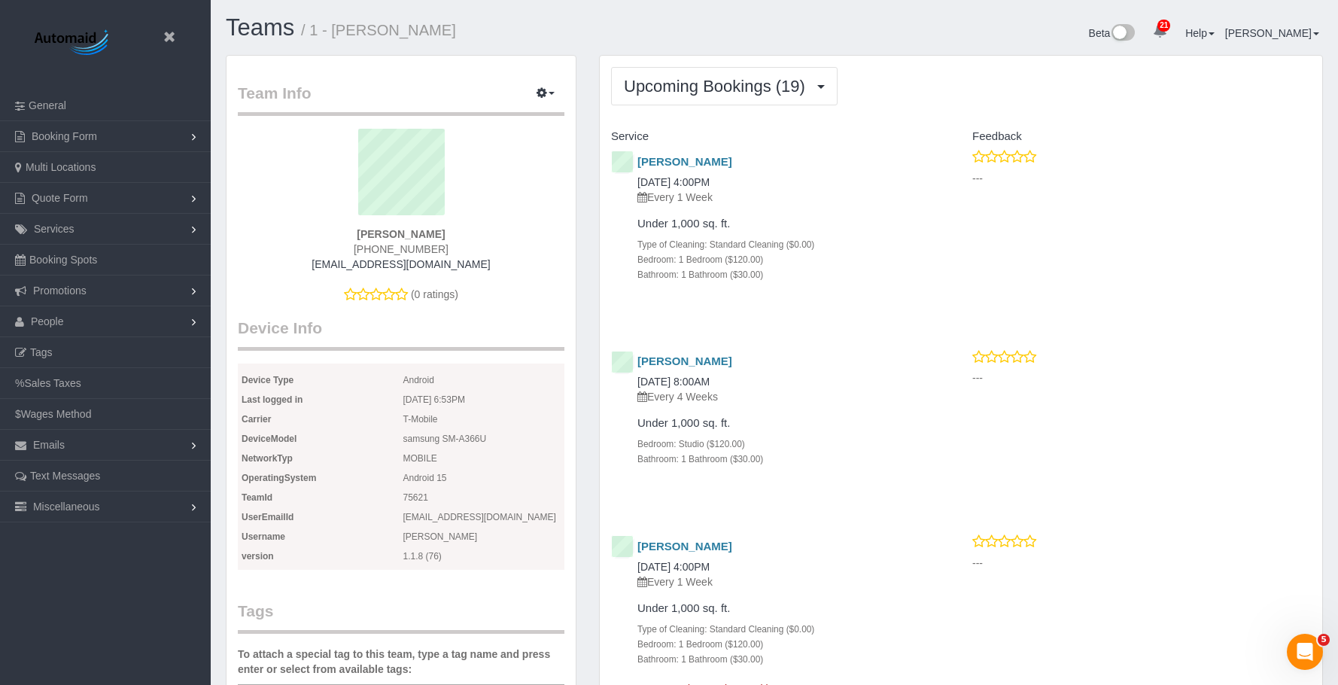
scroll to position [3872, 1338]
click at [840, 184] on div "Chase Tralka 09/25/2025 4:00PM Every 1 Week" at bounding box center [769, 180] width 316 height 49
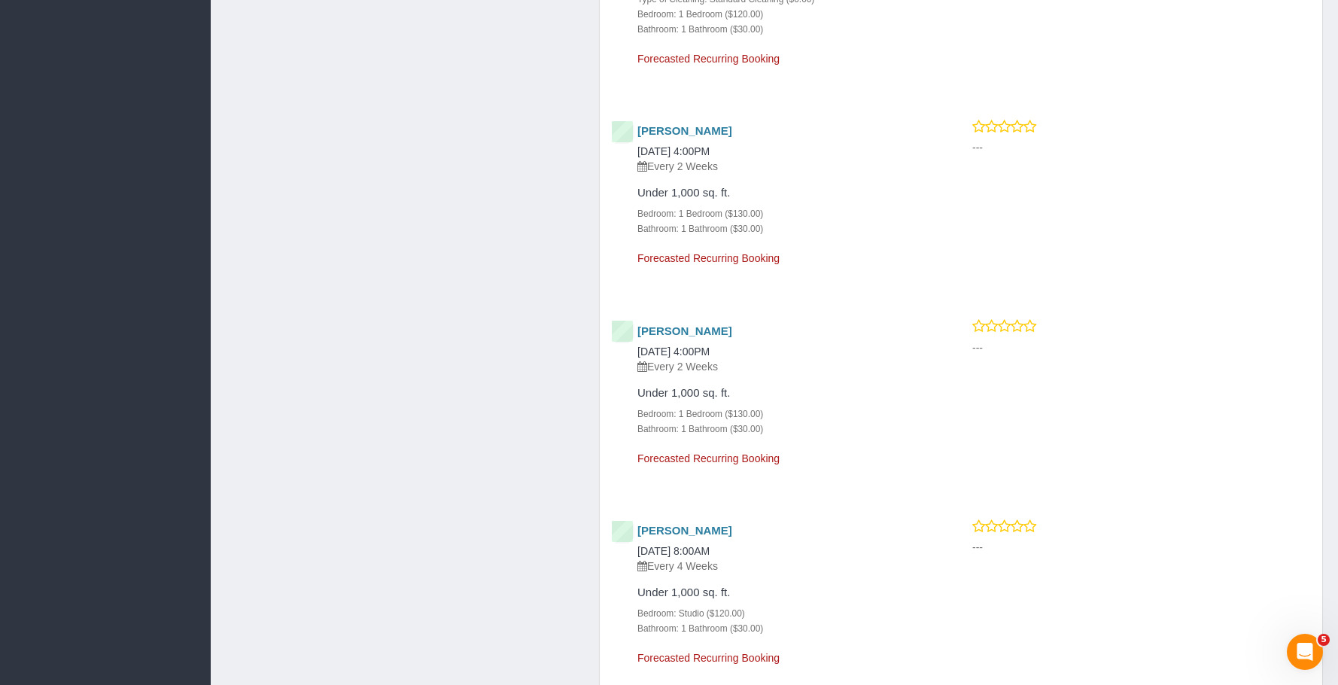
scroll to position [1882, 0]
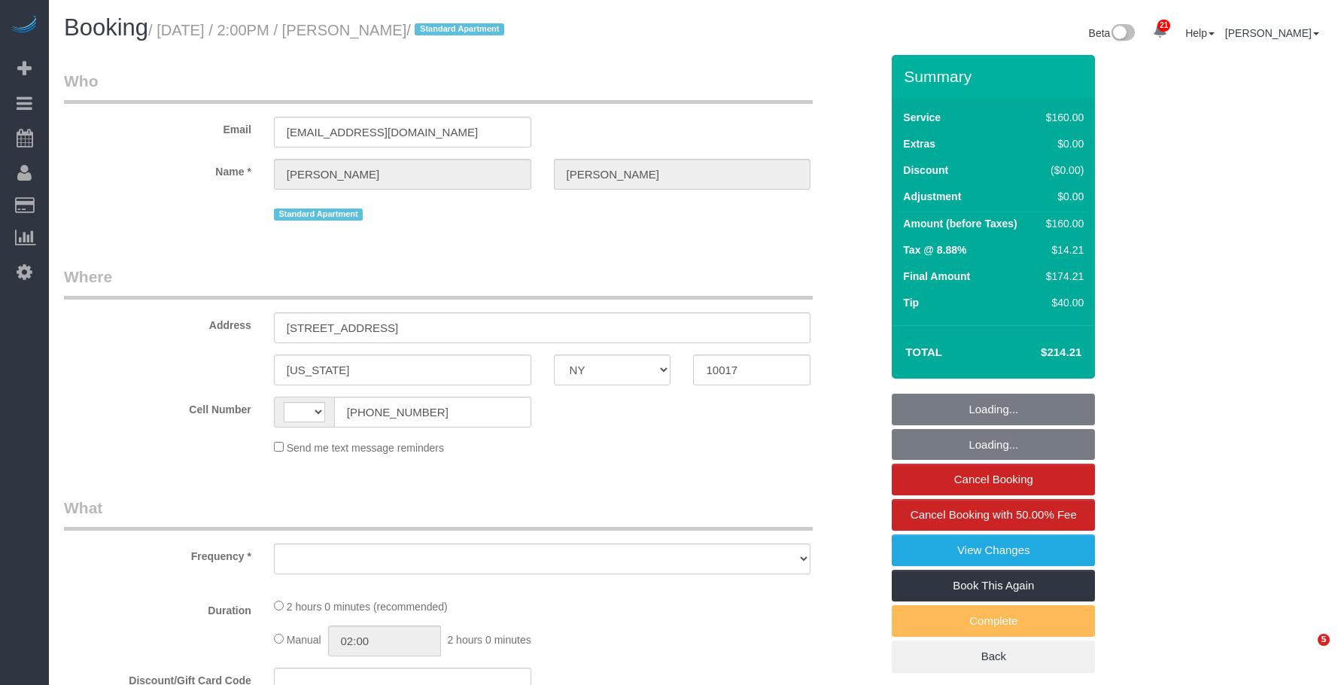
select select "NY"
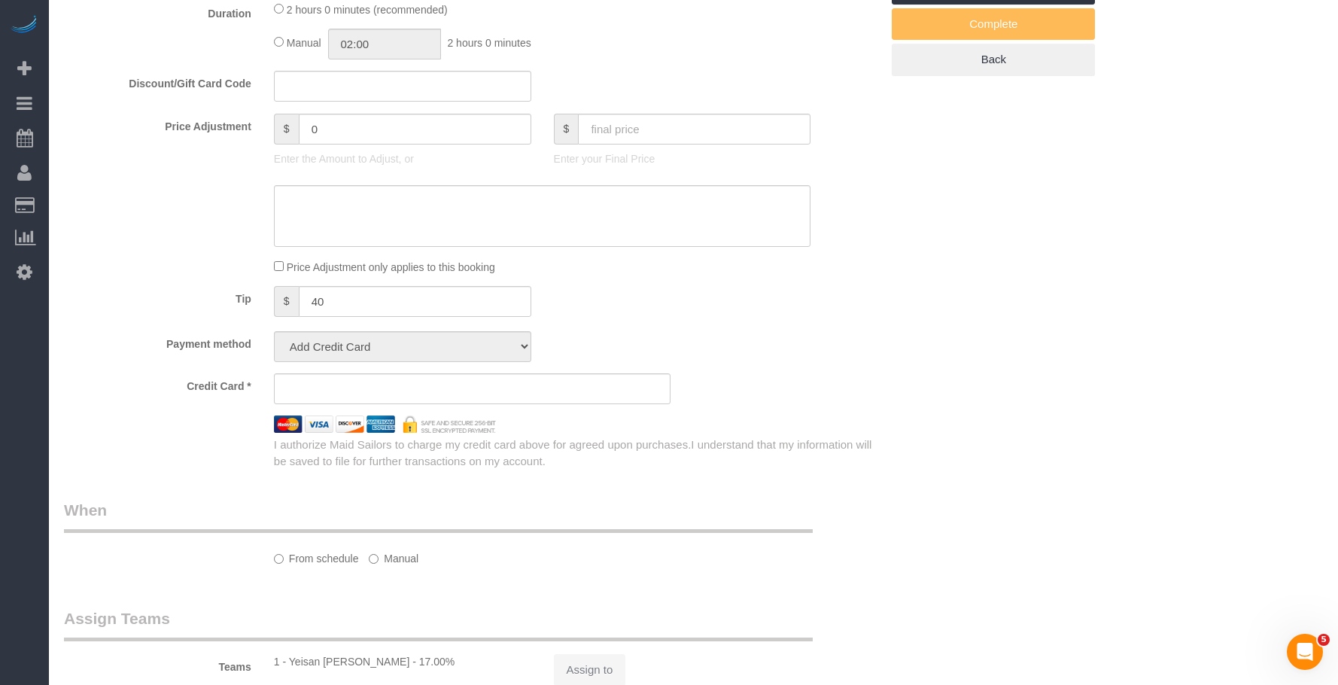
select select "string:stripe-pm_1S8kUW4VGloSiKo76RFYt9Ma"
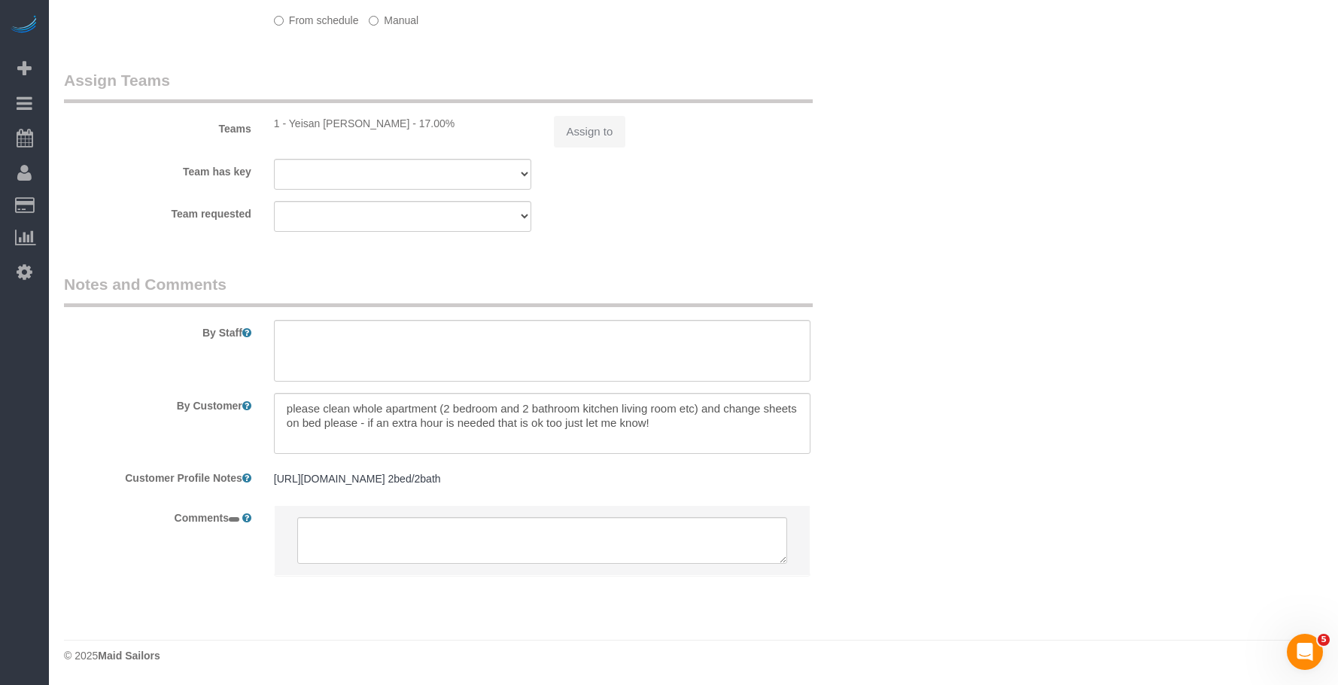
select select "string:[GEOGRAPHIC_DATA]"
select select "object:954"
select select "number:58"
select select "number:73"
select select "number:15"
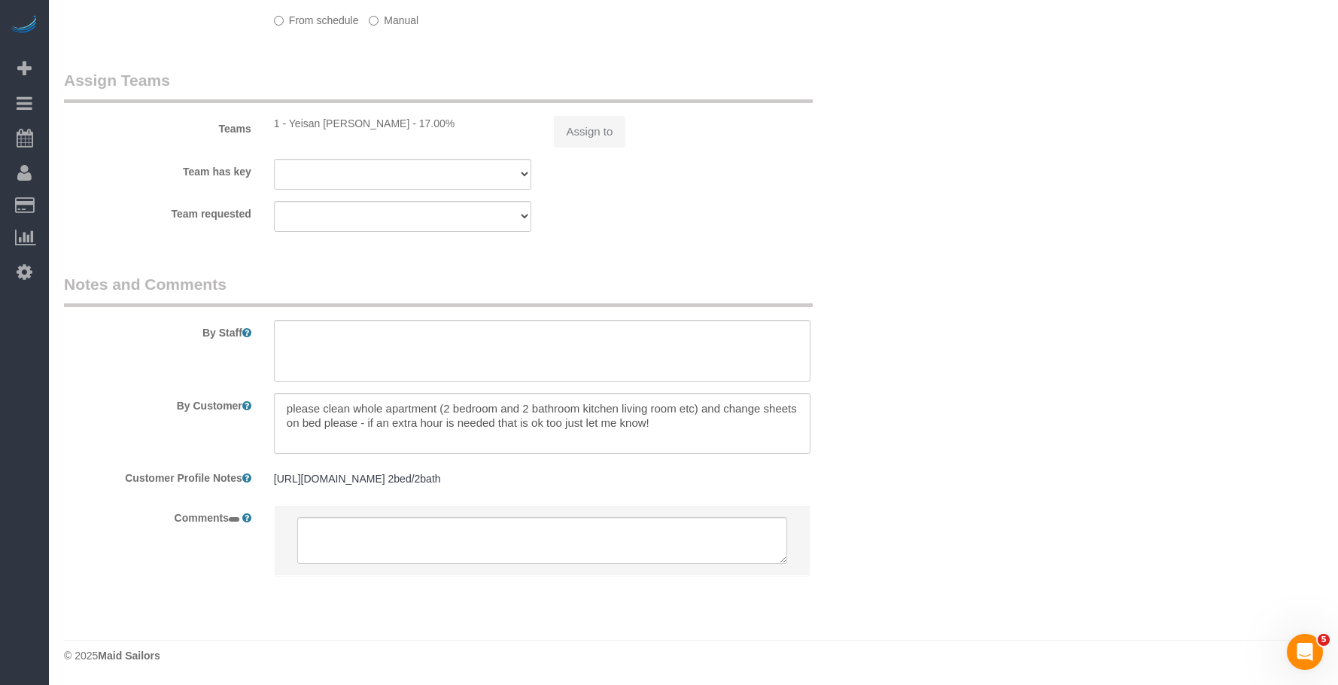
select select "number:5"
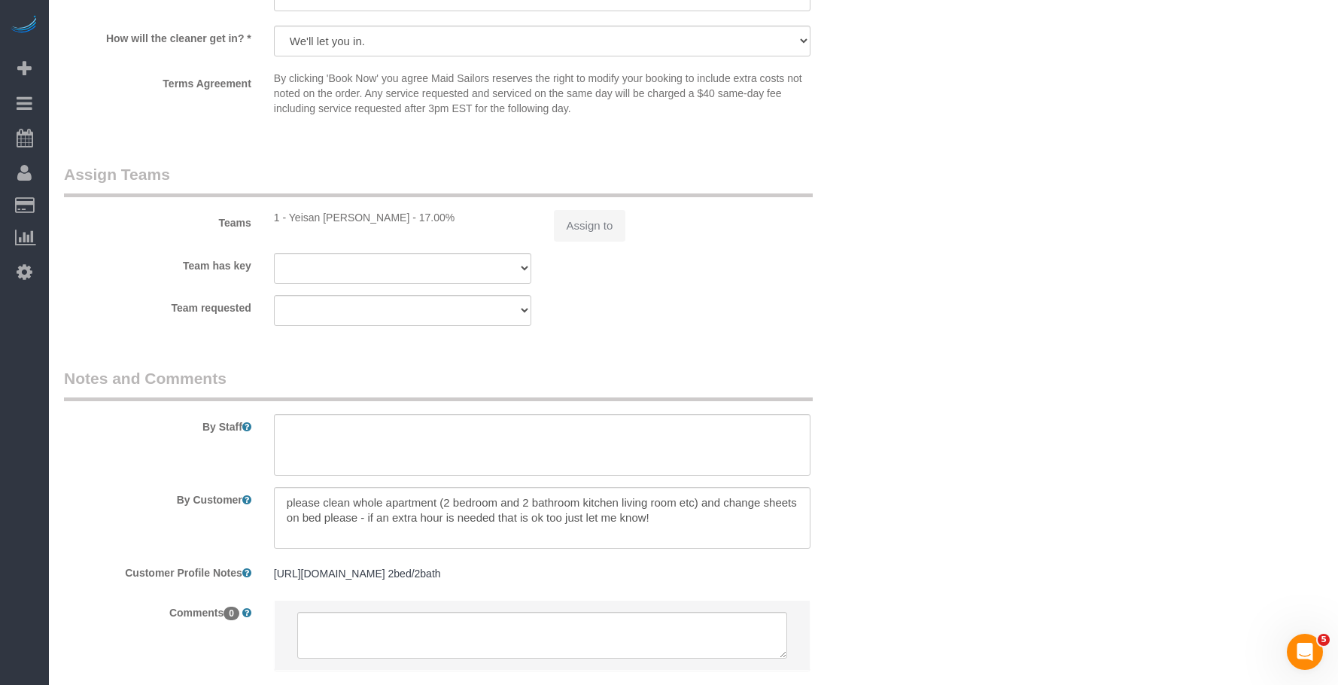
select select "object:1039"
select select "spot1"
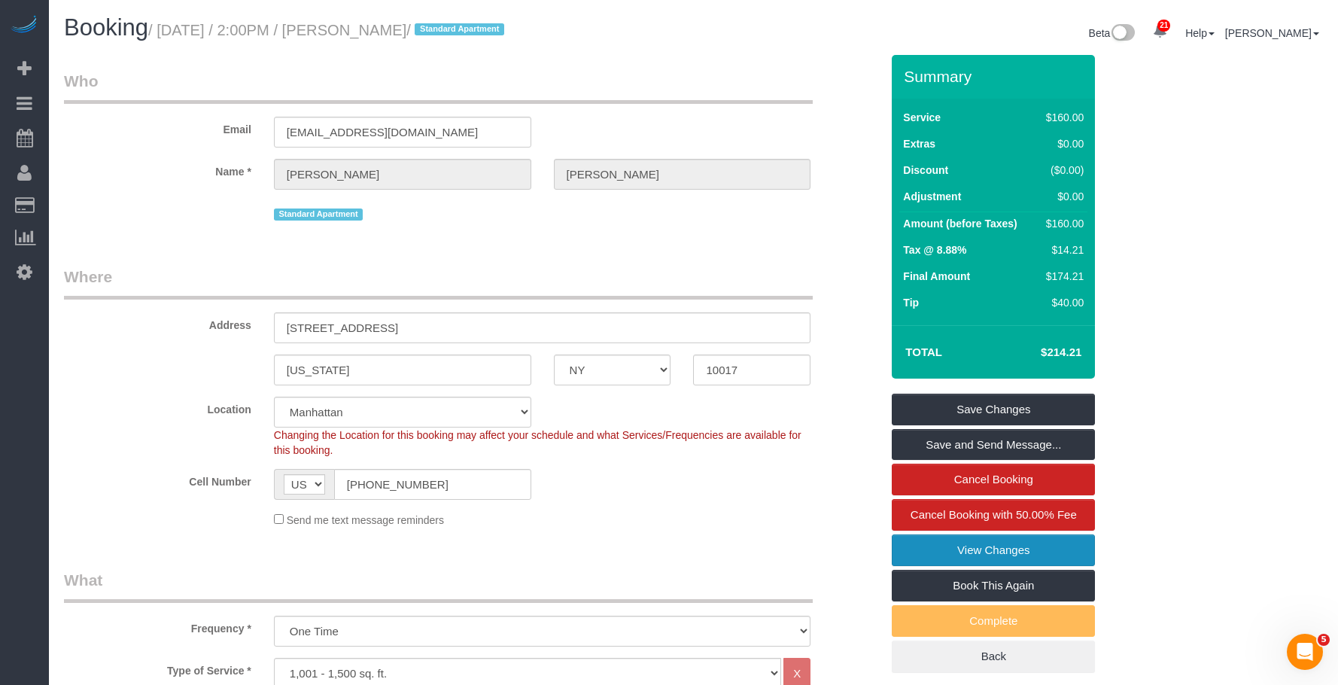
click at [925, 550] on link "View Changes" at bounding box center [993, 550] width 203 height 32
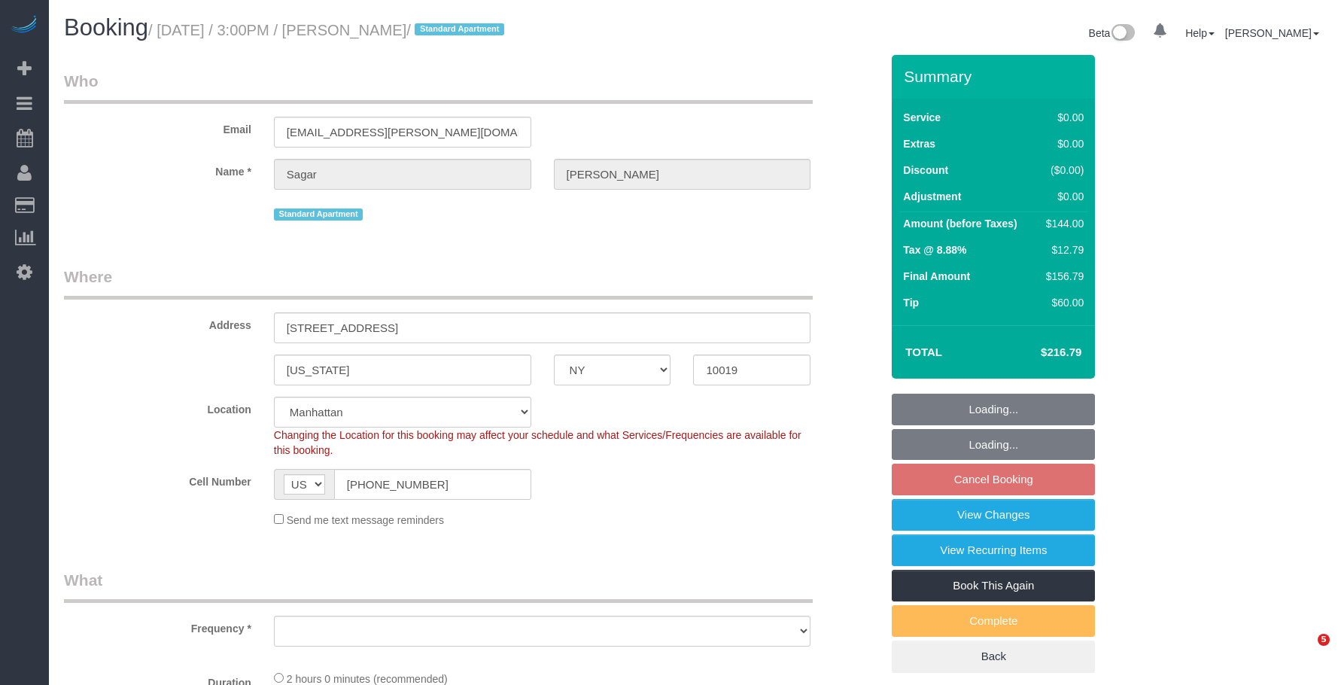
select select "NY"
select select "object:1548"
select select "1"
select select "spot8"
select select "number:58"
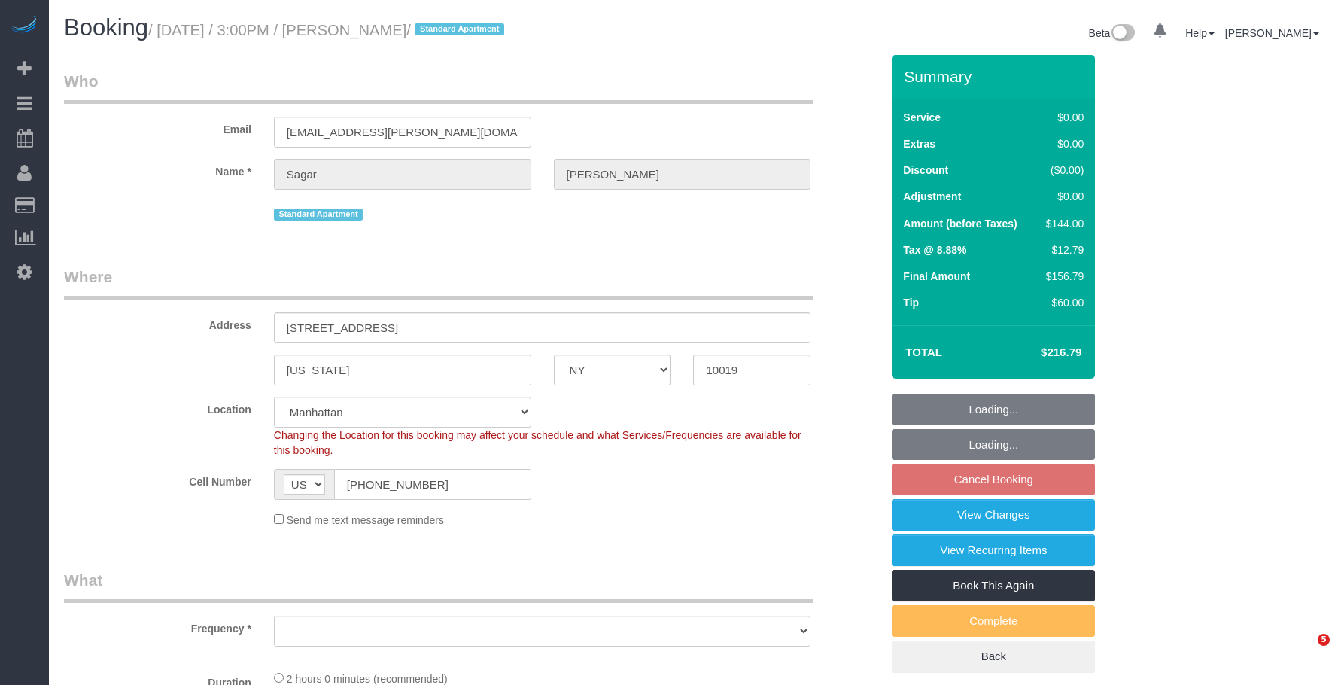
select select "number:79"
select select "number:15"
select select "number:5"
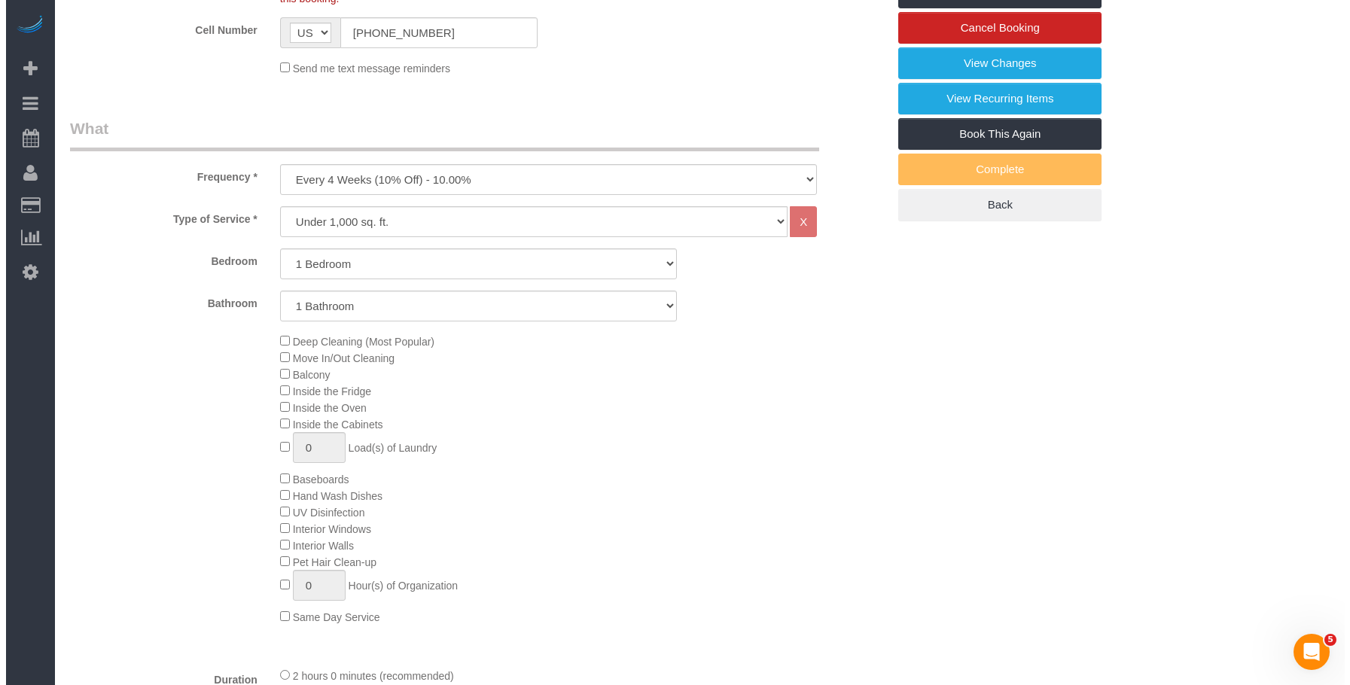
scroll to position [151, 0]
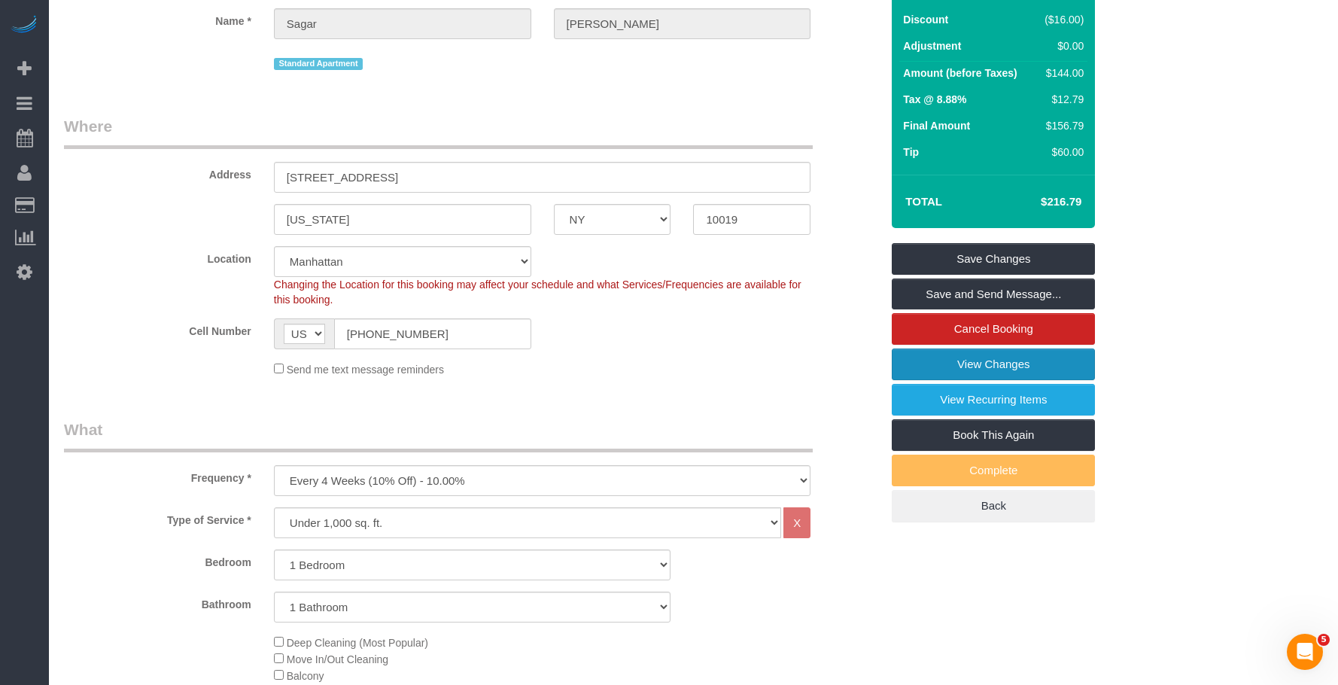
click at [925, 362] on link "View Changes" at bounding box center [993, 364] width 203 height 32
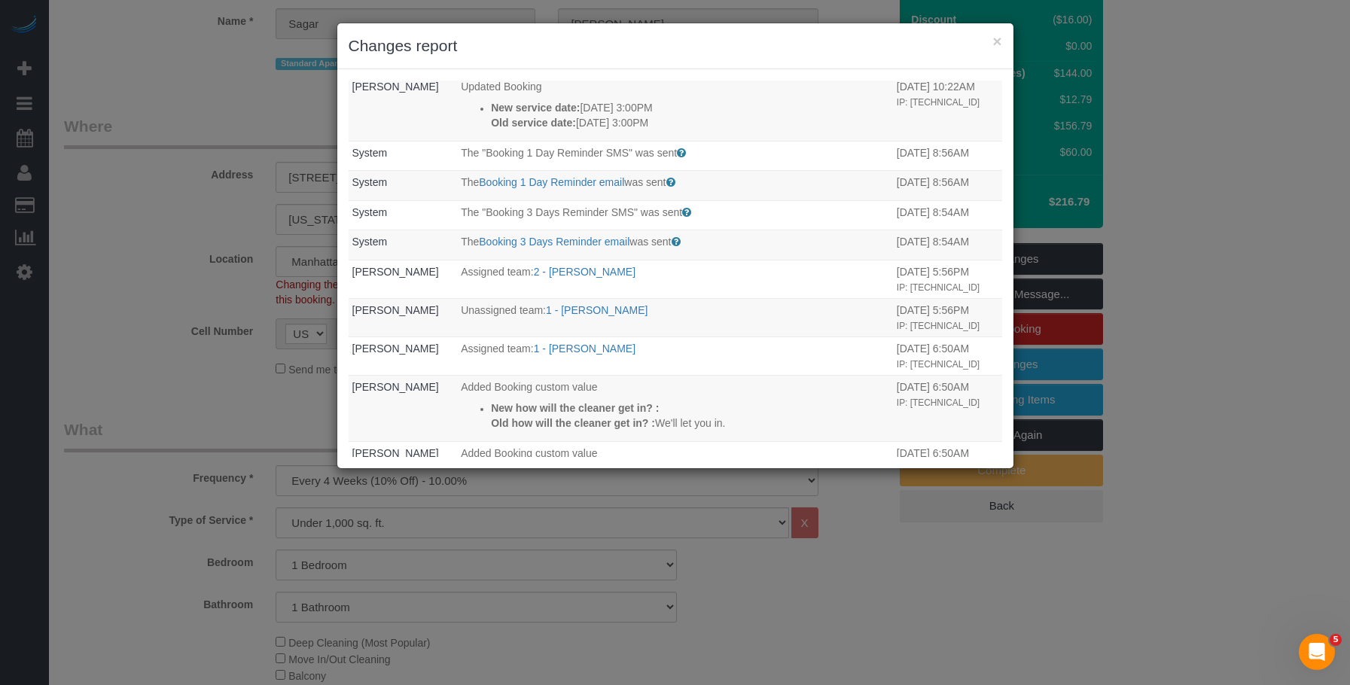
scroll to position [301, 0]
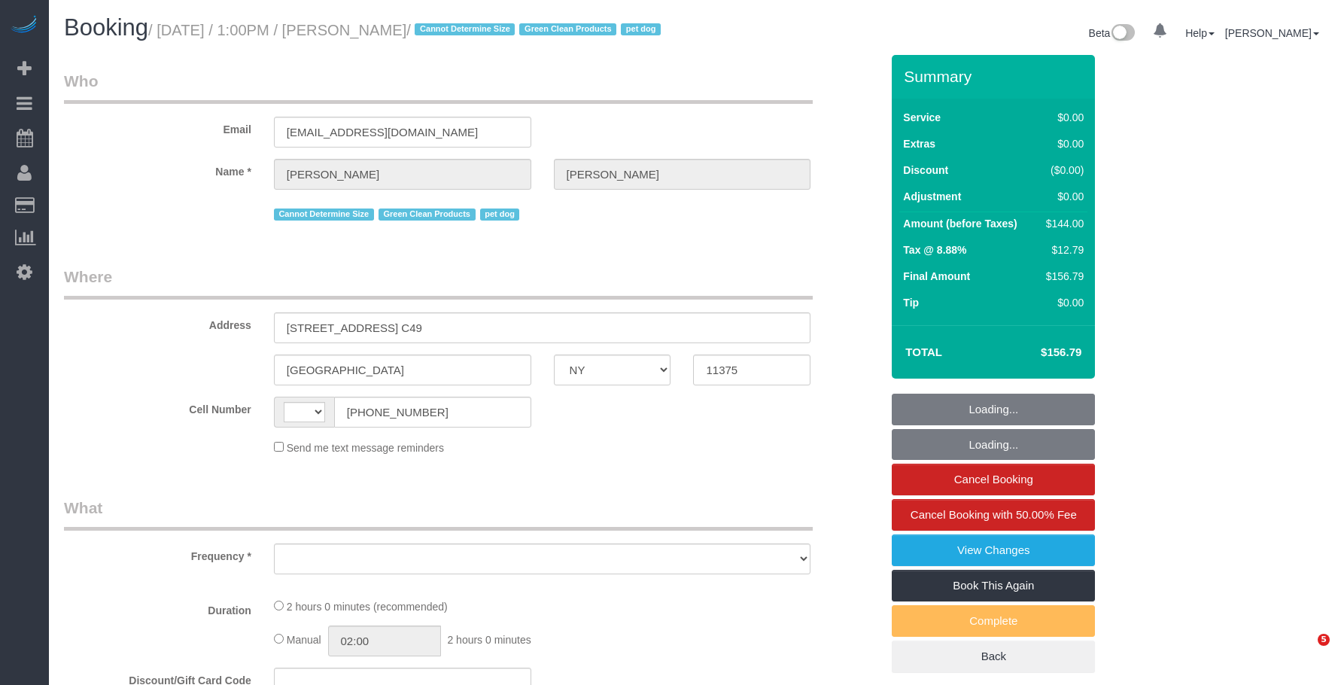
select select "NY"
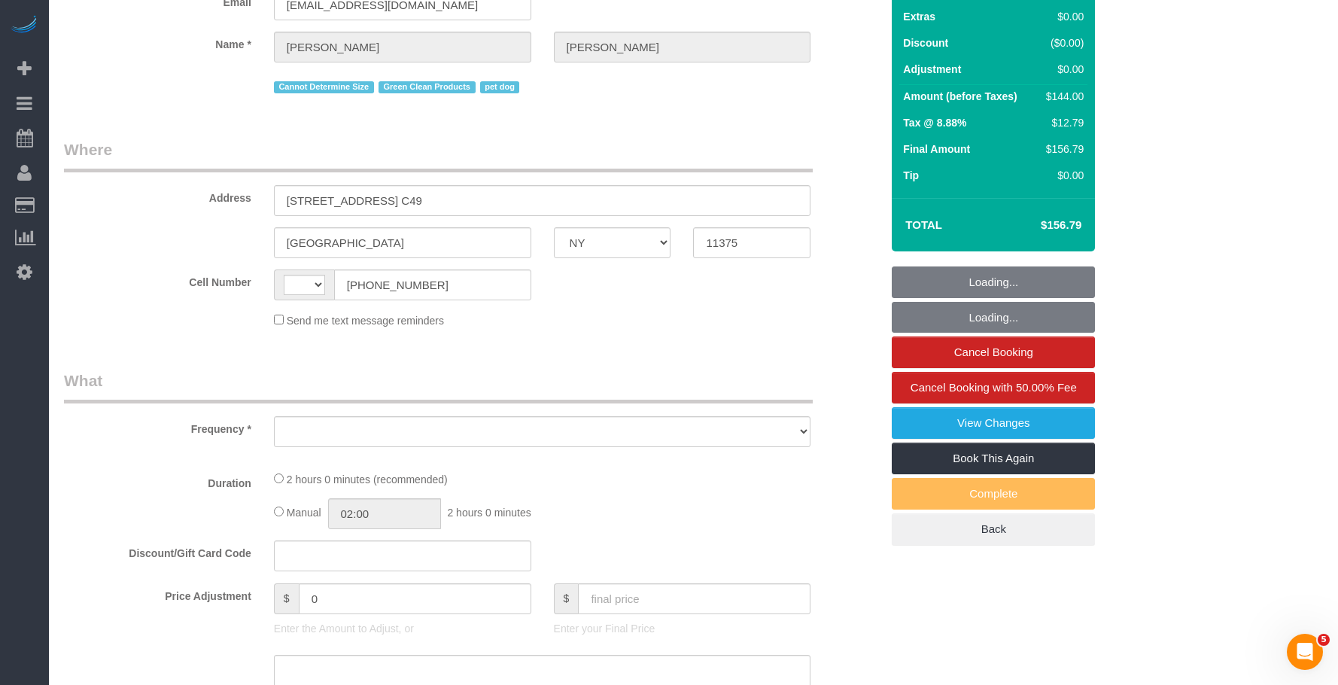
select select "1"
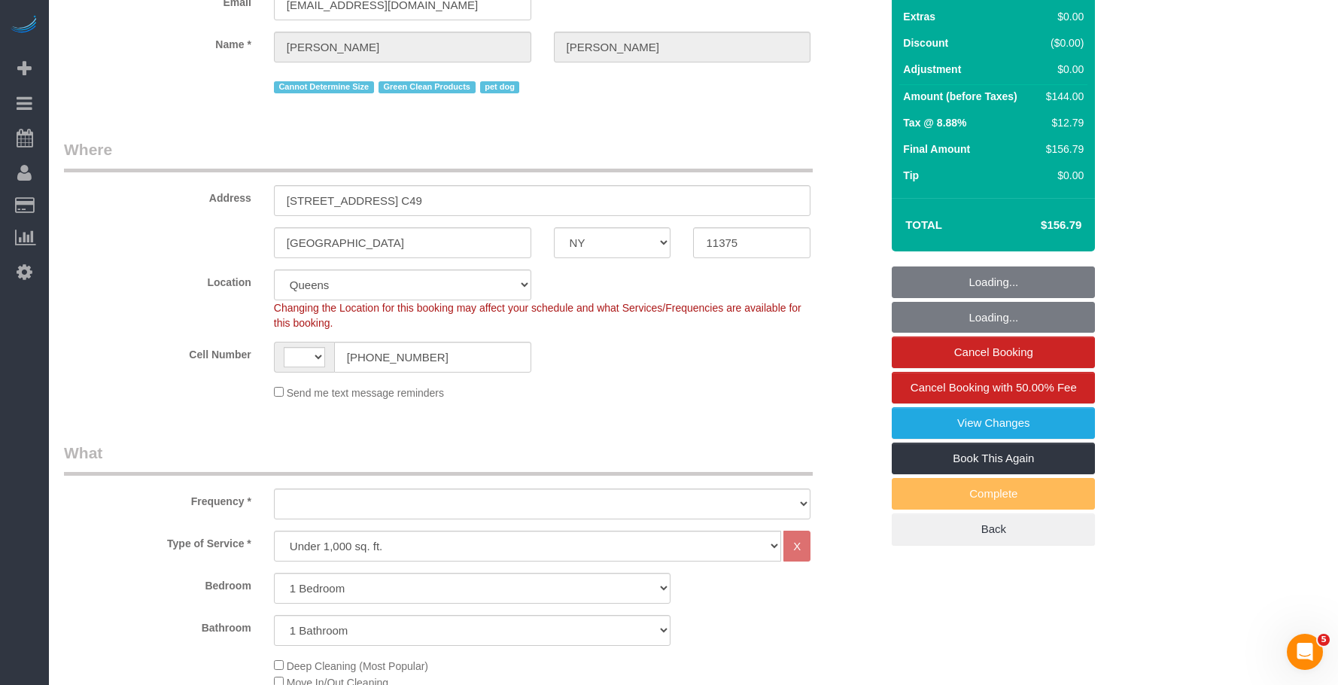
select select "string:[GEOGRAPHIC_DATA]"
select select "string:stripe-pm_1QWLcg4VGloSiKo7V0LoqA1a"
select select "number:60"
select select "number:74"
select select "number:13"
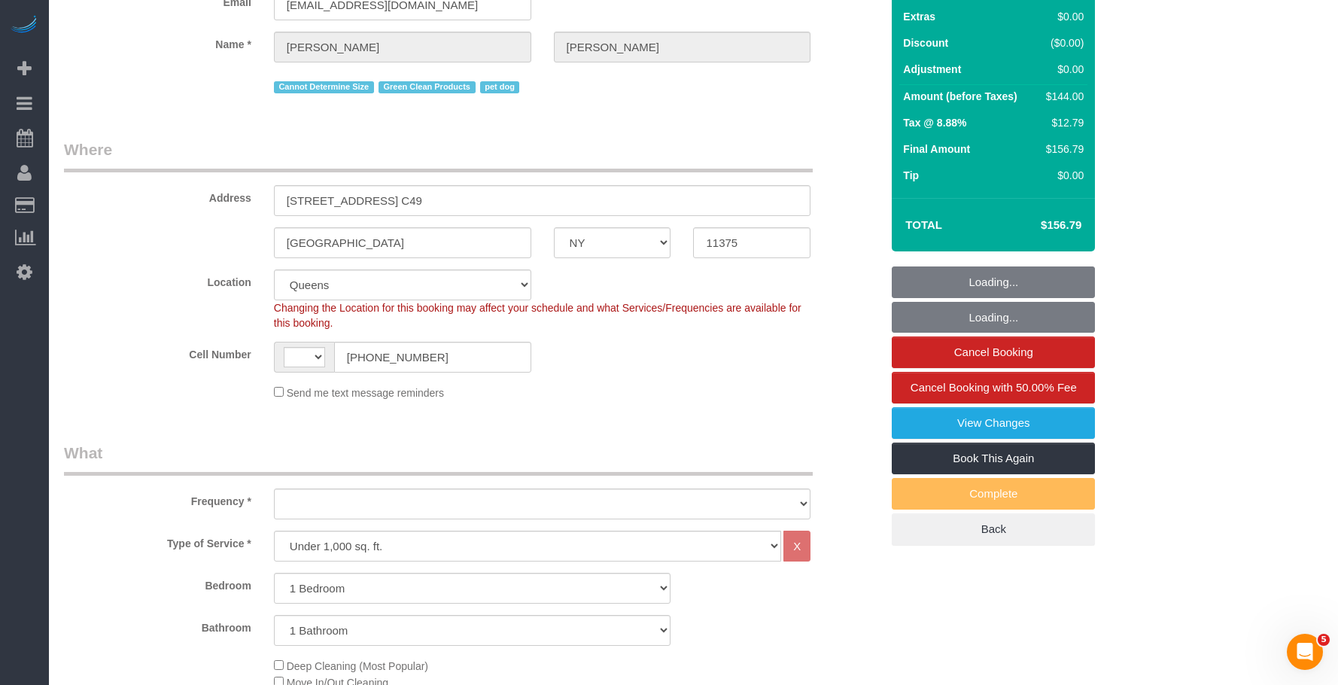
select select "number:5"
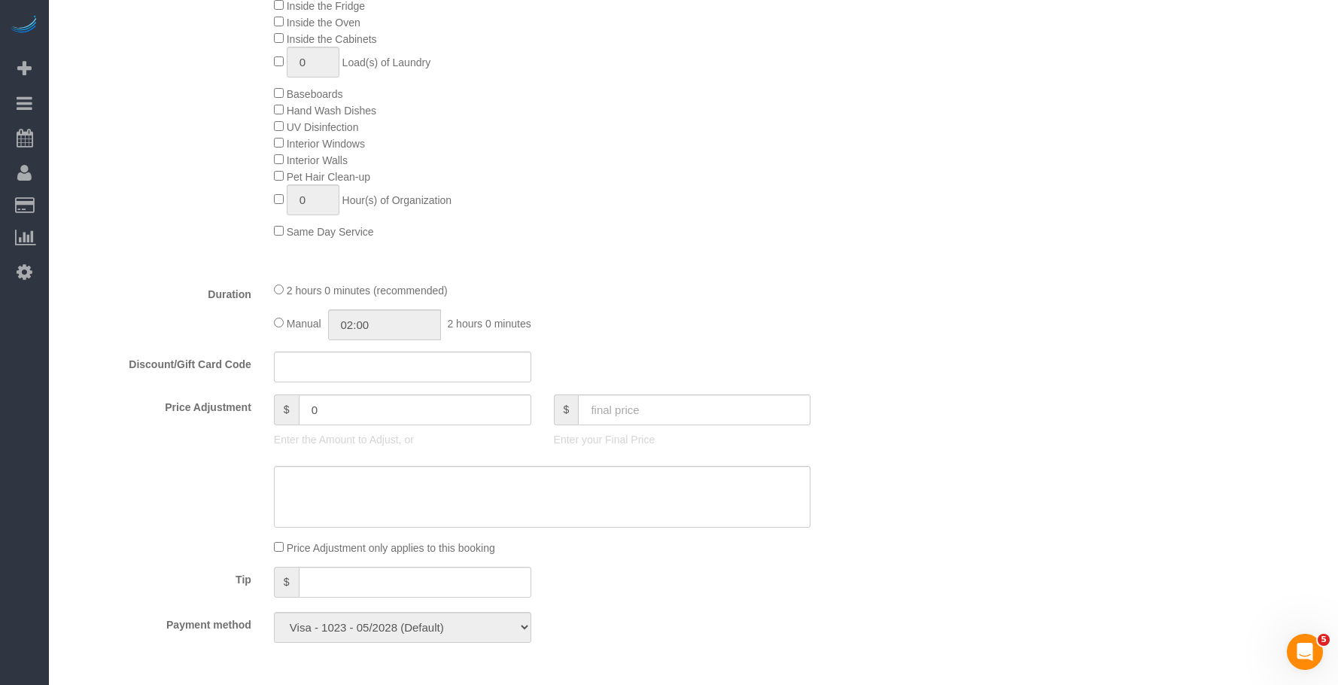
select select "object:1065"
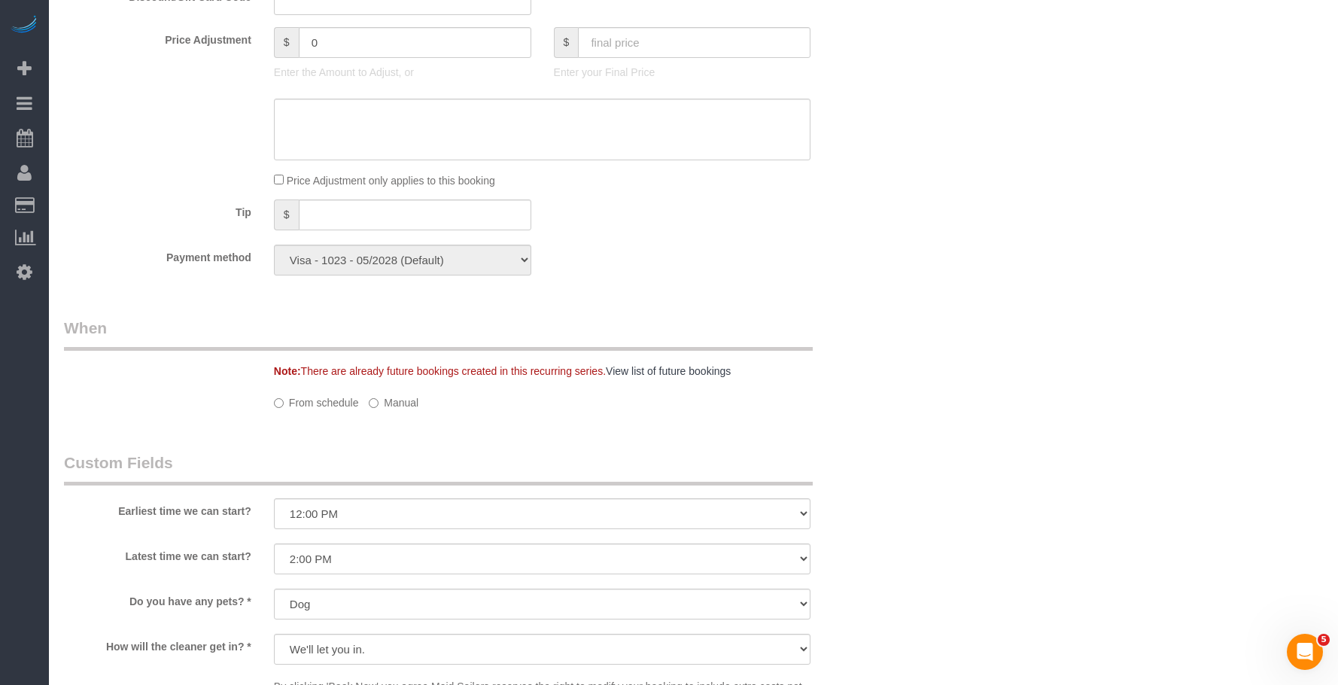
select select "1"
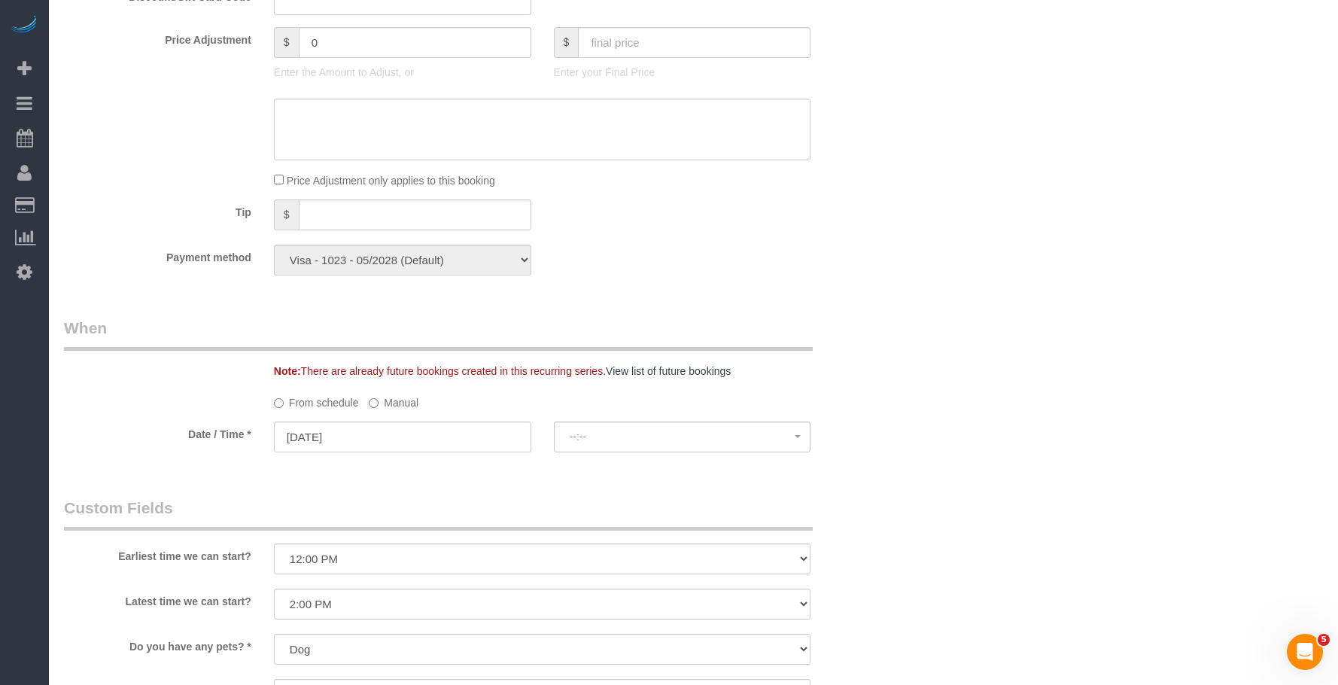
select select "object:1491"
select select "spot1"
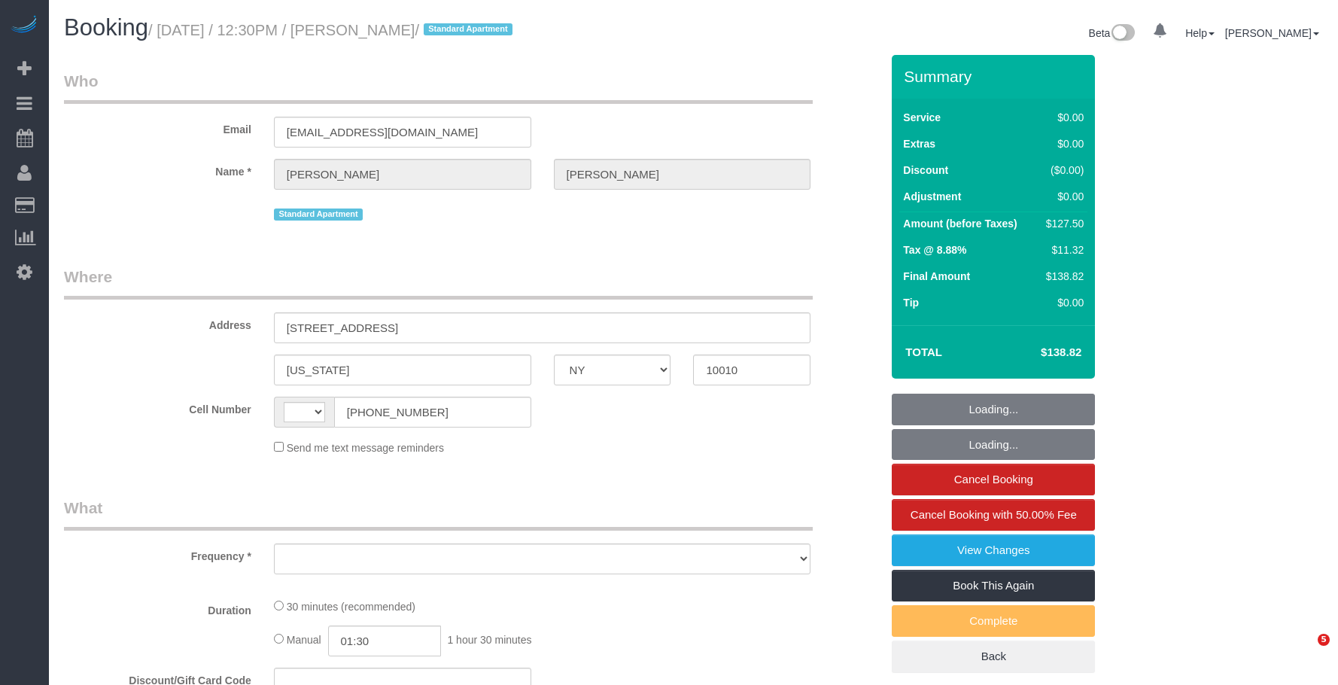
select select "NY"
select select "object:560"
select select "number:56"
select select "number:73"
select select "number:15"
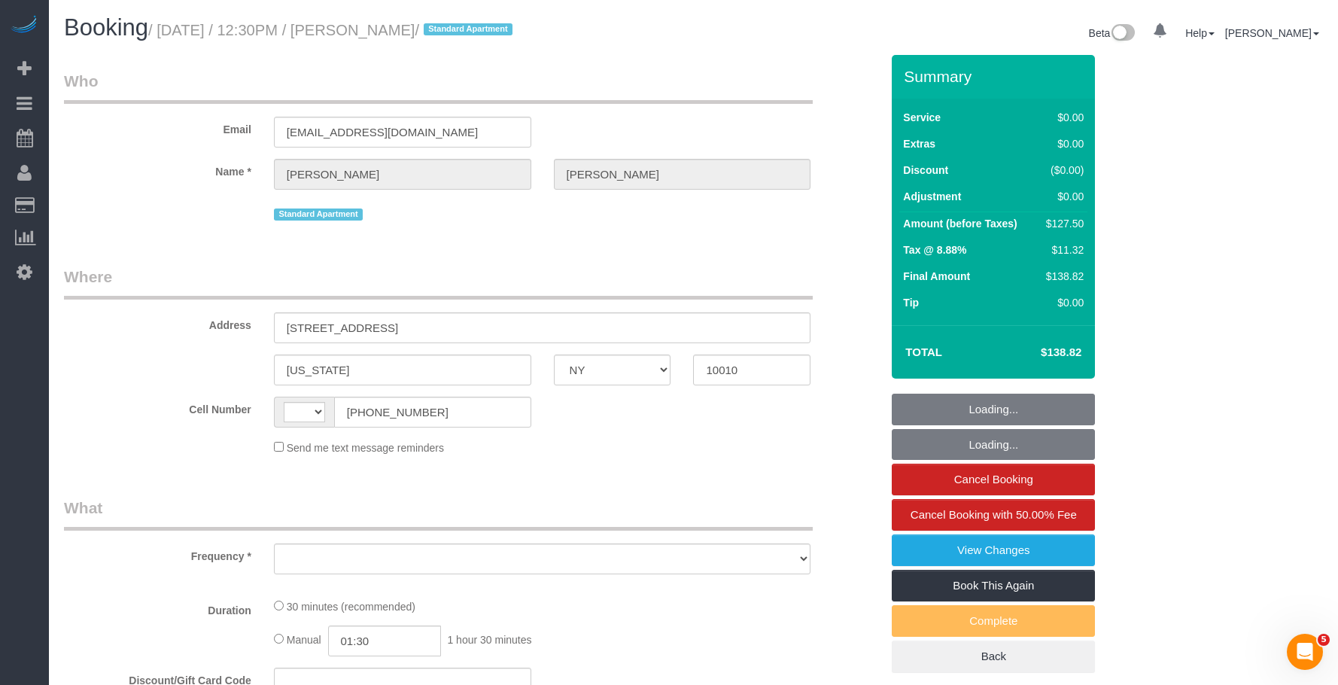
select select "number:5"
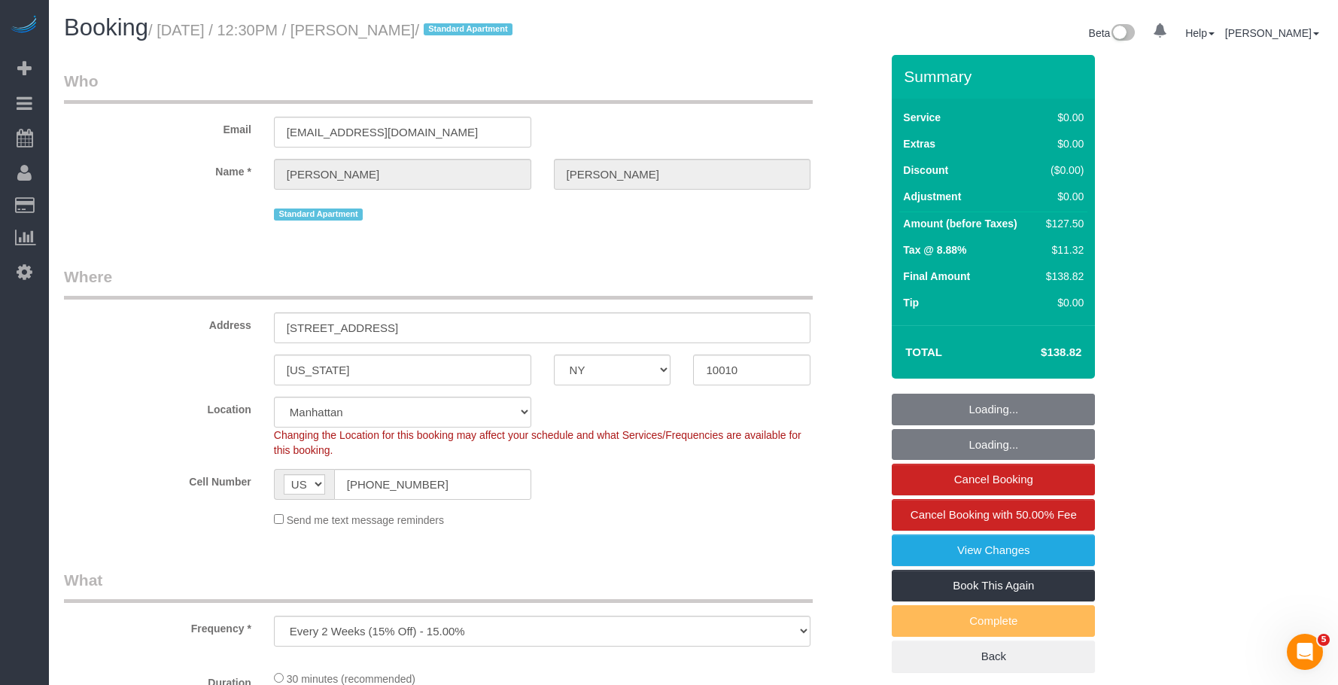
select select "string:[GEOGRAPHIC_DATA]"
select select "string:stripe-pm_1RjrLG4VGloSiKo70pr58rOi"
select select "object:962"
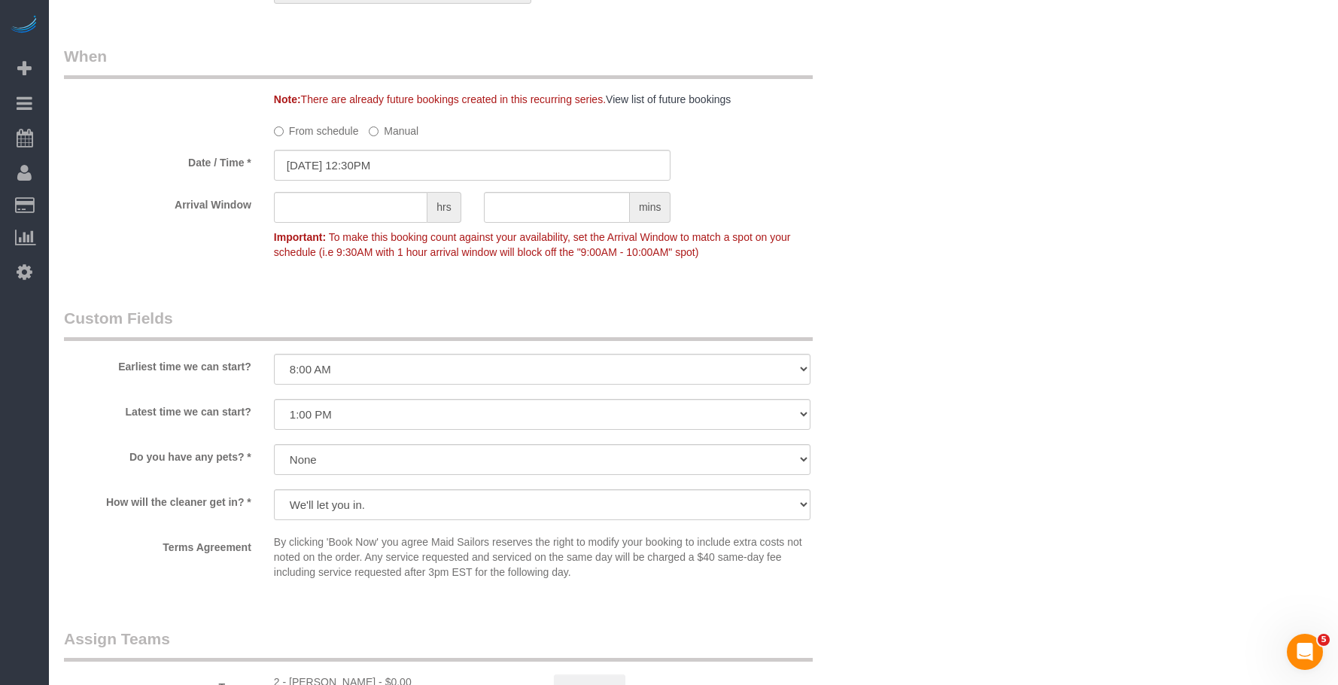
scroll to position [1581, 0]
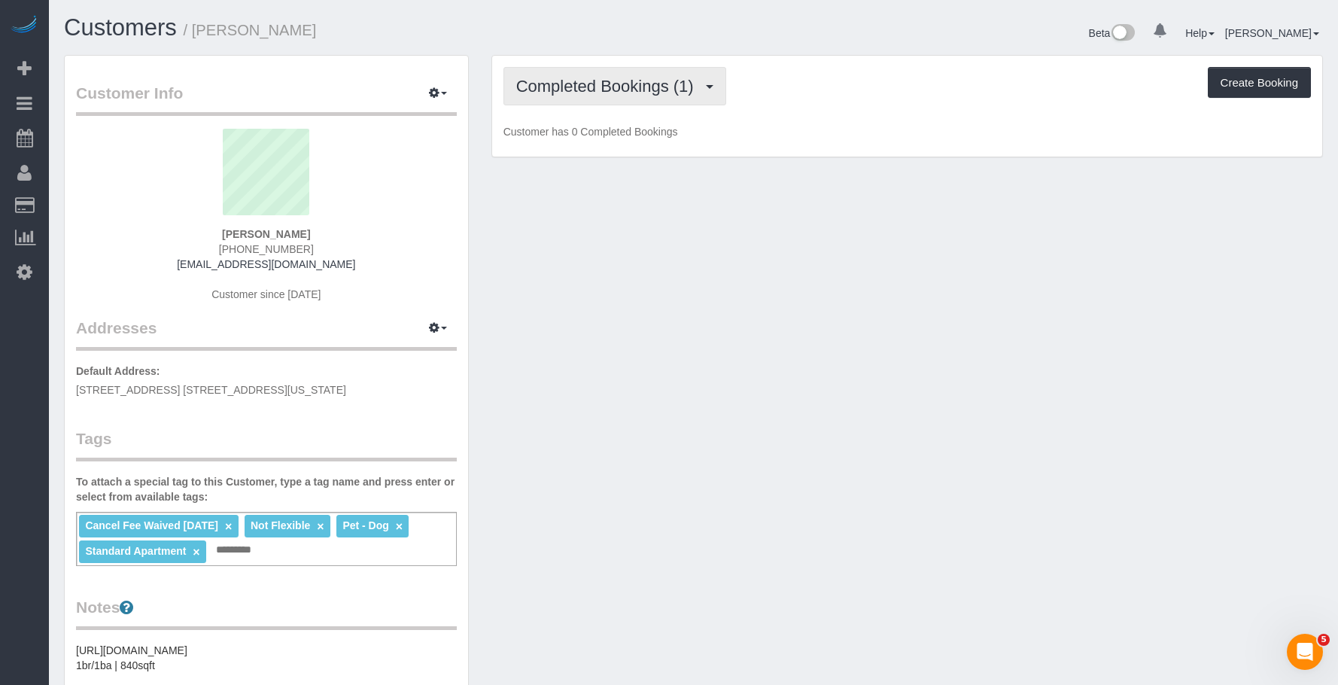
click at [639, 96] on button "Completed Bookings (1)" at bounding box center [615, 86] width 223 height 38
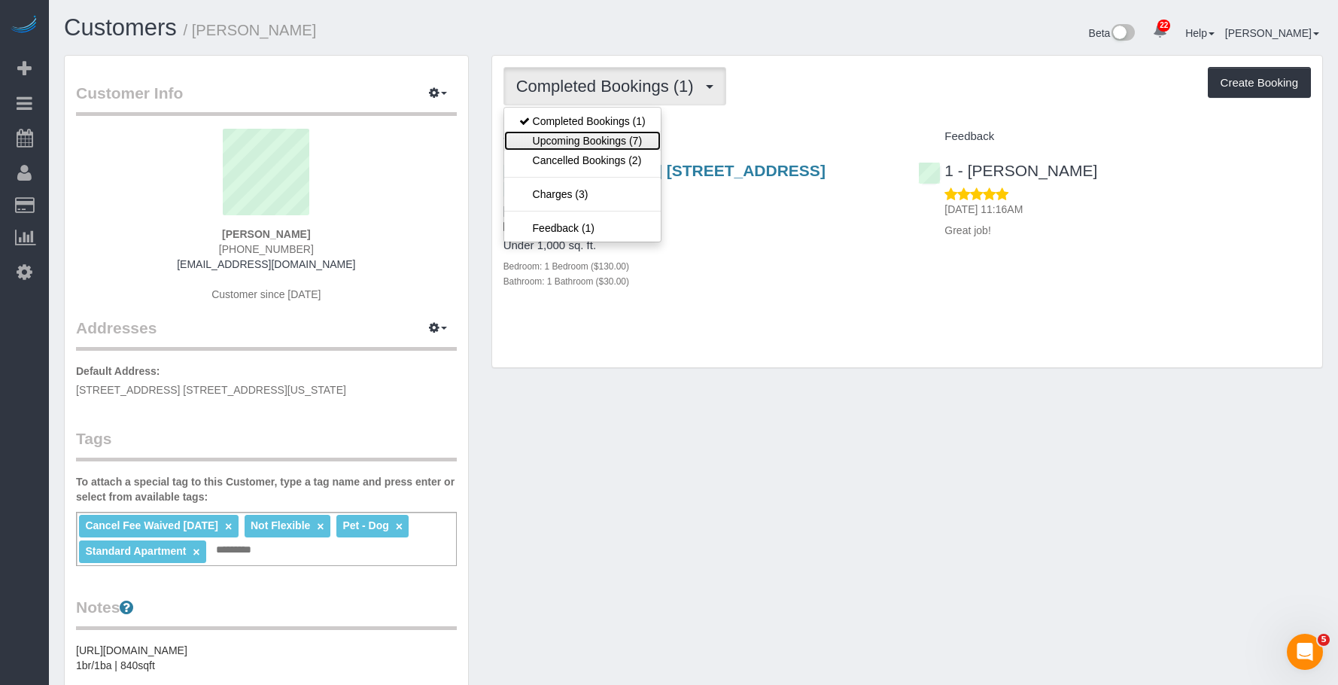
click at [607, 144] on link "Upcoming Bookings (7)" at bounding box center [582, 141] width 157 height 20
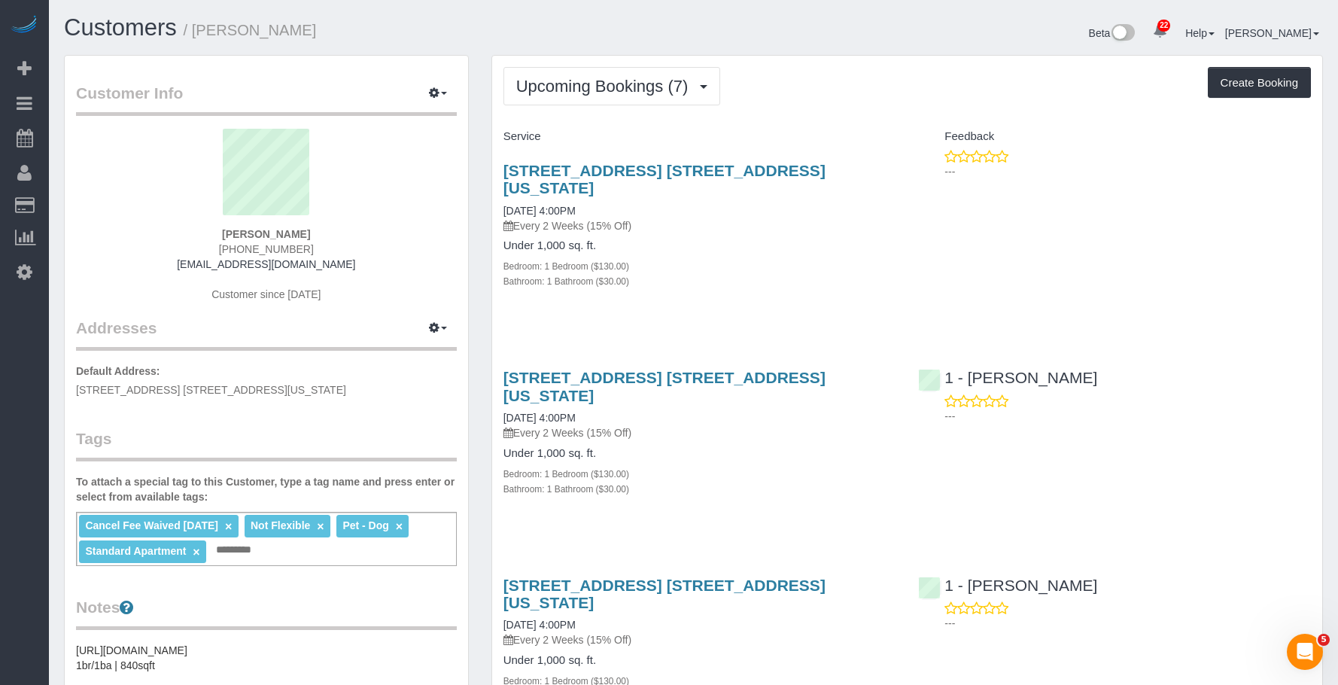
click at [741, 218] on p "Every 2 Weeks (15% Off)" at bounding box center [700, 225] width 393 height 15
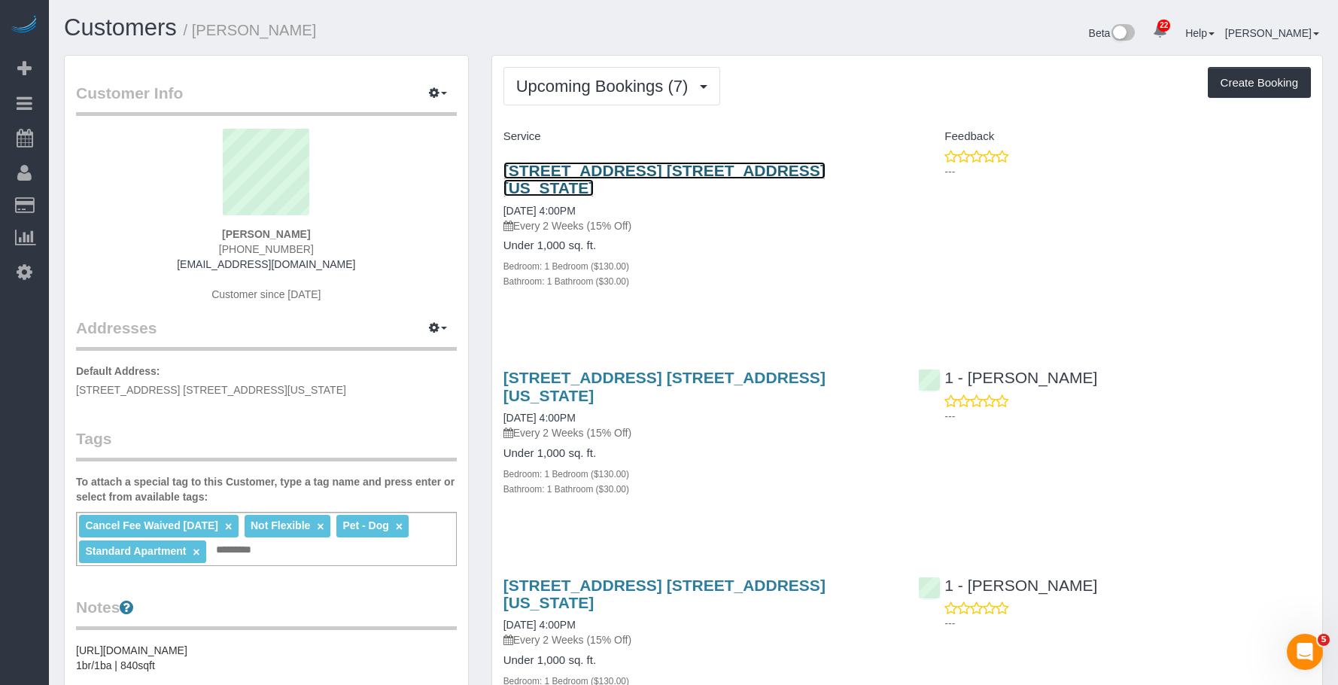
click at [786, 166] on link "[STREET_ADDRESS] [STREET_ADDRESS][US_STATE]" at bounding box center [665, 179] width 322 height 35
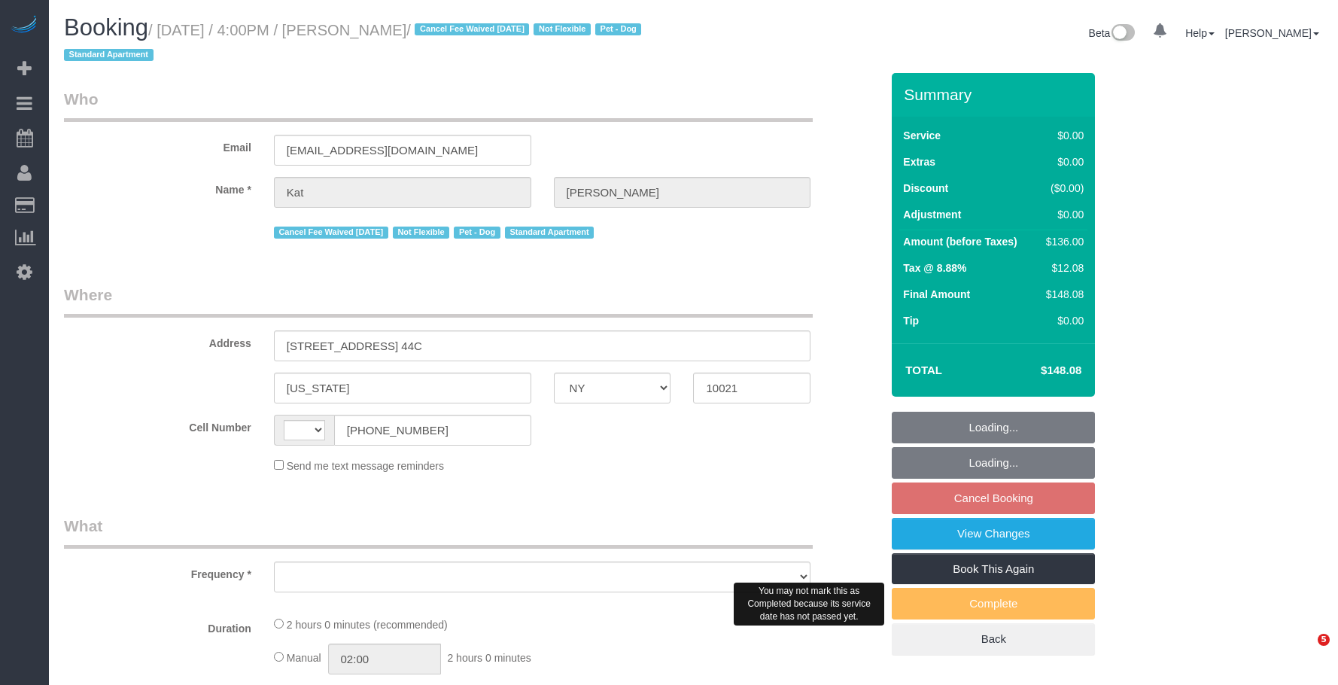
select select "NY"
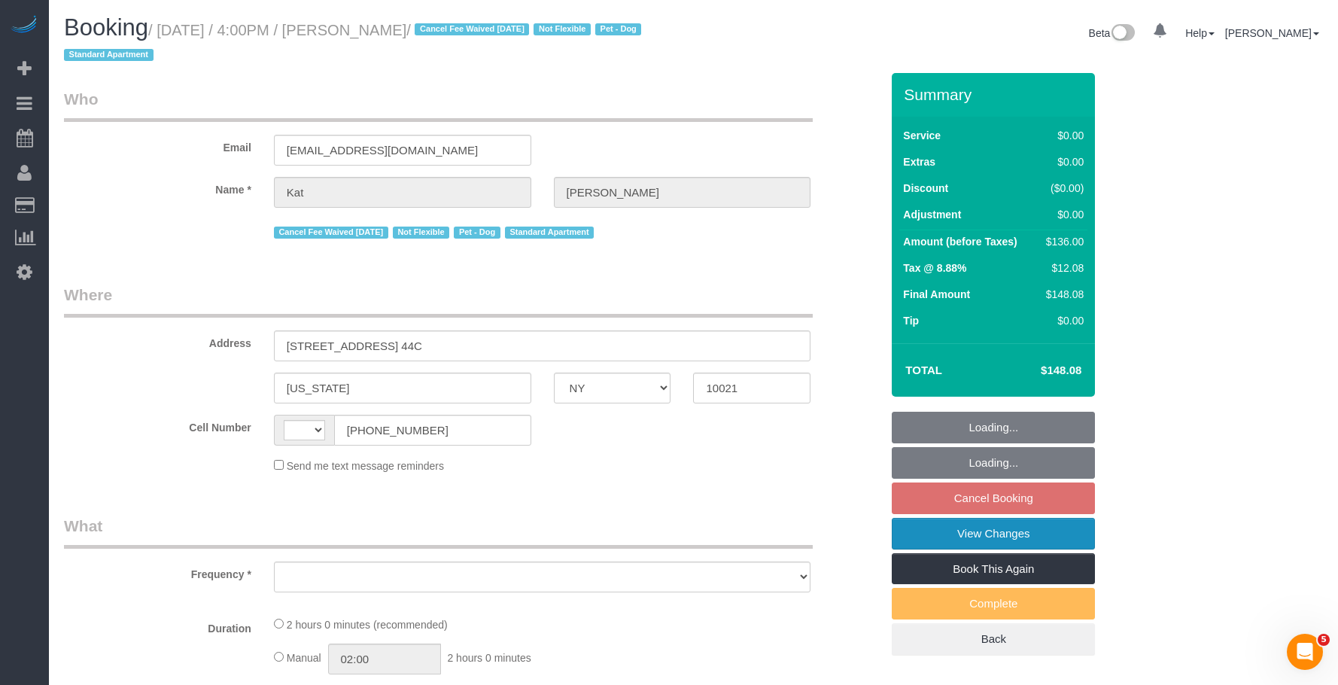
select select "string:[GEOGRAPHIC_DATA]"
click at [1015, 535] on link "View Changes" at bounding box center [993, 534] width 203 height 32
select select "string:stripe-pm_1ReiOj4VGloSiKo7TxkeOL8F"
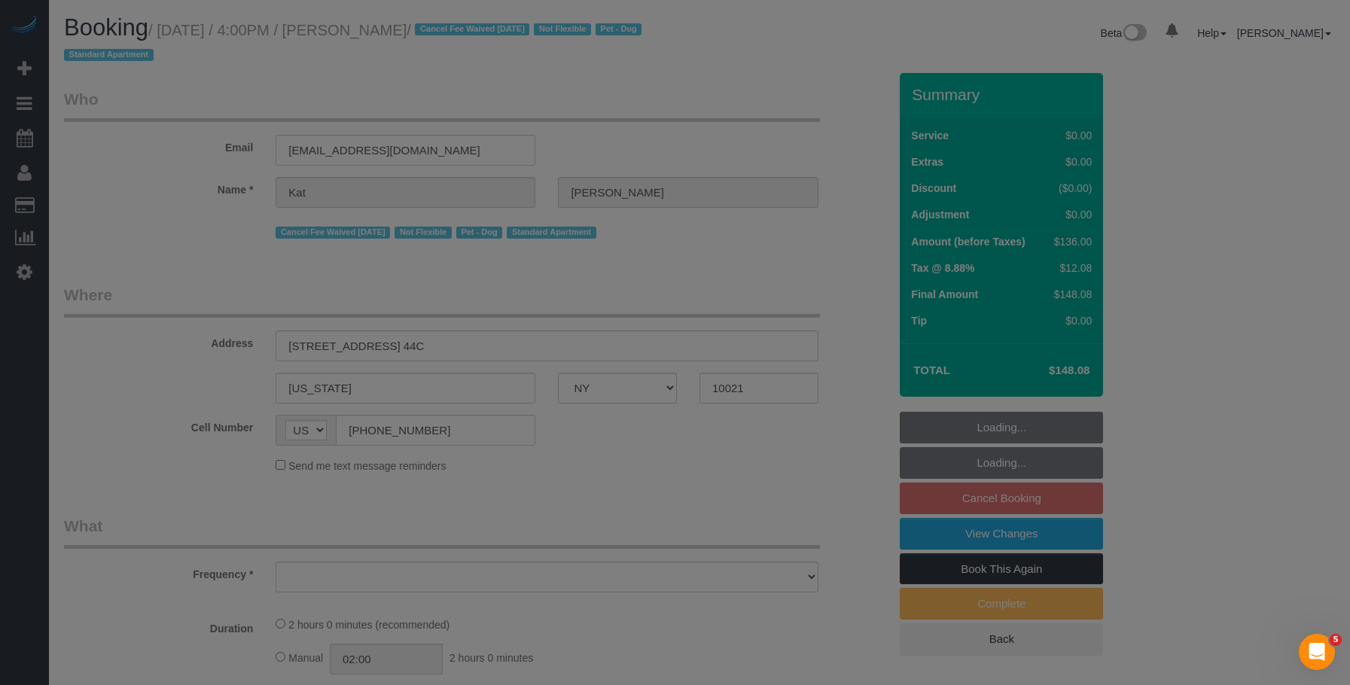
select select "1"
select select "number:89"
select select "number:90"
select select "number:13"
select select "number:5"
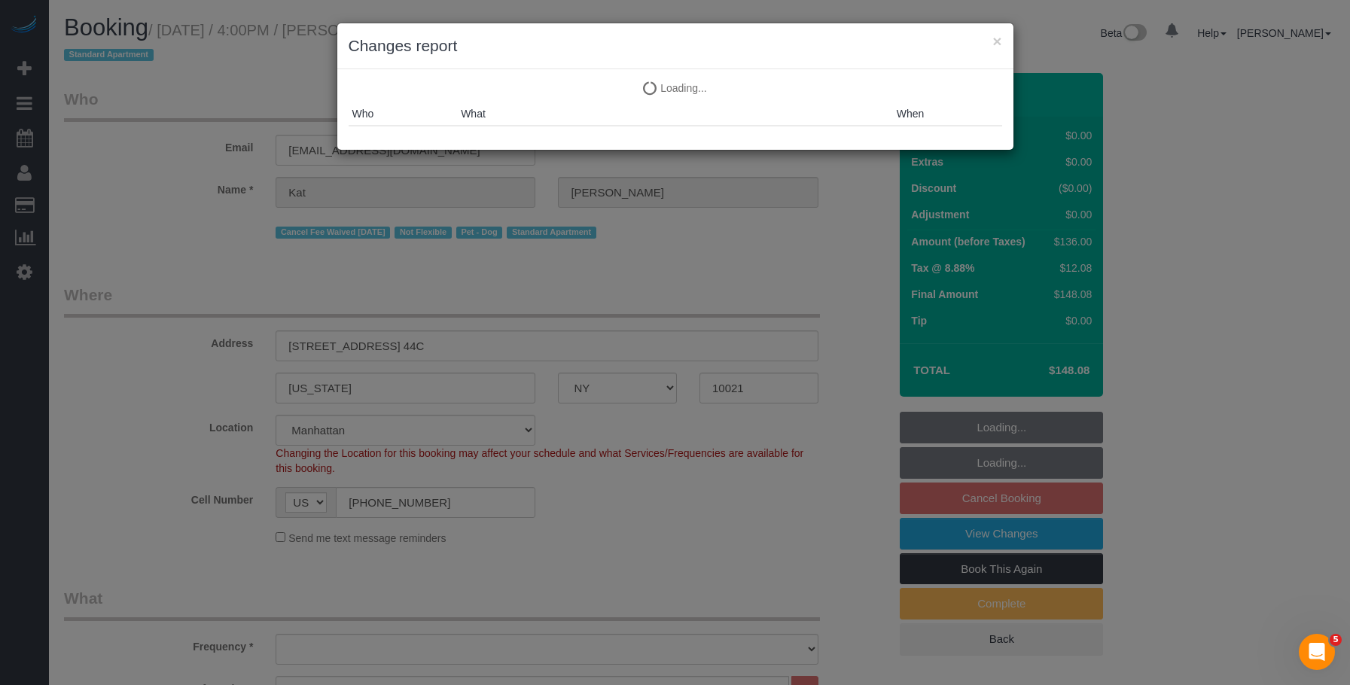
select select "object:1082"
select select "spot9"
select select "1"
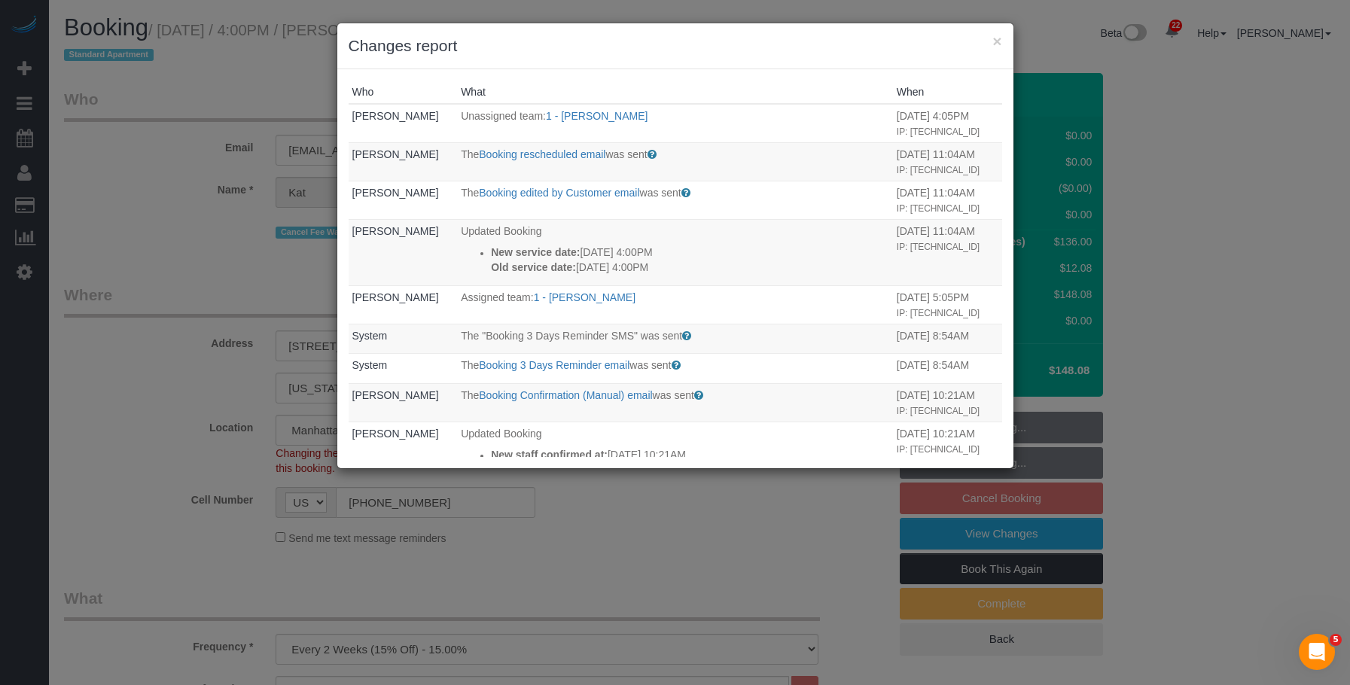
select select "object:1380"
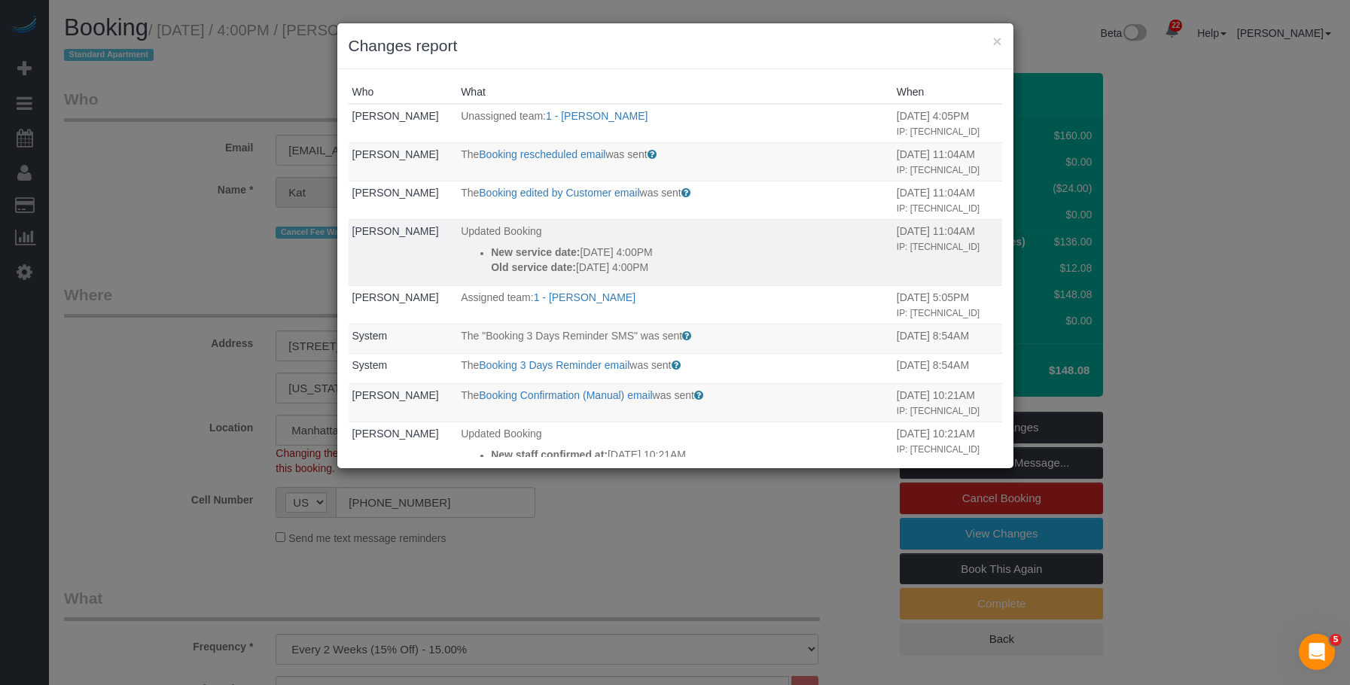
drag, startPoint x: 648, startPoint y: 276, endPoint x: 573, endPoint y: 264, distance: 76.2
click at [573, 264] on p "Old service date: 09/19/2025 4:00PM" at bounding box center [690, 267] width 398 height 15
click at [681, 251] on p "New service date: 10/03/2025 4:00PM" at bounding box center [690, 252] width 398 height 15
drag, startPoint x: 992, startPoint y: 37, endPoint x: 994, endPoint y: 60, distance: 23.4
click at [994, 37] on button "×" at bounding box center [996, 41] width 9 height 16
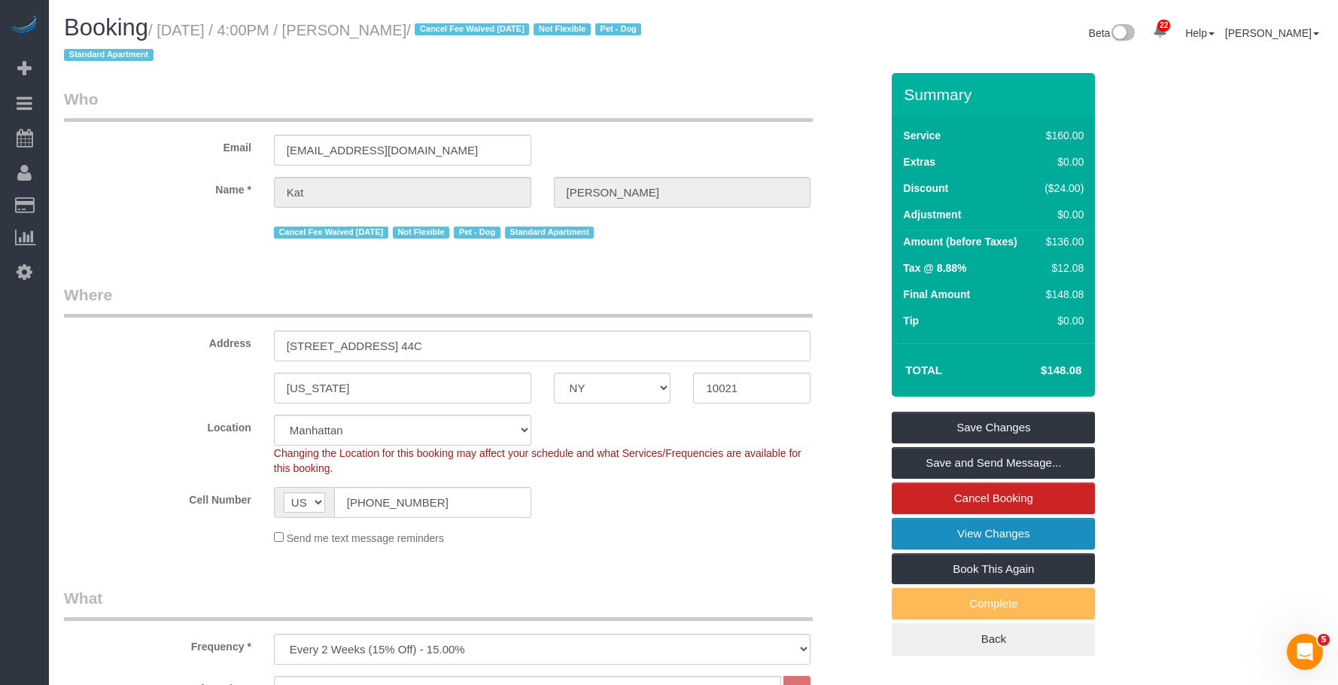
click at [894, 536] on link "View Changes" at bounding box center [993, 534] width 203 height 32
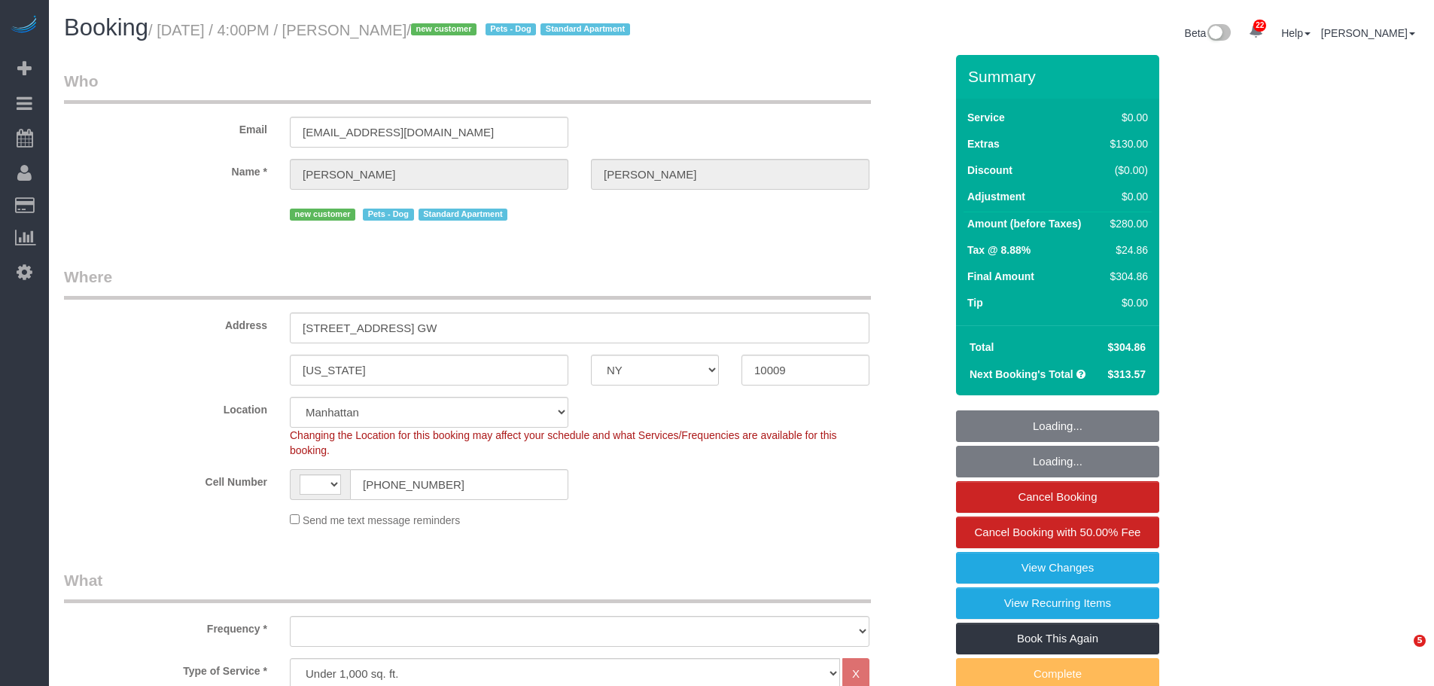
select select "NY"
select select "string:[GEOGRAPHIC_DATA]"
select select "object:685"
select select "2"
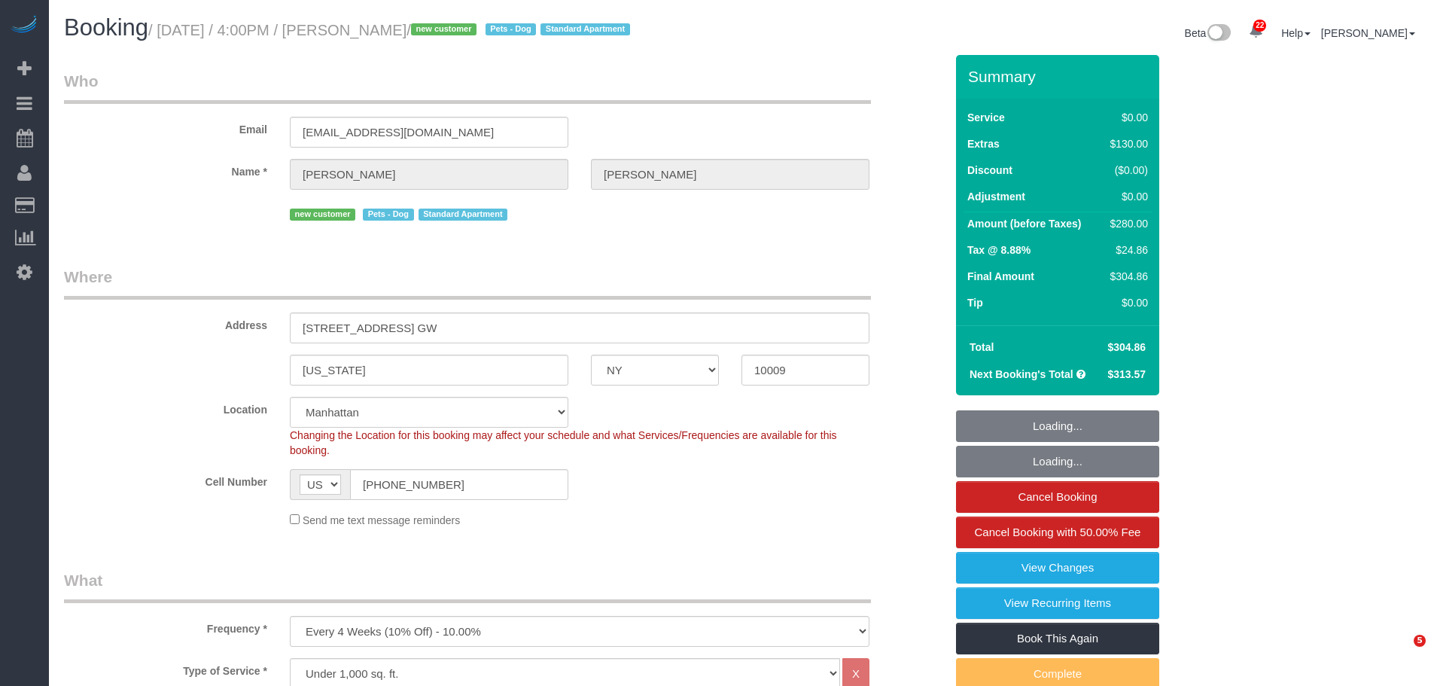
select select "object:972"
select select "spot1"
select select "number:89"
select select "number:75"
select select "number:13"
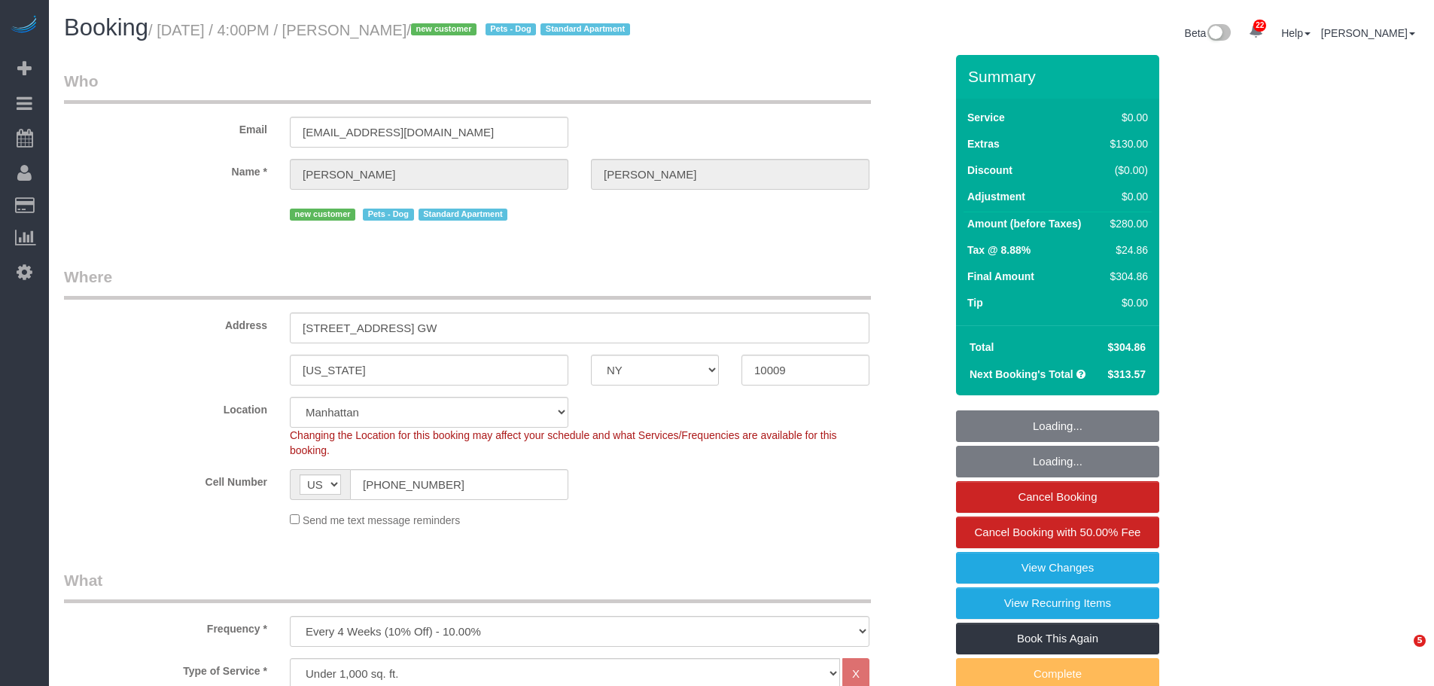
select select "number:5"
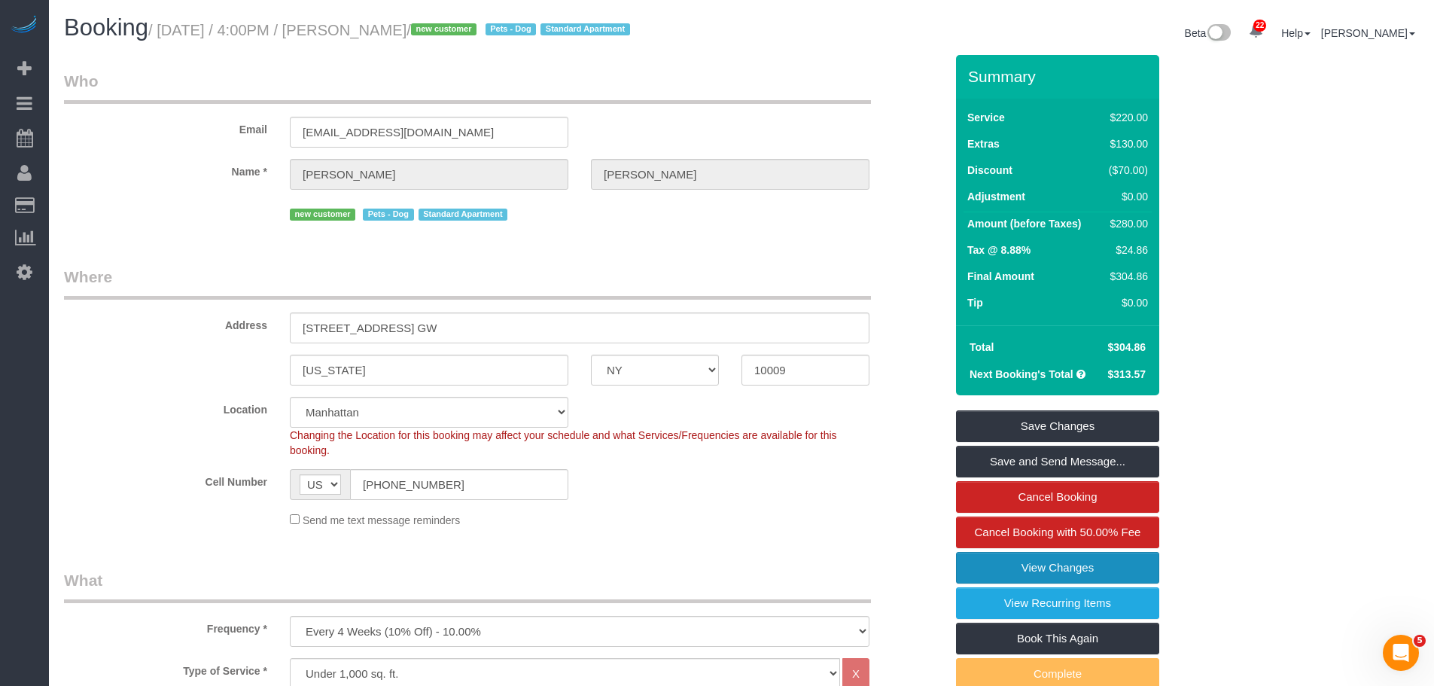
click at [1015, 572] on link "View Changes" at bounding box center [1057, 568] width 203 height 32
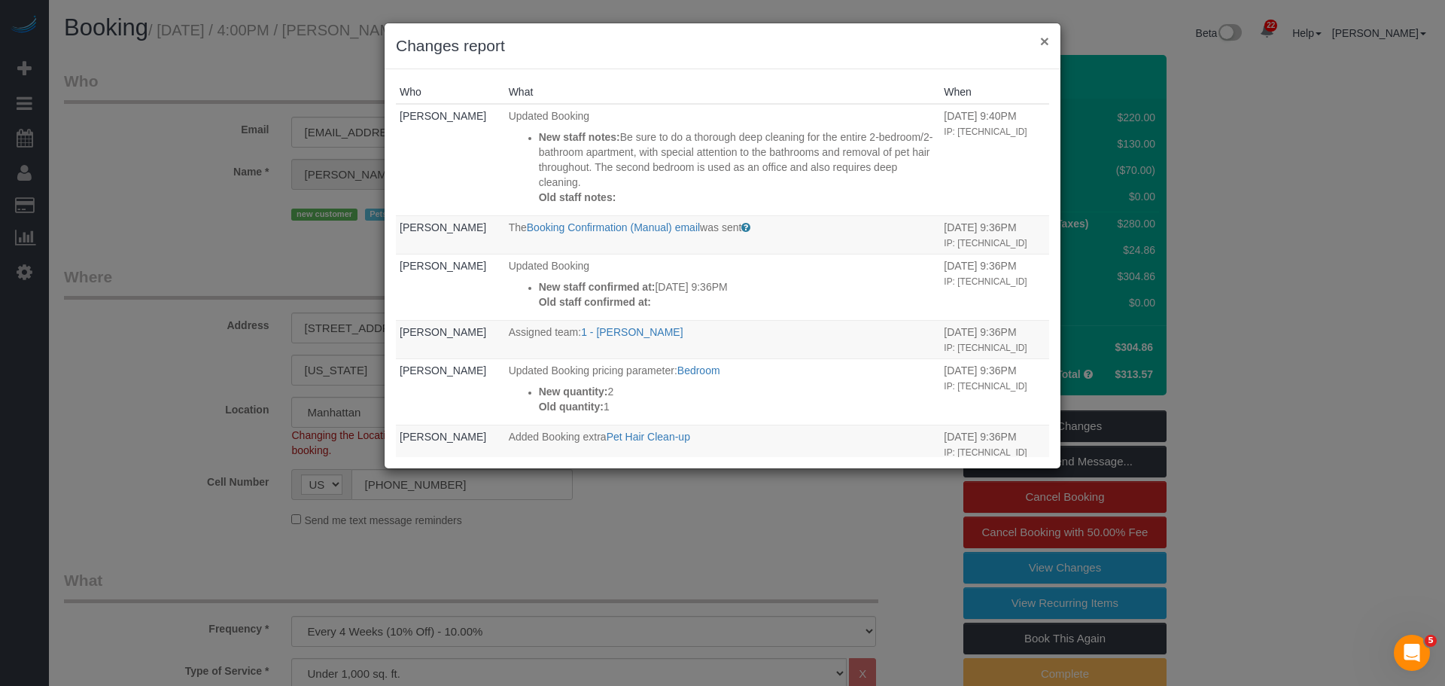
click at [1046, 38] on button "×" at bounding box center [1044, 41] width 9 height 16
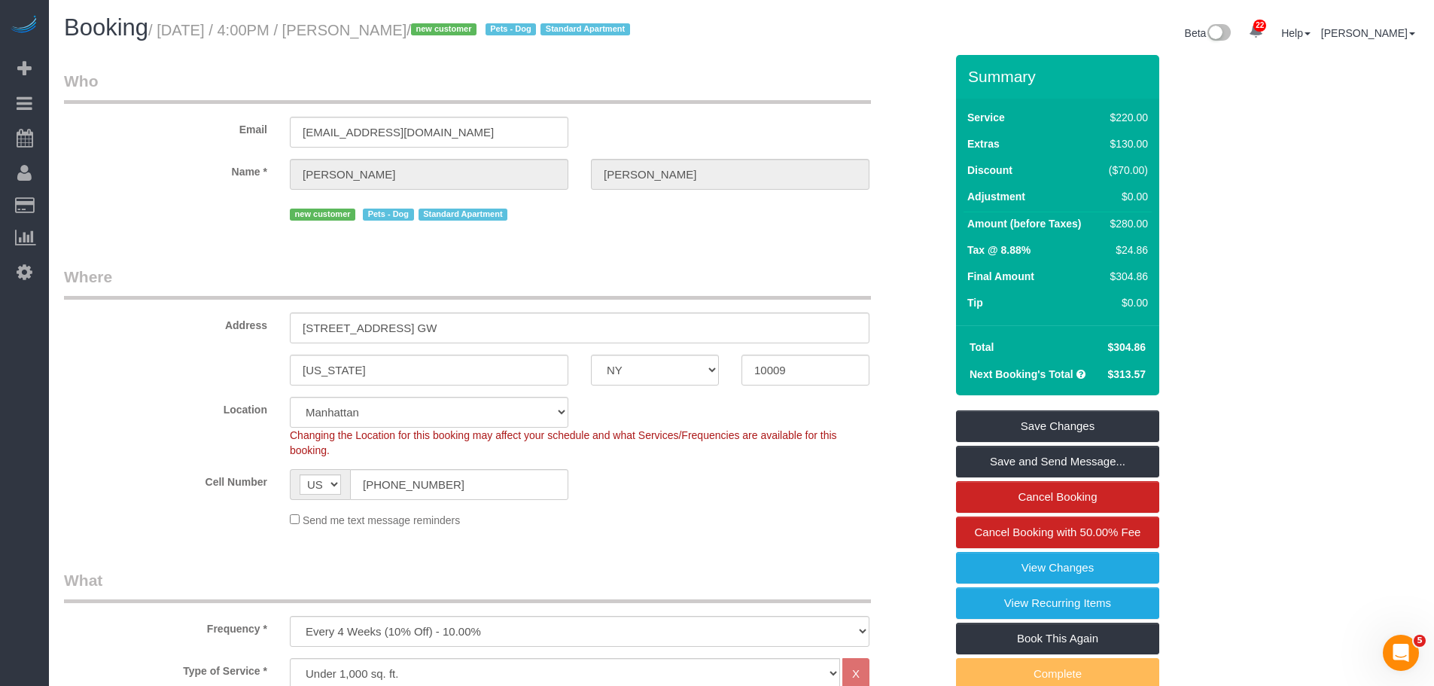
drag, startPoint x: 415, startPoint y: 31, endPoint x: 493, endPoint y: 37, distance: 77.8
click at [493, 37] on small "/ [DATE] / 4:00PM / [PERSON_NAME] / new customer Pets - Dog Standard Apartment" at bounding box center [391, 30] width 486 height 17
copy small "[PERSON_NAME]"
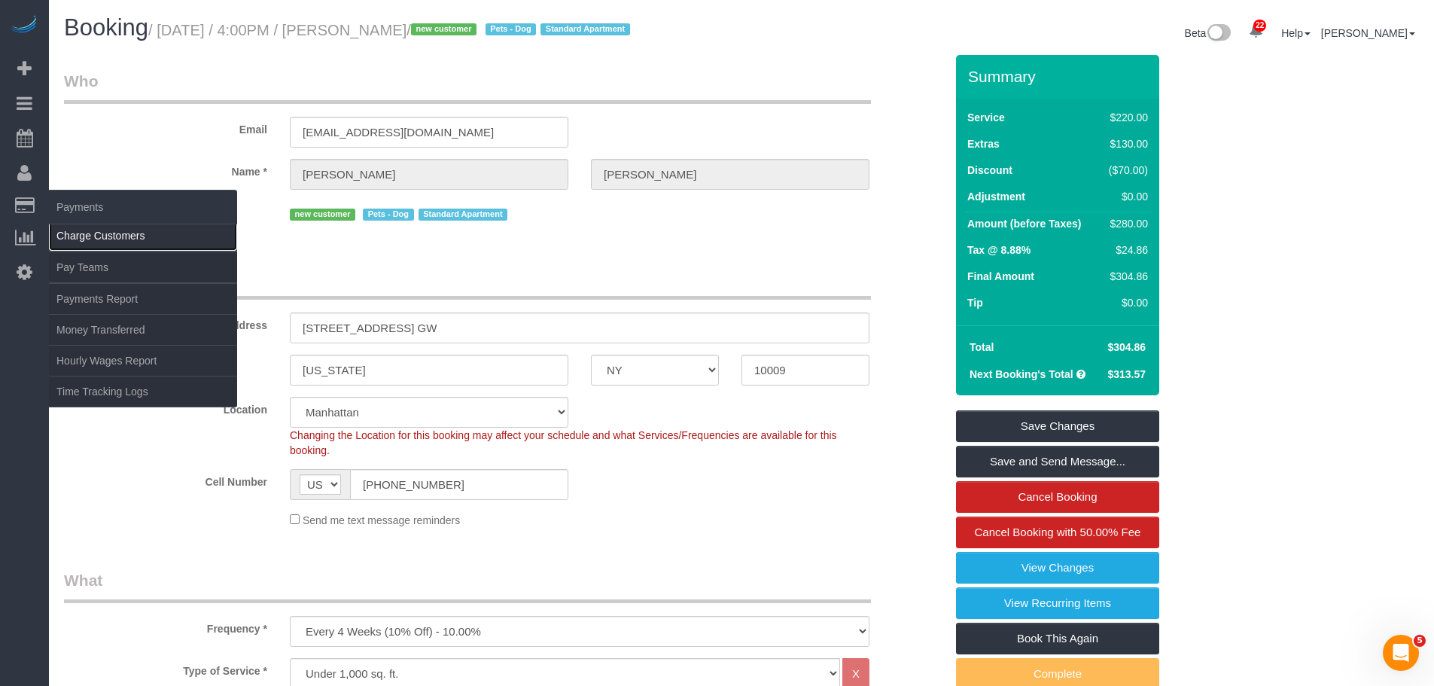
click at [91, 234] on link "Charge Customers" at bounding box center [143, 236] width 188 height 30
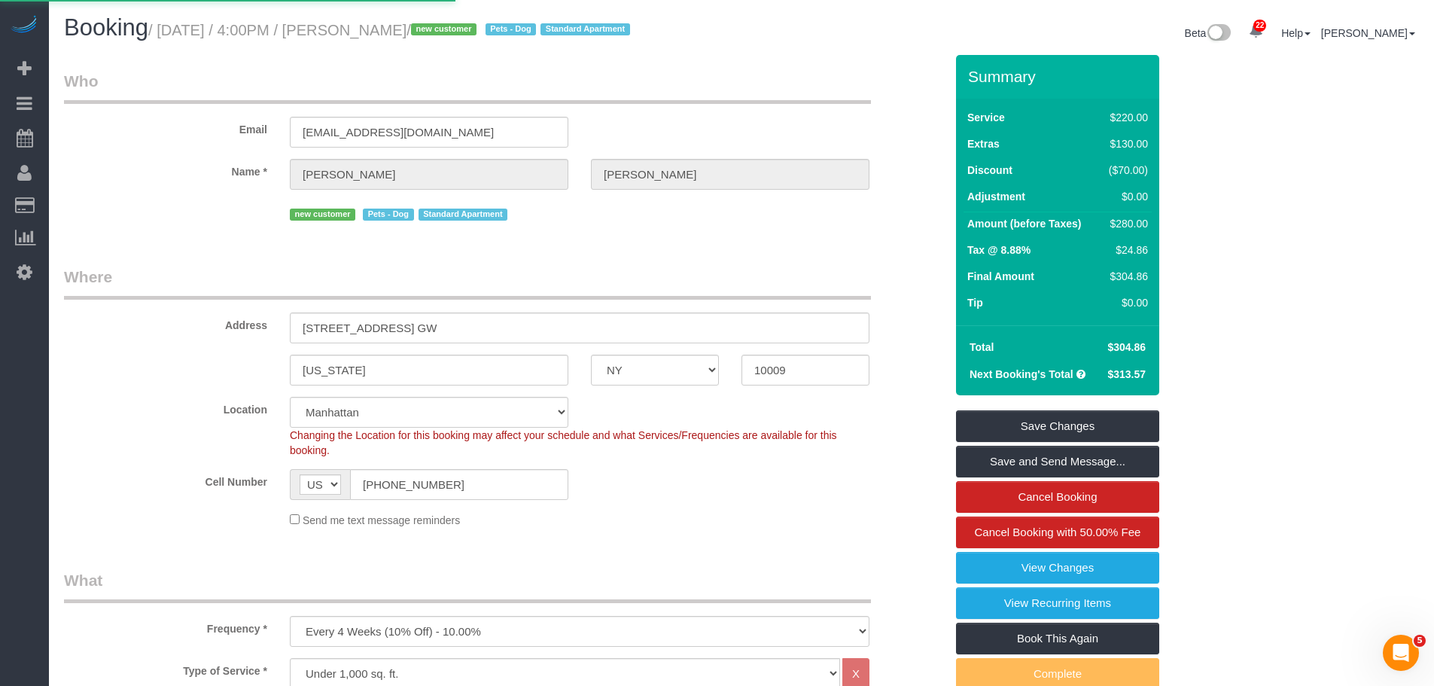
select select
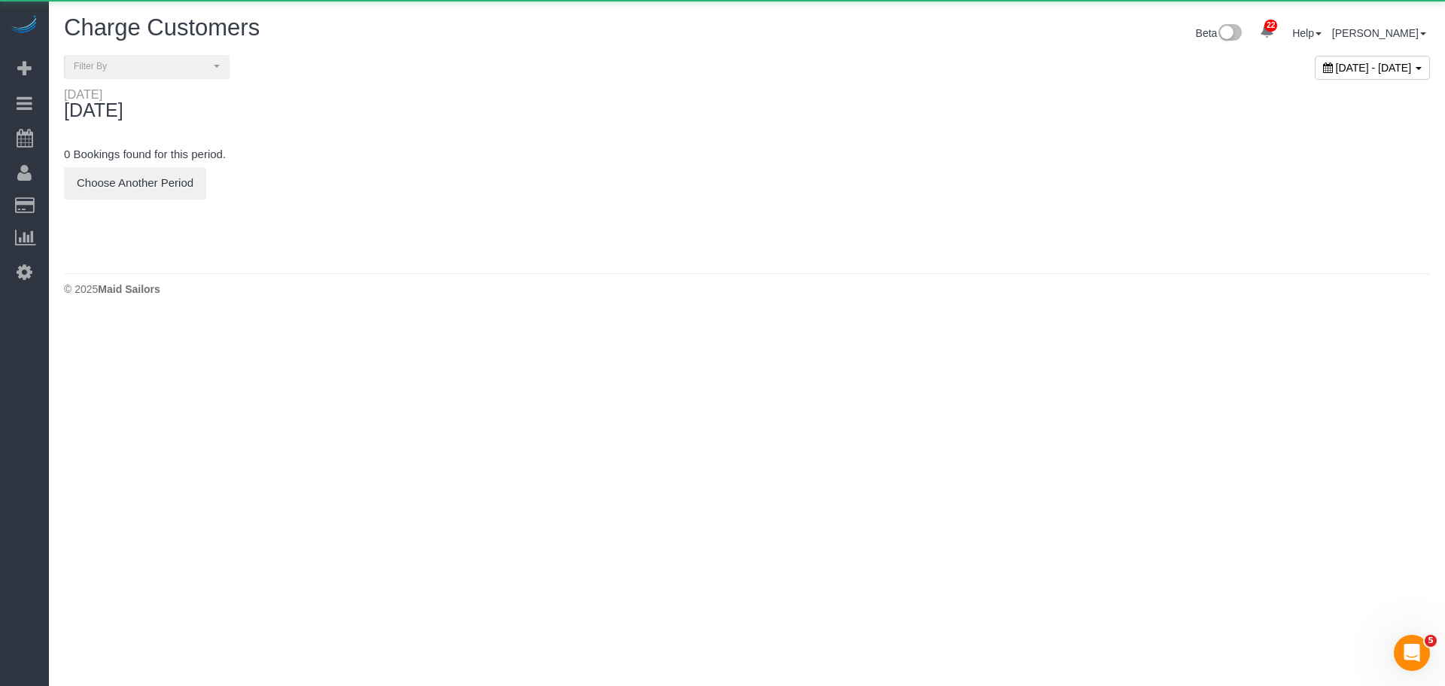
click at [1336, 62] on span "[DATE] - [DATE]" at bounding box center [1374, 68] width 76 height 12
type input "**********"
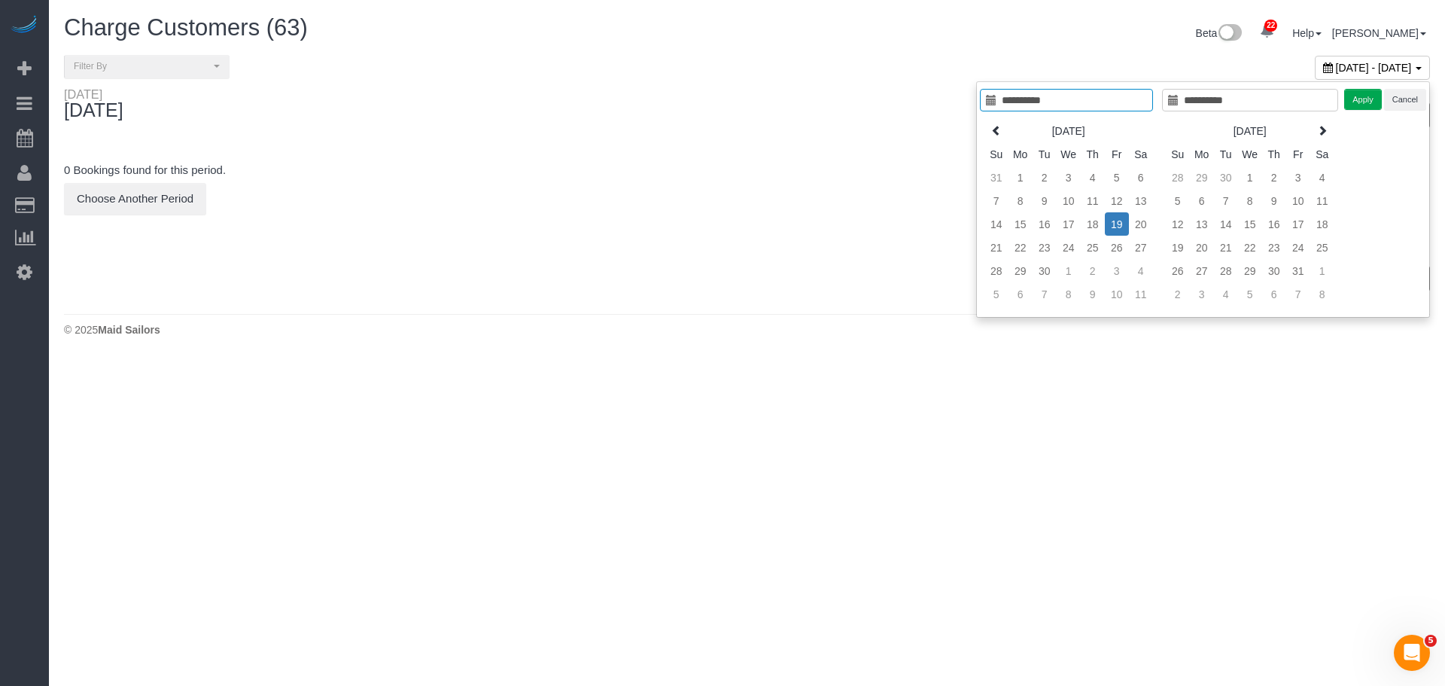
type input "**********"
click at [798, 115] on div "100 / page 10 / page 20 / page 30 / page 40 / page 50 / page 100 / page" at bounding box center [1095, 115] width 672 height 26
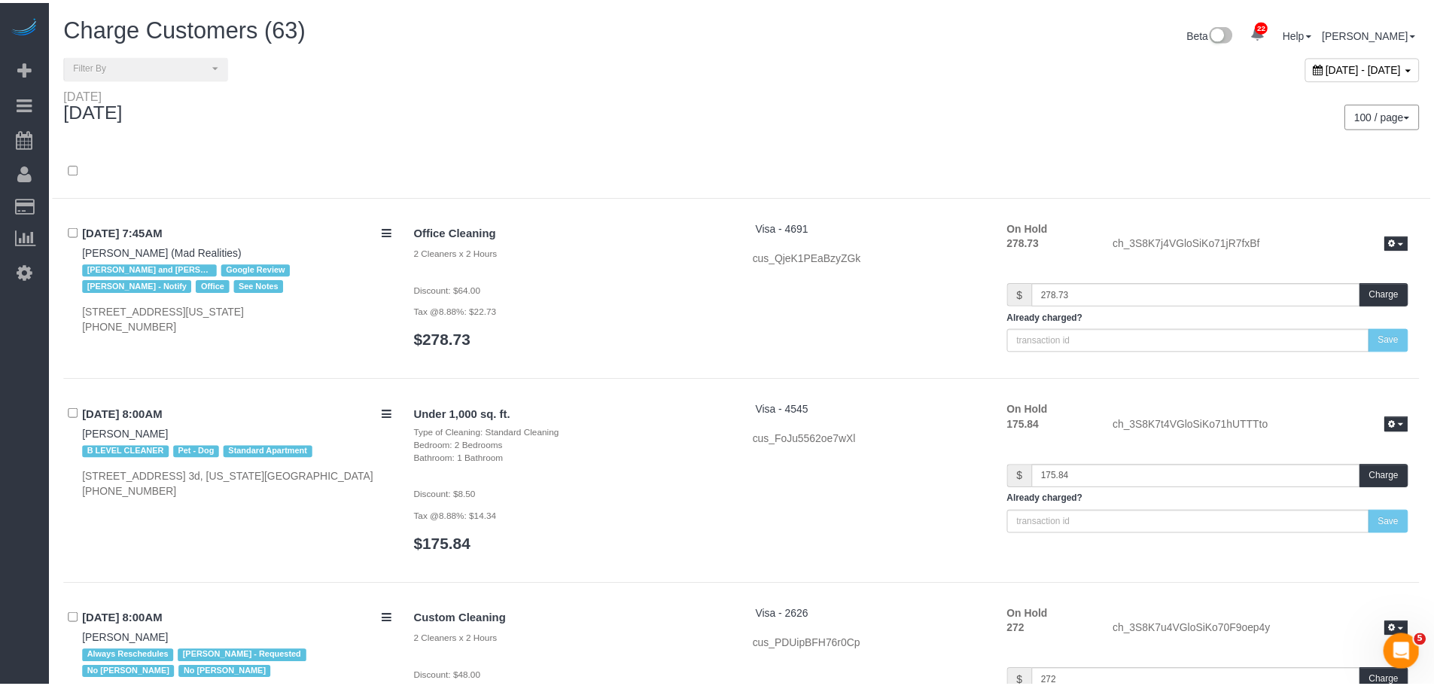
scroll to position [10678, 0]
